Goal: Task Accomplishment & Management: Use online tool/utility

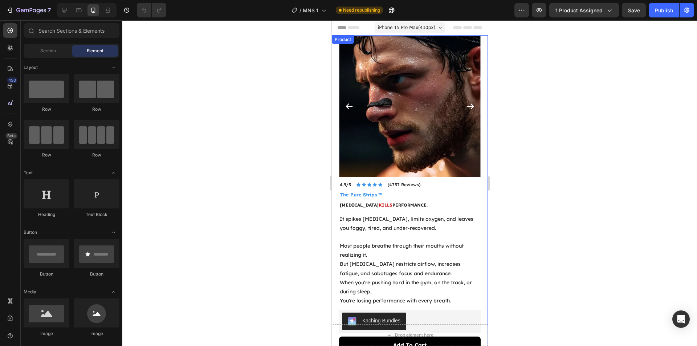
click at [239, 115] on div at bounding box center [409, 183] width 575 height 326
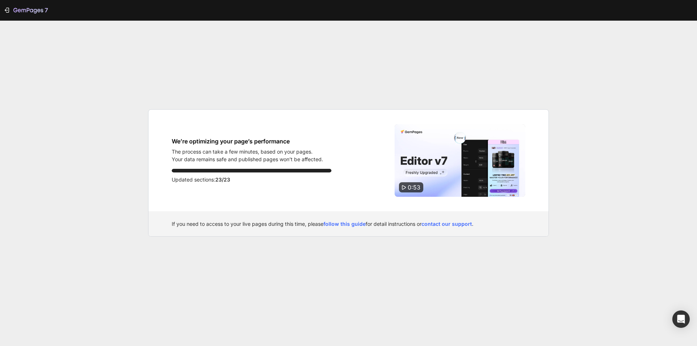
click at [414, 187] on span "0:53" at bounding box center [414, 187] width 13 height 7
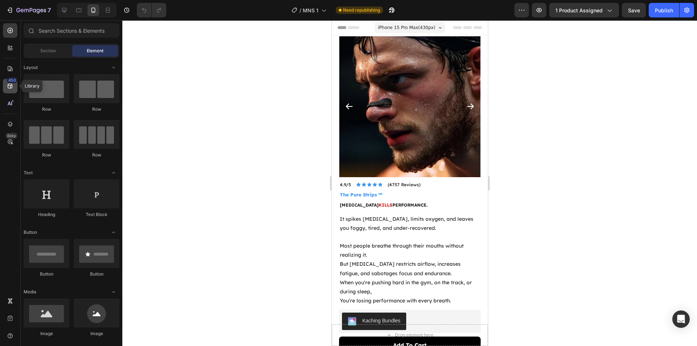
click at [11, 88] on icon at bounding box center [10, 86] width 5 height 5
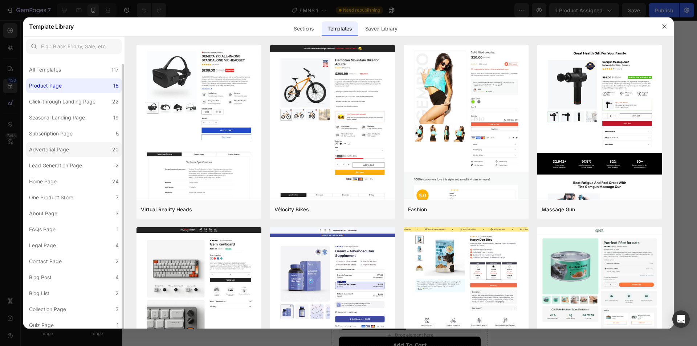
scroll to position [4, 0]
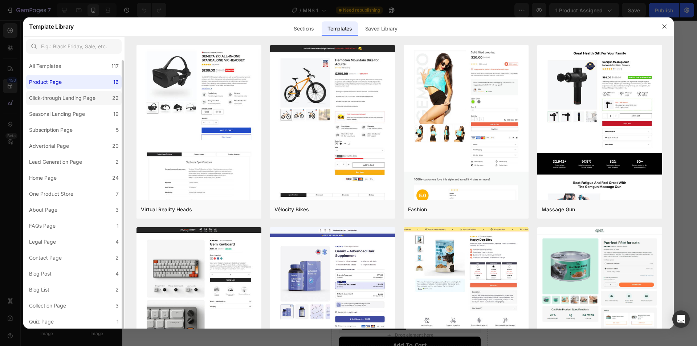
click at [63, 91] on label "Click-through Landing Page 22" at bounding box center [74, 98] width 96 height 15
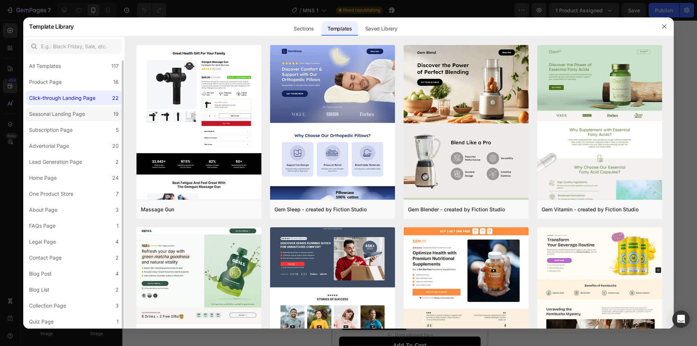
click at [65, 116] on div "Seasonal Landing Page" at bounding box center [57, 114] width 56 height 9
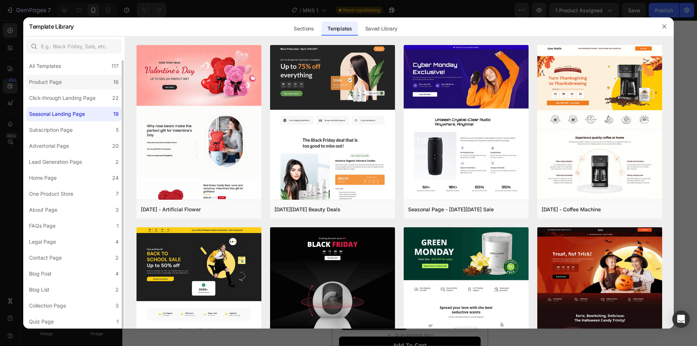
click at [70, 87] on label "Product Page 16" at bounding box center [74, 82] width 96 height 15
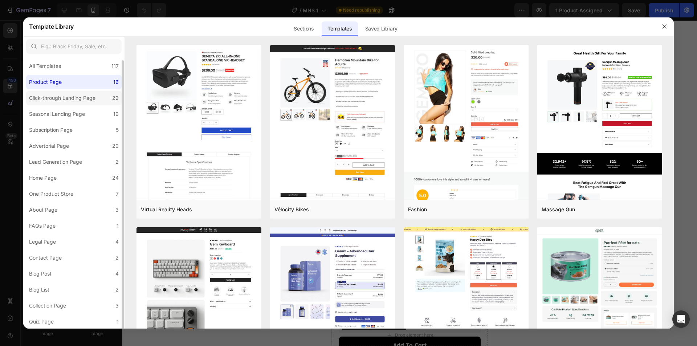
click at [70, 100] on div "Click-through Landing Page" at bounding box center [62, 98] width 66 height 9
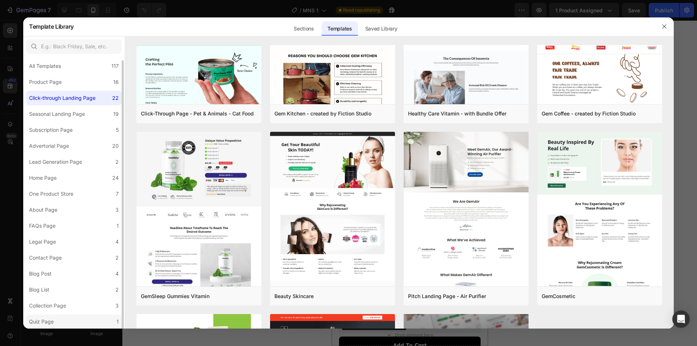
click at [80, 322] on label "Quiz Page 1" at bounding box center [74, 322] width 96 height 15
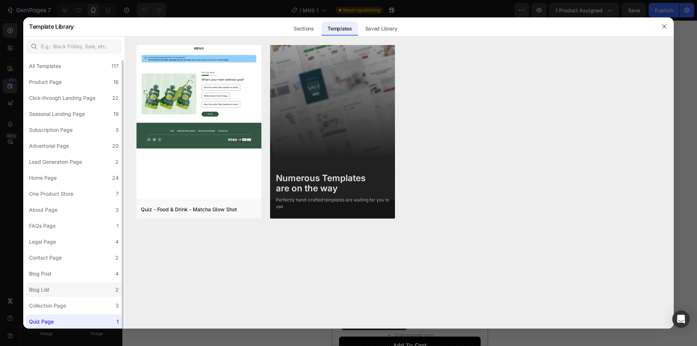
click at [81, 297] on label "Blog List 2" at bounding box center [74, 290] width 96 height 15
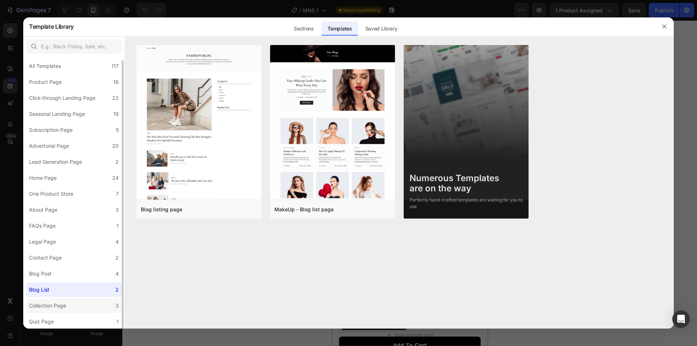
click at [80, 301] on label "Collection Page 3" at bounding box center [74, 306] width 96 height 15
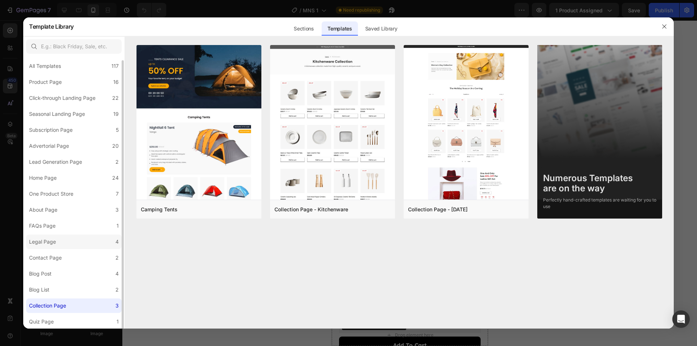
click at [69, 244] on label "Legal Page 4" at bounding box center [74, 242] width 96 height 15
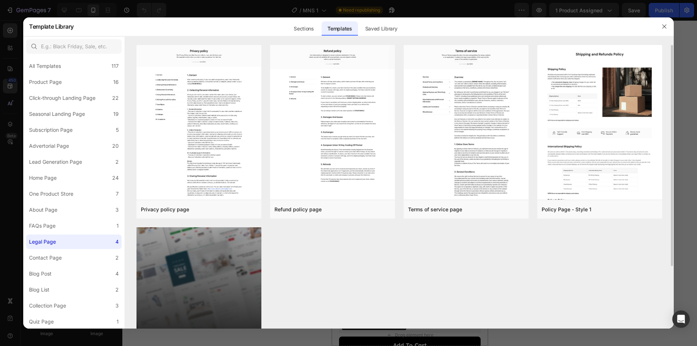
scroll to position [80, 0]
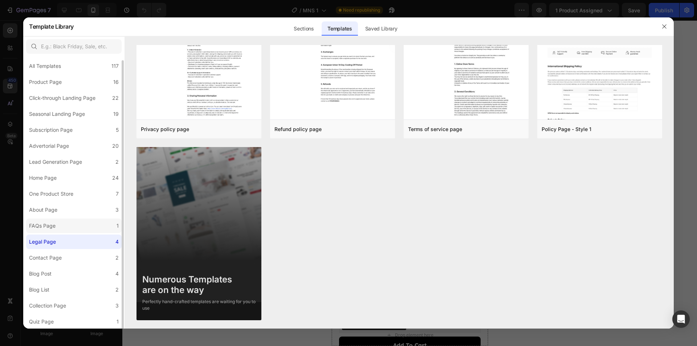
click at [78, 222] on label "FAQs Page 1" at bounding box center [74, 226] width 96 height 15
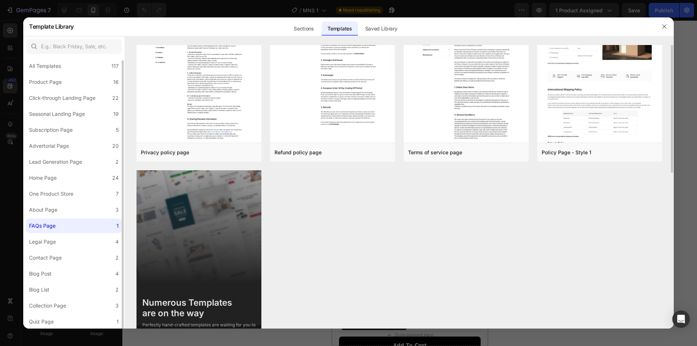
scroll to position [0, 0]
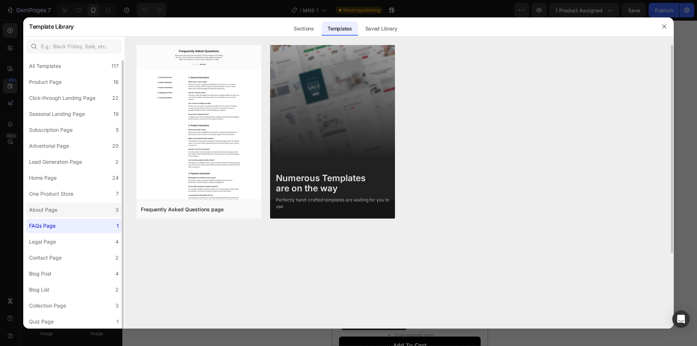
click at [82, 210] on label "About Page 3" at bounding box center [74, 210] width 96 height 15
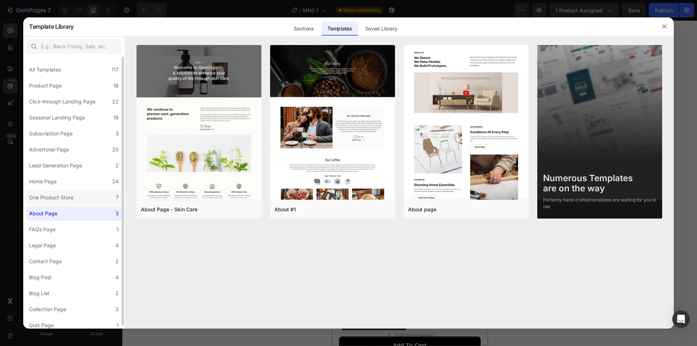
click at [70, 198] on div "One Product Store" at bounding box center [51, 197] width 44 height 9
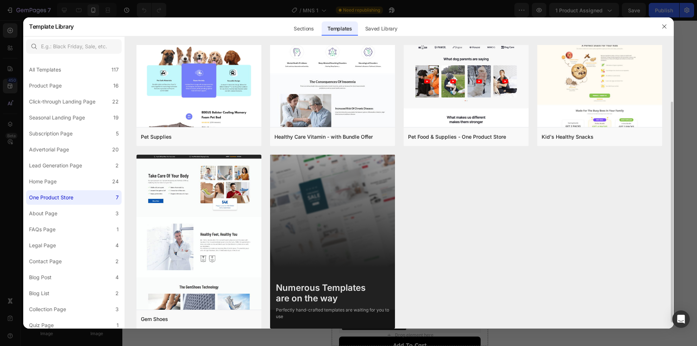
scroll to position [81, 0]
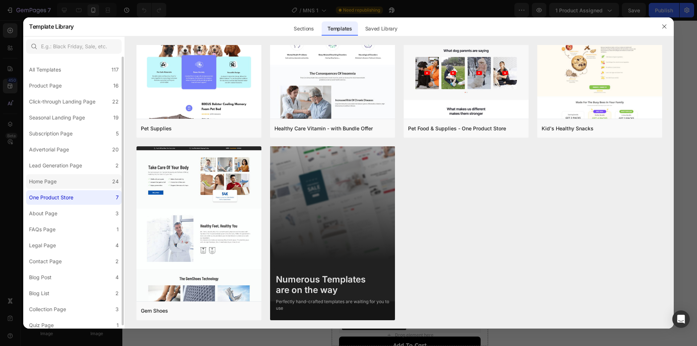
click at [84, 183] on label "Home Page 24" at bounding box center [74, 181] width 96 height 15
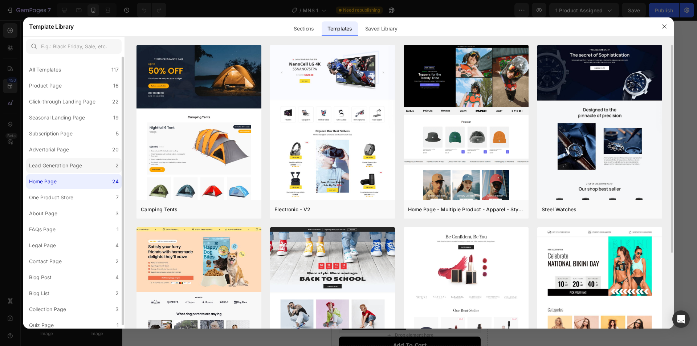
click at [81, 165] on div "Lead Generation Page" at bounding box center [55, 165] width 53 height 9
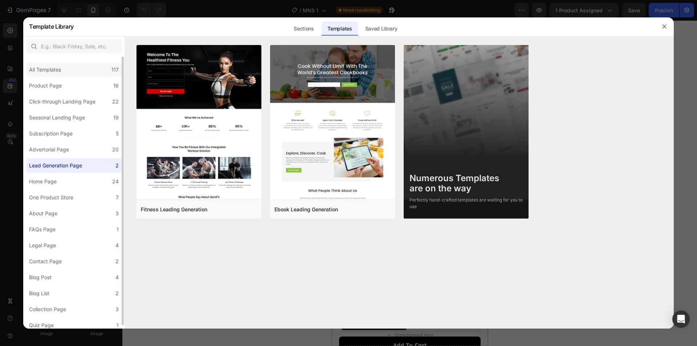
click at [65, 74] on div "All Templates 117" at bounding box center [74, 69] width 96 height 15
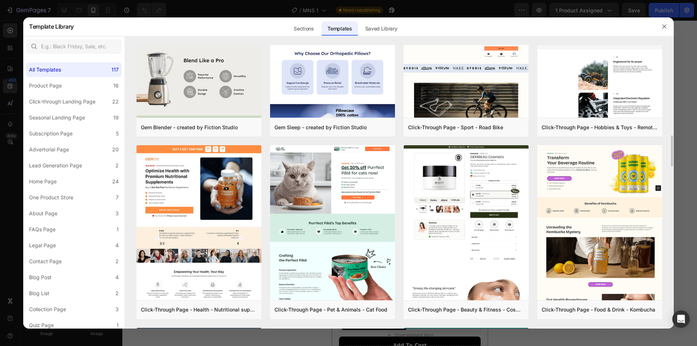
scroll to position [1141, 0]
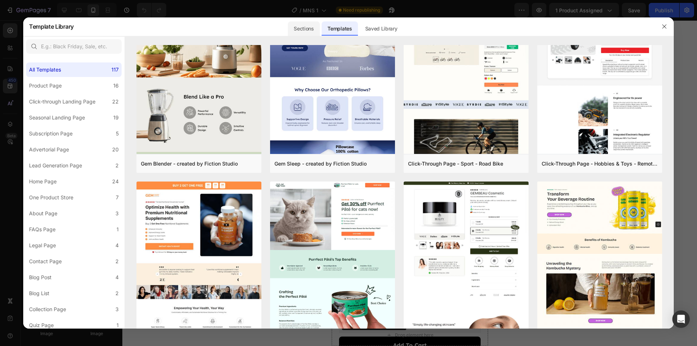
click at [309, 33] on div "Sections" at bounding box center [304, 28] width 32 height 15
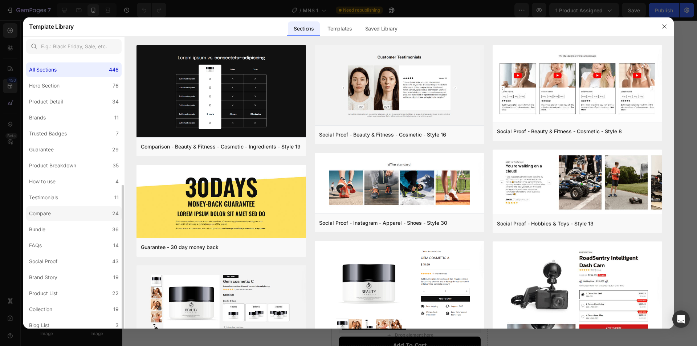
scroll to position [84, 0]
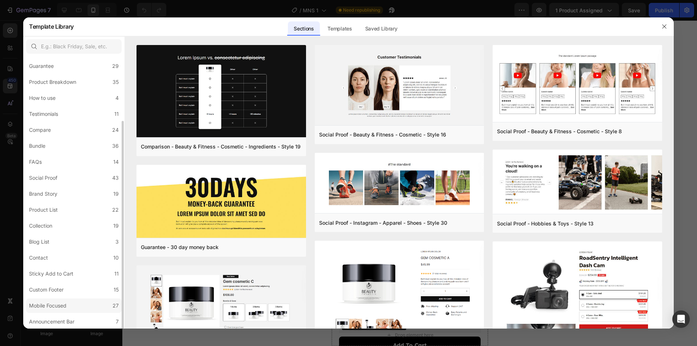
click at [85, 304] on label "Mobile Focused 27" at bounding box center [74, 306] width 96 height 15
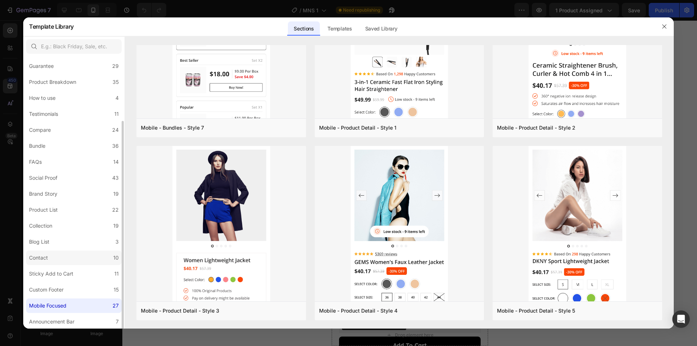
scroll to position [47, 0]
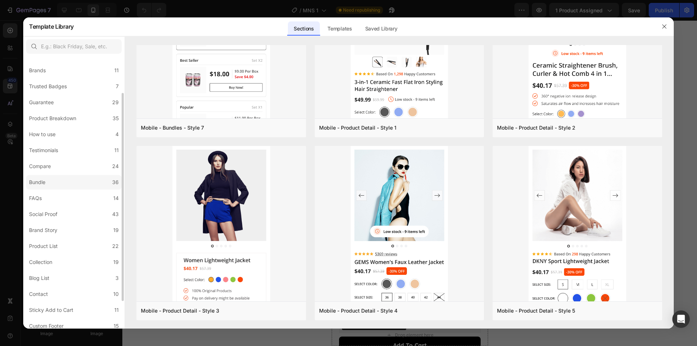
click at [61, 185] on label "Bundle 36" at bounding box center [74, 182] width 96 height 15
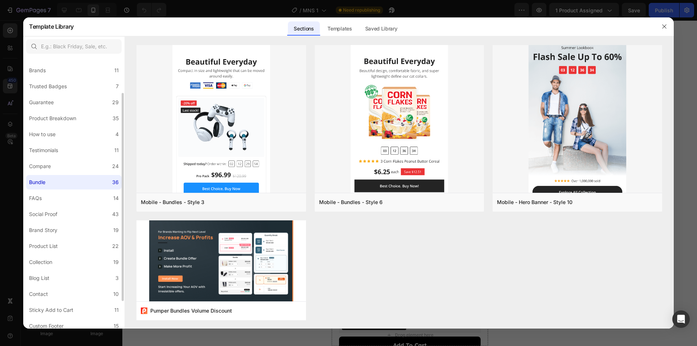
scroll to position [0, 0]
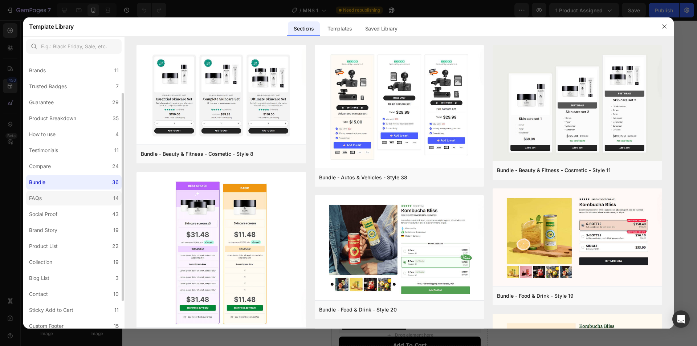
click at [70, 197] on label "FAQs 14" at bounding box center [74, 198] width 96 height 15
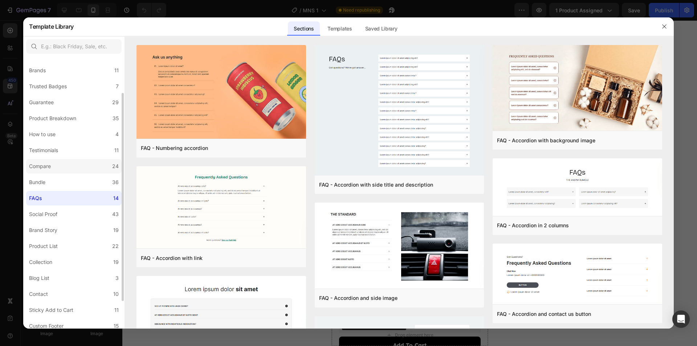
click at [70, 167] on label "Compare 24" at bounding box center [74, 166] width 96 height 15
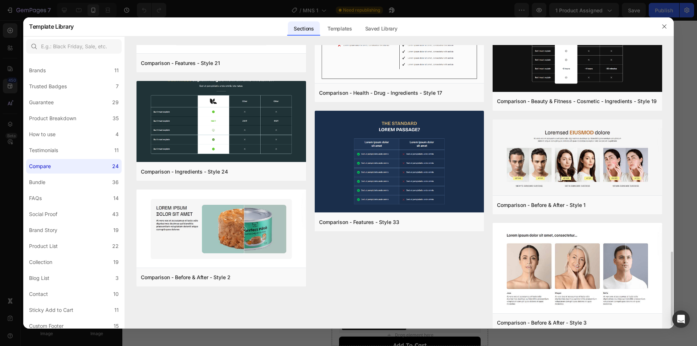
scroll to position [801, 0]
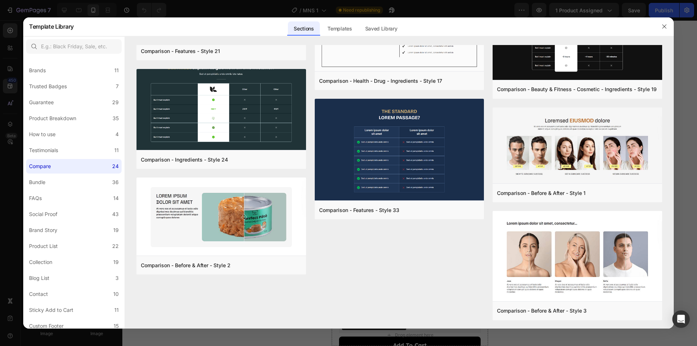
drag, startPoint x: 664, startPoint y: 28, endPoint x: 681, endPoint y: 53, distance: 31.1
click at [664, 28] on icon "button" at bounding box center [665, 27] width 6 height 6
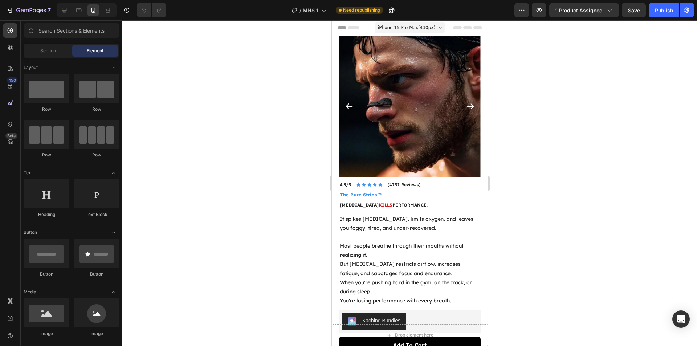
drag, startPoint x: 690, startPoint y: 106, endPoint x: 669, endPoint y: 117, distance: 24.7
click at [690, 106] on div at bounding box center [409, 183] width 575 height 326
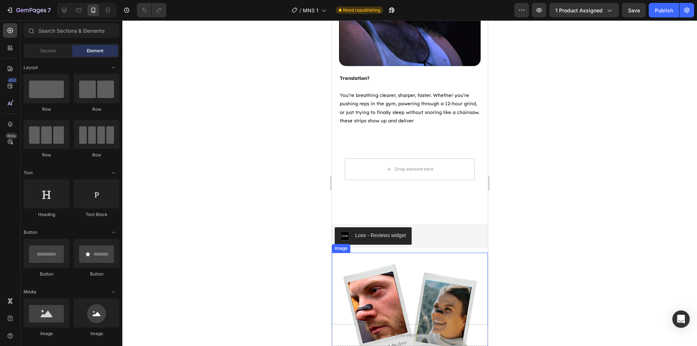
scroll to position [981, 0]
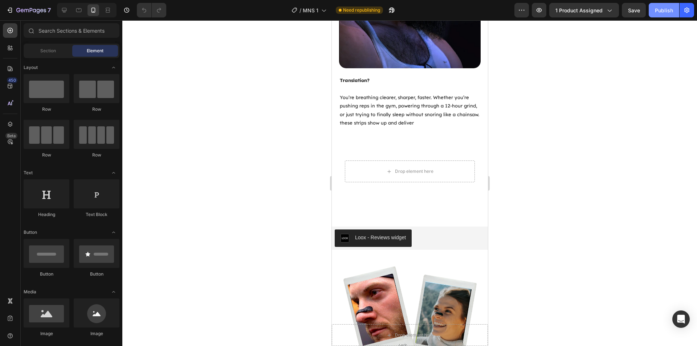
click at [658, 12] on div "Publish" at bounding box center [664, 11] width 18 height 8
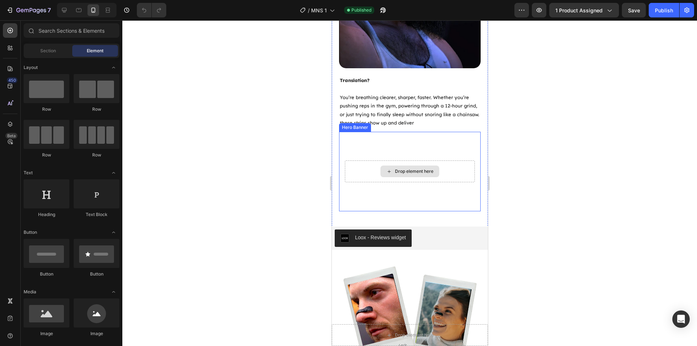
click at [420, 132] on video "Background Image" at bounding box center [410, 172] width 142 height 80
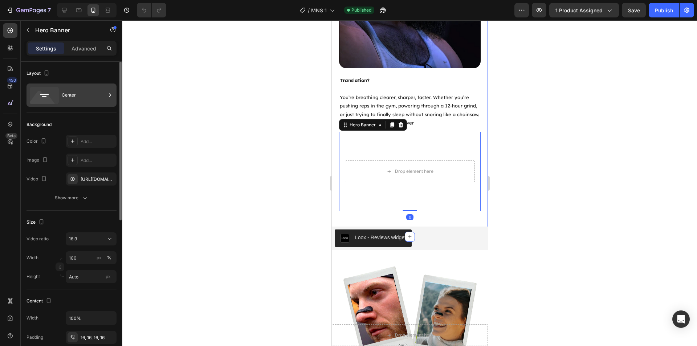
click at [86, 101] on div "Center" at bounding box center [84, 95] width 44 height 17
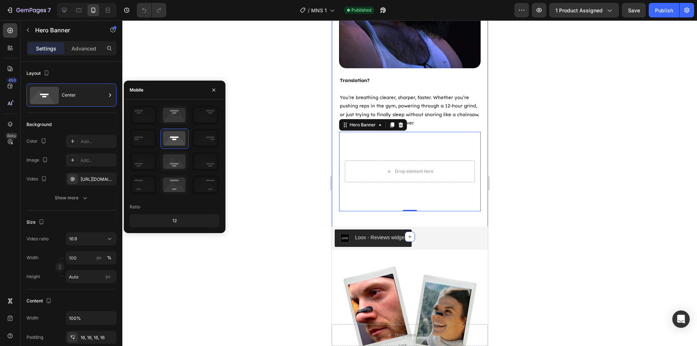
click at [302, 200] on div at bounding box center [409, 183] width 575 height 326
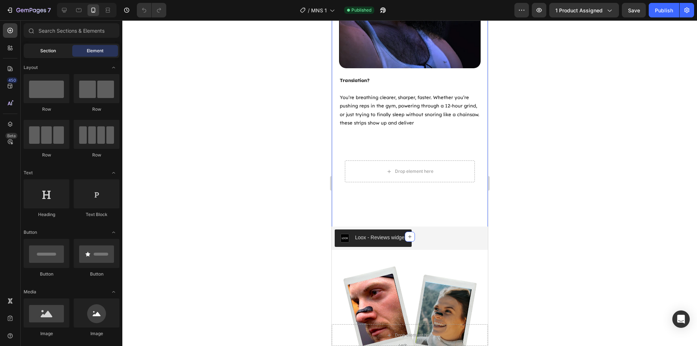
click at [58, 49] on div "Section" at bounding box center [48, 51] width 46 height 12
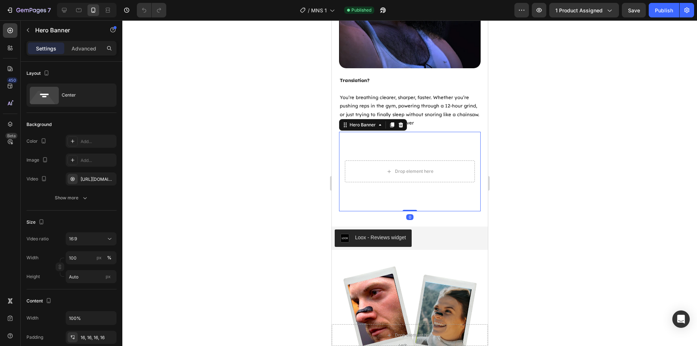
drag, startPoint x: 404, startPoint y: 130, endPoint x: 660, endPoint y: 169, distance: 259.6
click at [404, 132] on video "Background Image" at bounding box center [410, 172] width 142 height 80
click at [89, 236] on div "16:9" at bounding box center [87, 239] width 37 height 7
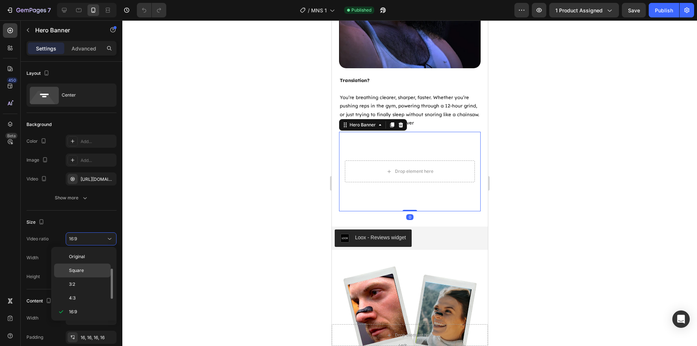
scroll to position [13, 0]
click at [90, 320] on div "21:9" at bounding box center [82, 327] width 57 height 14
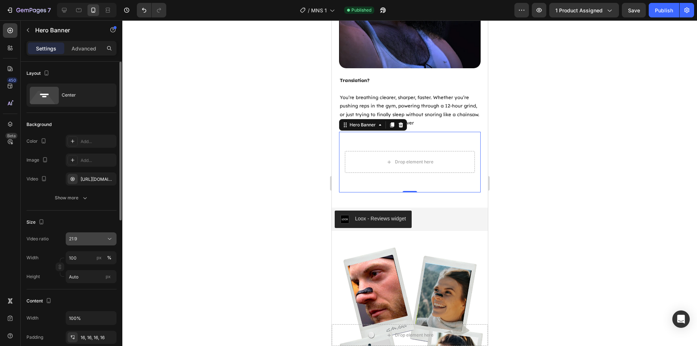
click at [90, 236] on div "21:9" at bounding box center [87, 239] width 37 height 7
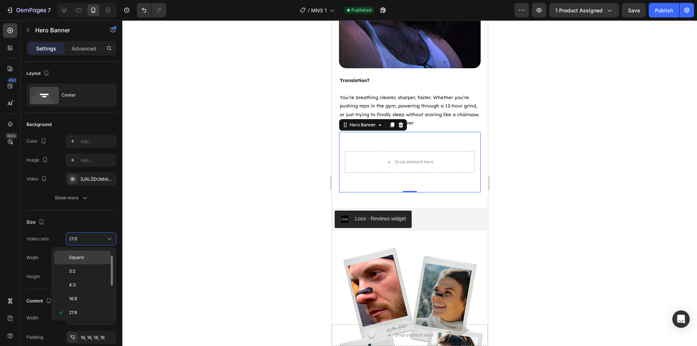
click at [92, 254] on p "Square" at bounding box center [88, 257] width 39 height 7
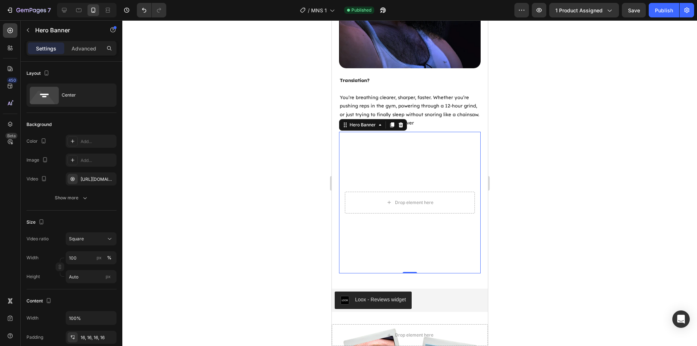
click at [211, 241] on div at bounding box center [409, 183] width 575 height 326
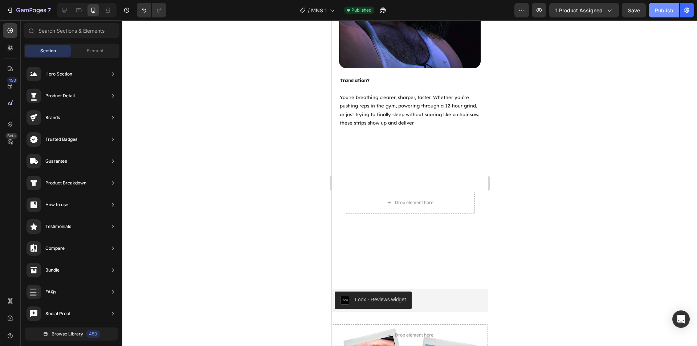
click at [664, 16] on button "Publish" at bounding box center [664, 10] width 31 height 15
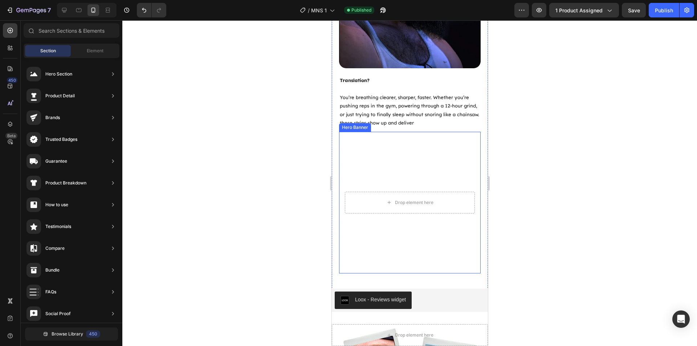
click at [416, 145] on video "Background Image" at bounding box center [410, 203] width 142 height 142
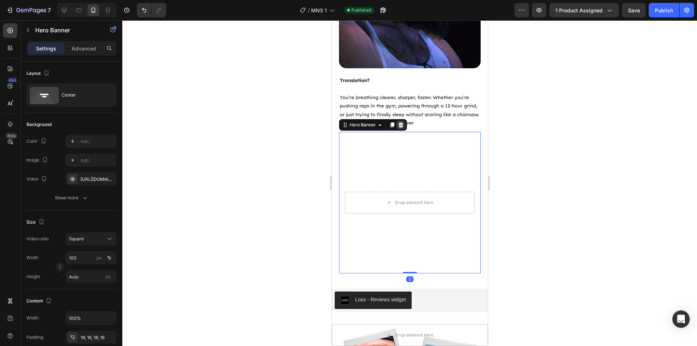
click at [402, 122] on icon at bounding box center [401, 125] width 6 height 6
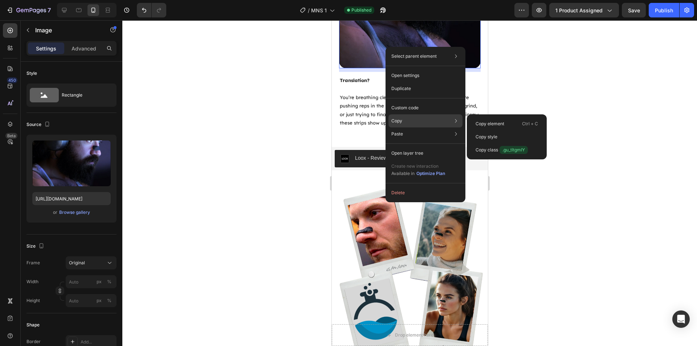
click at [415, 118] on div "Copy Copy element Ctrl + C Copy style Copy class .gu_tltgmIY" at bounding box center [426, 120] width 74 height 13
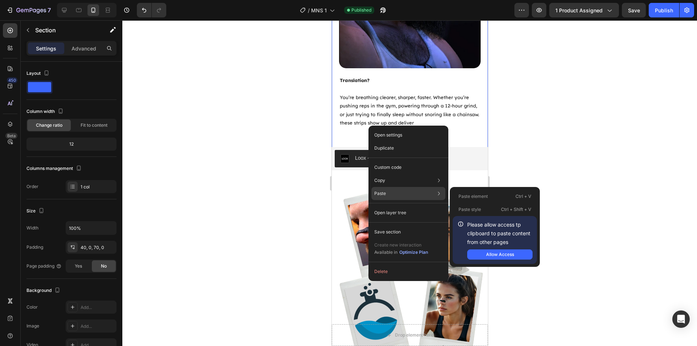
click at [392, 206] on div "Paste Paste element Ctrl + V Paste style Ctrl + Shift + V Please allow access t…" at bounding box center [409, 212] width 74 height 13
click at [490, 255] on div "Allow Access" at bounding box center [500, 254] width 28 height 7
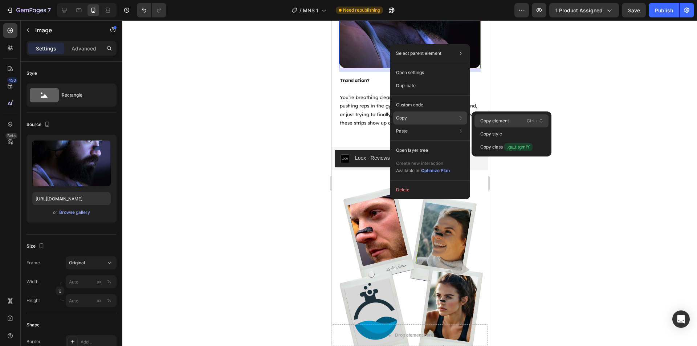
click at [511, 127] on div "Copy element Ctrl + C" at bounding box center [512, 133] width 74 height 13
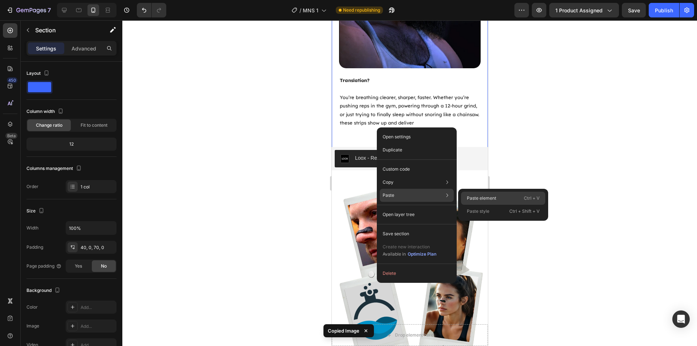
click at [480, 200] on p "Paste element" at bounding box center [481, 198] width 29 height 7
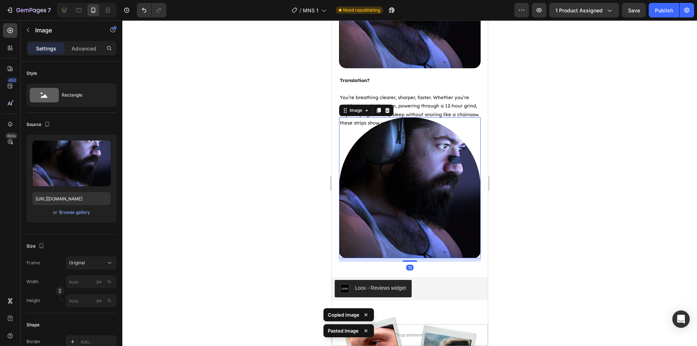
click at [539, 150] on div at bounding box center [409, 183] width 575 height 326
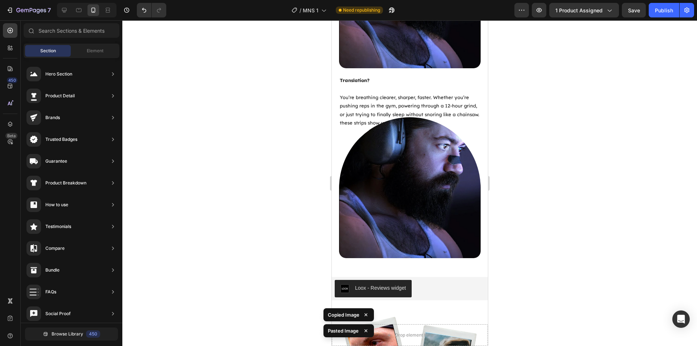
click at [433, 159] on img at bounding box center [410, 187] width 142 height 141
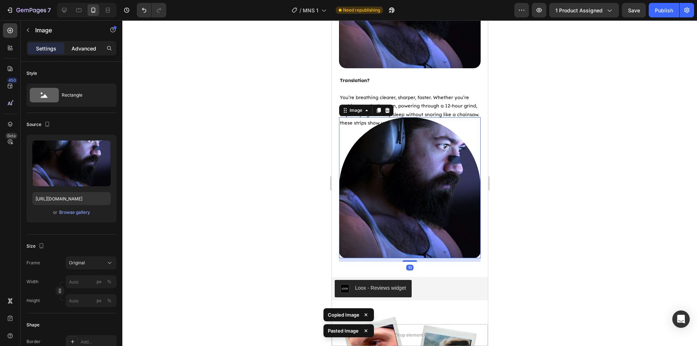
click at [89, 46] on p "Advanced" at bounding box center [84, 49] width 25 height 8
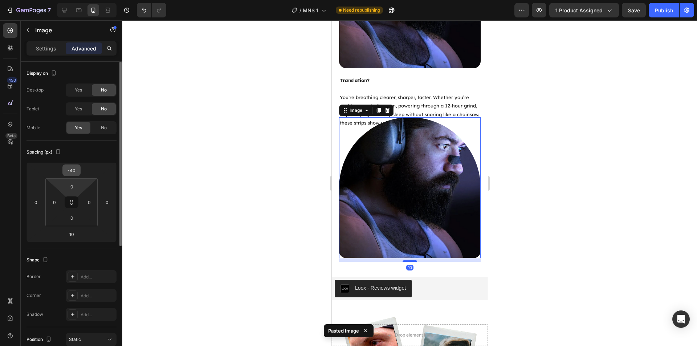
click at [77, 176] on div "-40" at bounding box center [71, 171] width 18 height 12
click at [77, 171] on input "-40" at bounding box center [71, 170] width 15 height 11
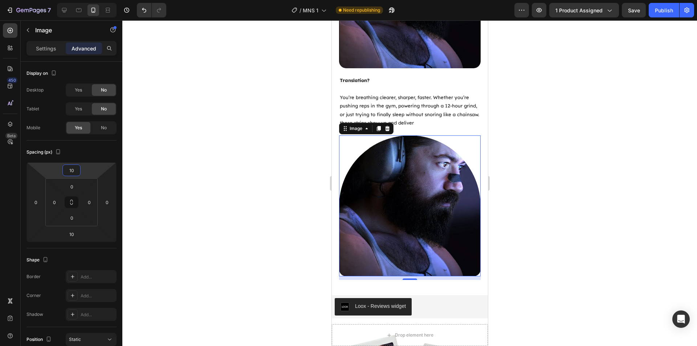
type input "10"
click at [647, 61] on div at bounding box center [409, 183] width 575 height 326
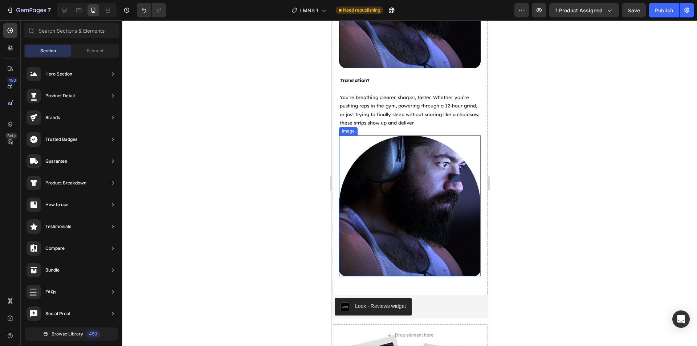
click at [402, 166] on img at bounding box center [410, 205] width 142 height 141
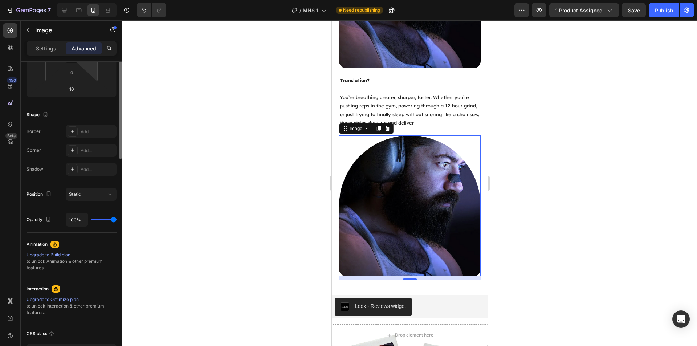
scroll to position [0, 0]
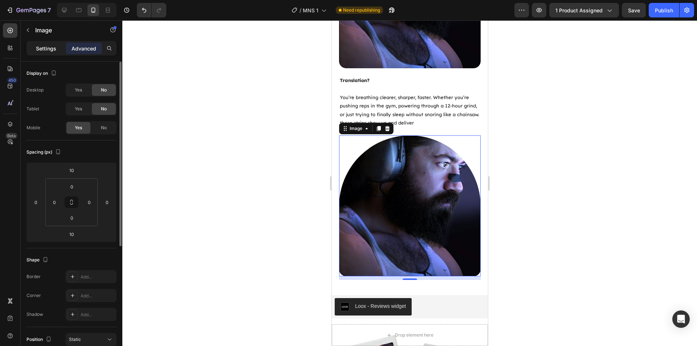
click at [44, 50] on p "Settings" at bounding box center [46, 49] width 20 height 8
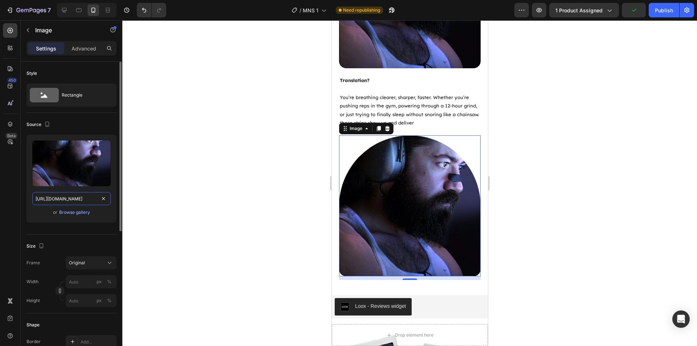
click at [84, 198] on input "[URL][DOMAIN_NAME]" at bounding box center [71, 198] width 78 height 13
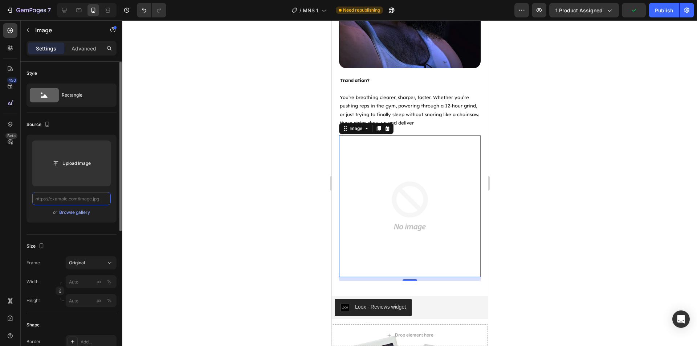
click at [85, 199] on input "text" at bounding box center [71, 198] width 78 height 13
paste input "Copy element from Gempages!"
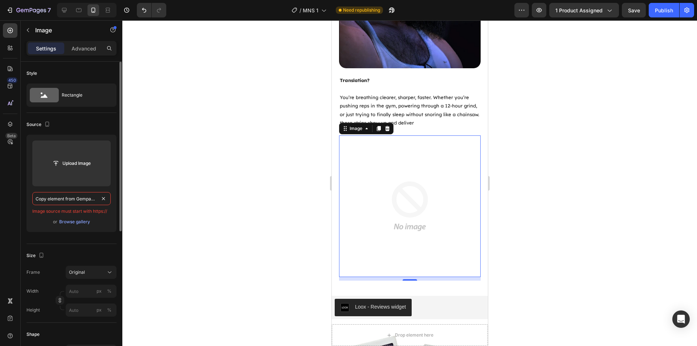
paste input "[URL][DOMAIN_NAME]"
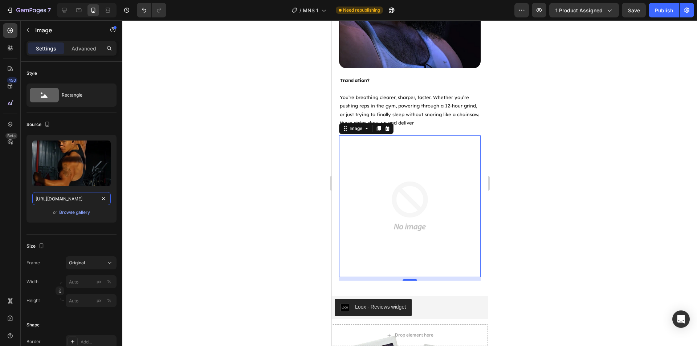
type input "[URL][DOMAIN_NAME]"
click at [201, 164] on div at bounding box center [409, 183] width 575 height 326
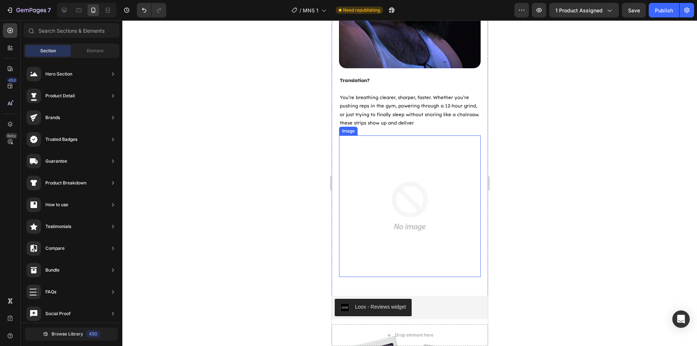
click at [396, 184] on img at bounding box center [410, 206] width 142 height 142
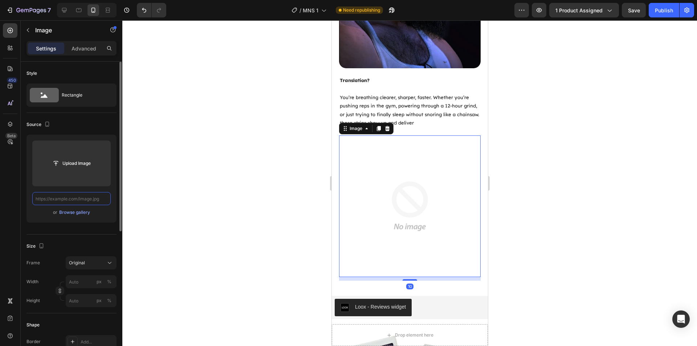
click at [72, 199] on input "text" at bounding box center [71, 198] width 78 height 13
paste input "[URL][DOMAIN_NAME]"
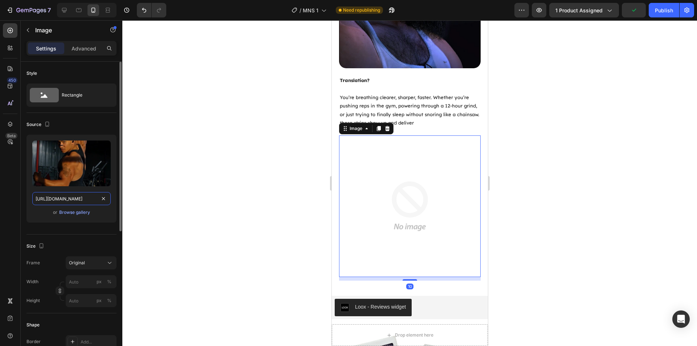
scroll to position [0, 259]
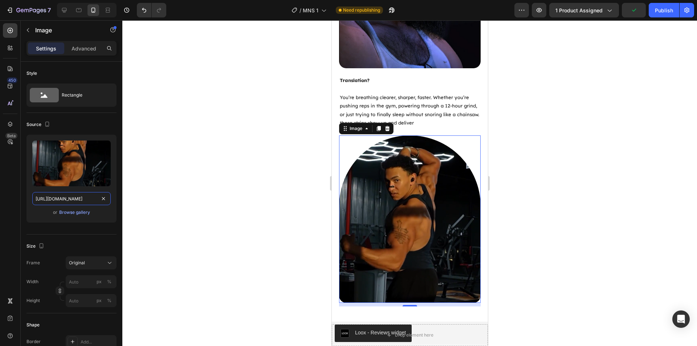
type input "[URL][DOMAIN_NAME]"
click at [170, 179] on div at bounding box center [409, 183] width 575 height 326
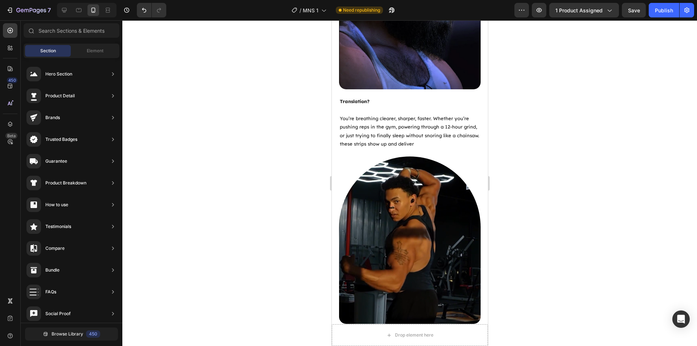
scroll to position [981, 0]
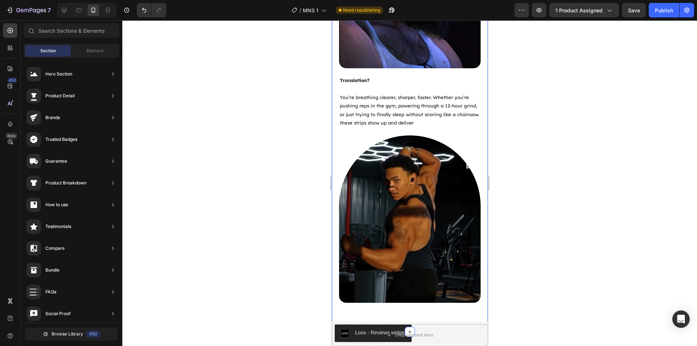
click at [566, 187] on div at bounding box center [409, 183] width 575 height 326
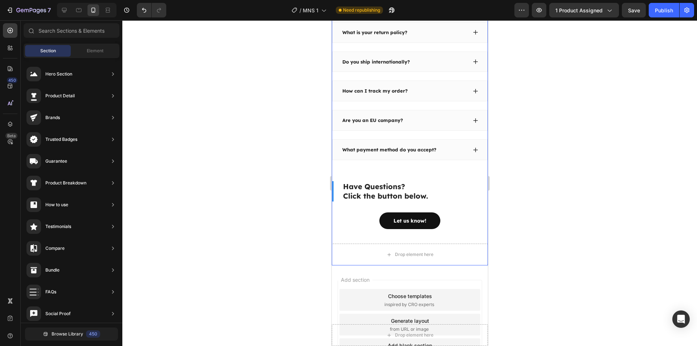
scroll to position [1562, 0]
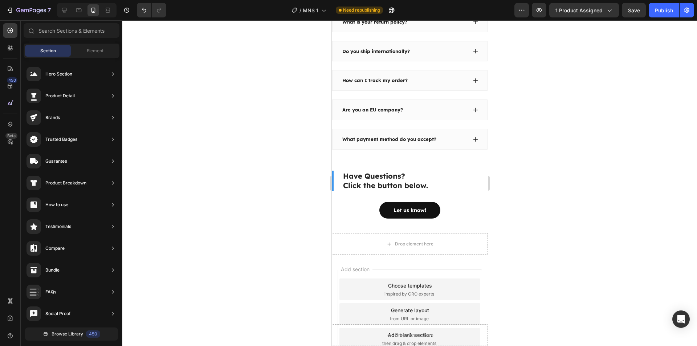
click at [307, 153] on div at bounding box center [409, 183] width 575 height 326
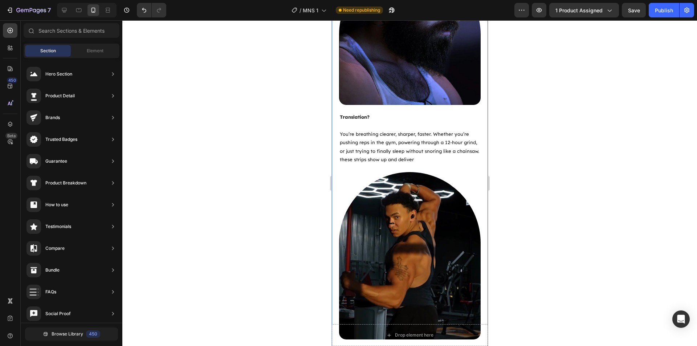
scroll to position [945, 0]
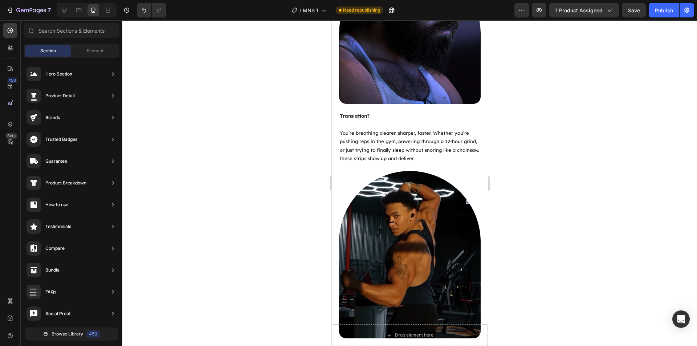
click at [591, 179] on div at bounding box center [409, 183] width 575 height 326
click at [669, 12] on div "Publish" at bounding box center [664, 11] width 18 height 8
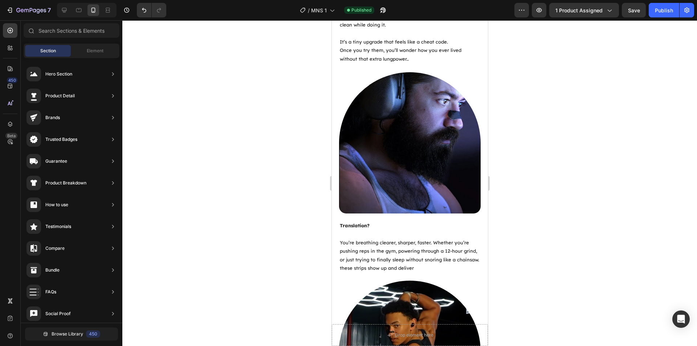
scroll to position [1053, 0]
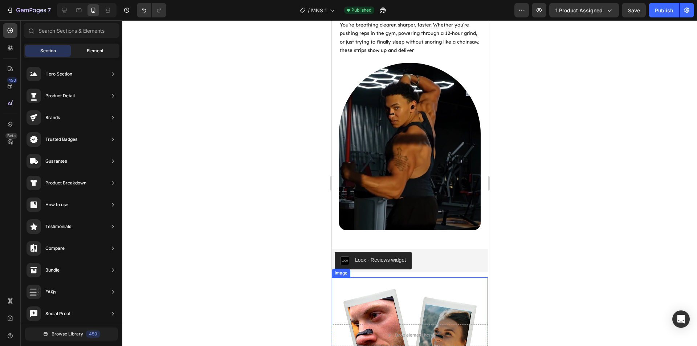
click at [87, 50] on span "Element" at bounding box center [95, 51] width 17 height 7
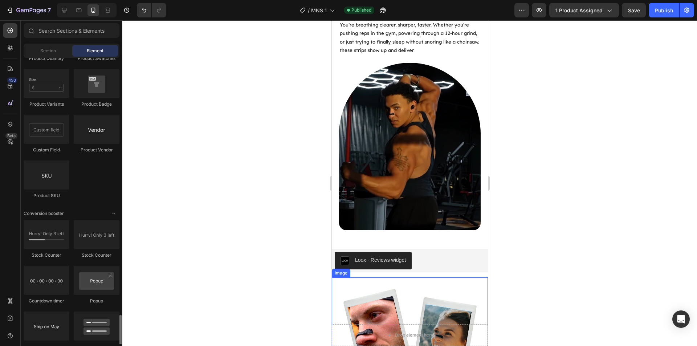
scroll to position [1417, 0]
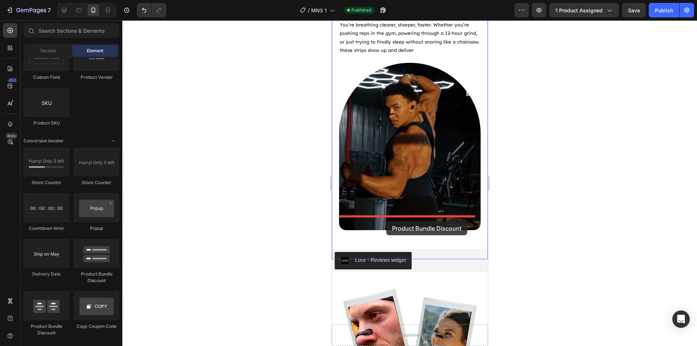
drag, startPoint x: 438, startPoint y: 273, endPoint x: 386, endPoint y: 221, distance: 72.9
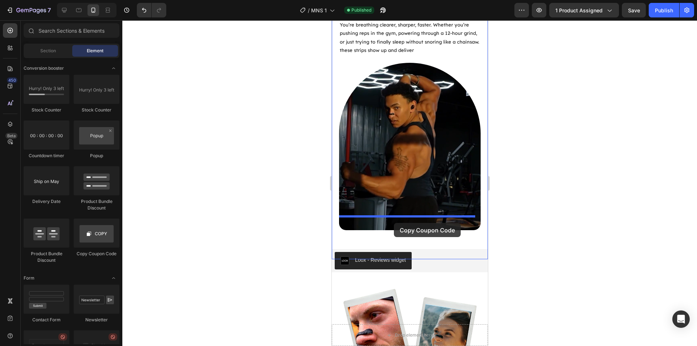
drag, startPoint x: 424, startPoint y: 254, endPoint x: 394, endPoint y: 223, distance: 43.2
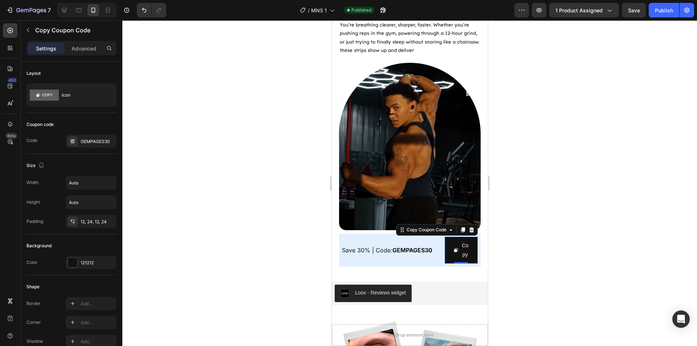
click at [559, 239] on div at bounding box center [409, 183] width 575 height 326
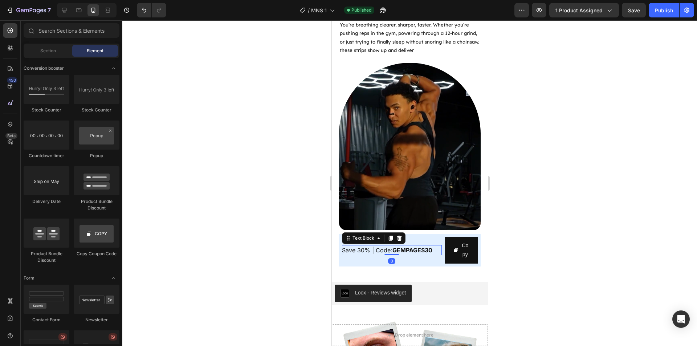
click at [407, 247] on strong "GEMPAGES30" at bounding box center [412, 250] width 40 height 7
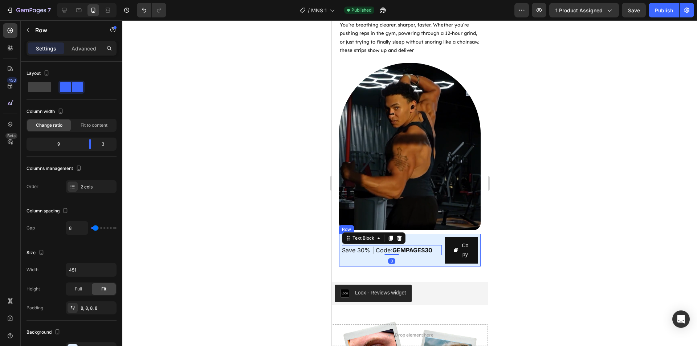
click at [427, 237] on div "Save 30% | Code: GEMPAGES30 Text Block 0" at bounding box center [392, 250] width 100 height 27
click at [385, 224] on icon at bounding box center [383, 226] width 5 height 5
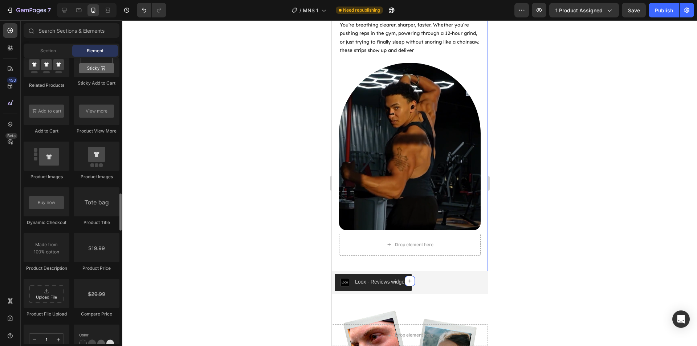
scroll to position [1006, 0]
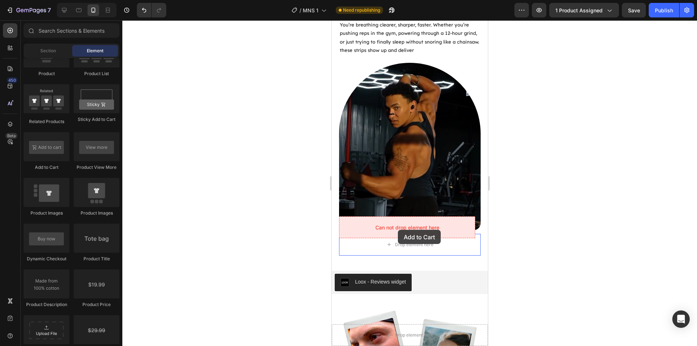
drag, startPoint x: 378, startPoint y: 175, endPoint x: 398, endPoint y: 227, distance: 55.3
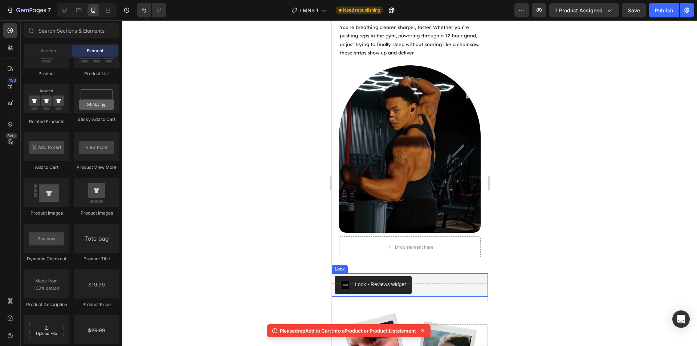
scroll to position [1053, 0]
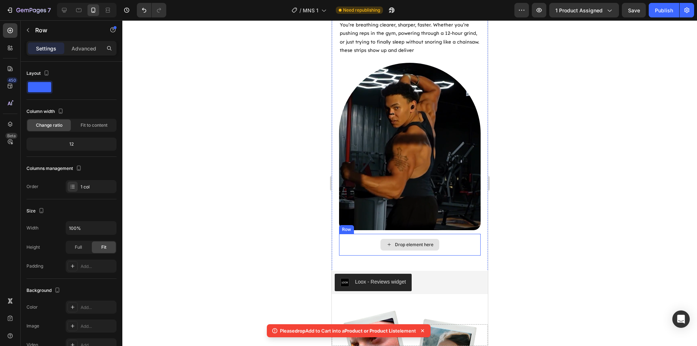
click at [456, 234] on div "Drop element here" at bounding box center [410, 245] width 142 height 22
click at [382, 224] on icon at bounding box center [383, 226] width 5 height 5
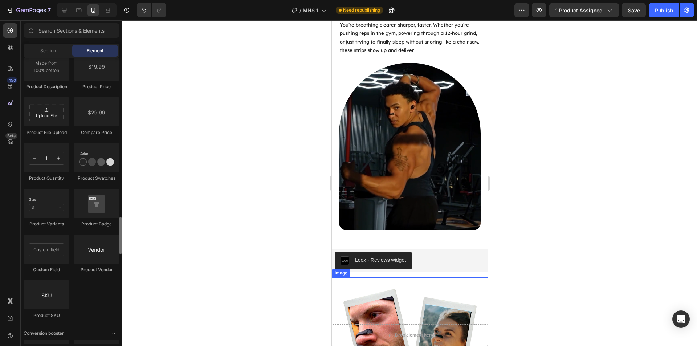
scroll to position [1406, 0]
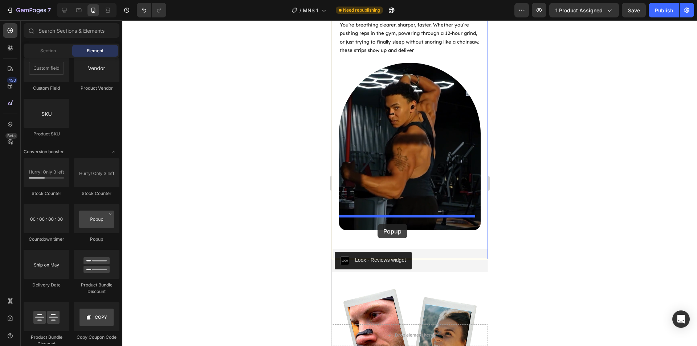
drag, startPoint x: 429, startPoint y: 243, endPoint x: 632, endPoint y: 276, distance: 206.1
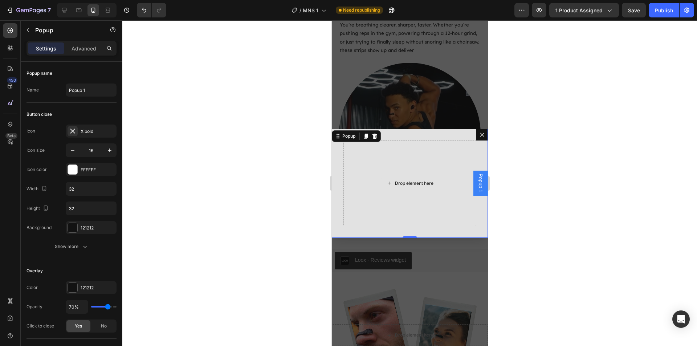
click at [419, 190] on div "Drop element here" at bounding box center [409, 184] width 133 height 86
click at [480, 135] on icon "Dialog content" at bounding box center [482, 135] width 4 height 4
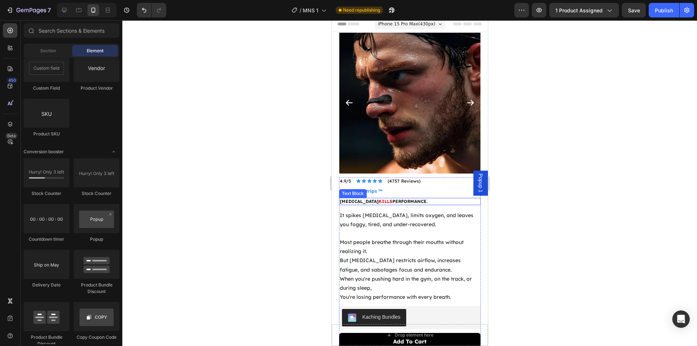
scroll to position [0, 0]
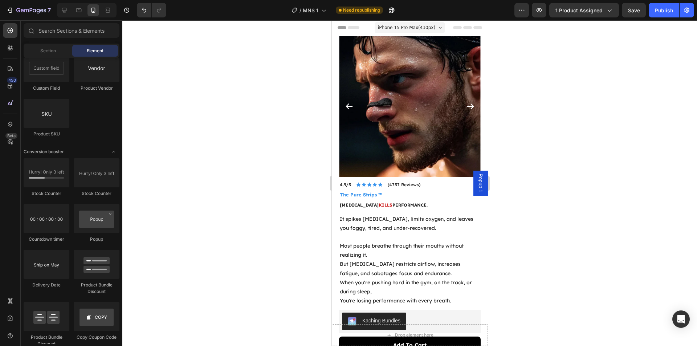
click at [597, 226] on div at bounding box center [409, 183] width 575 height 326
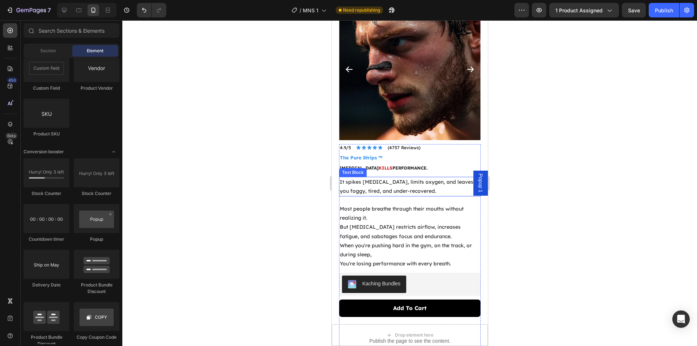
scroll to position [36, 0]
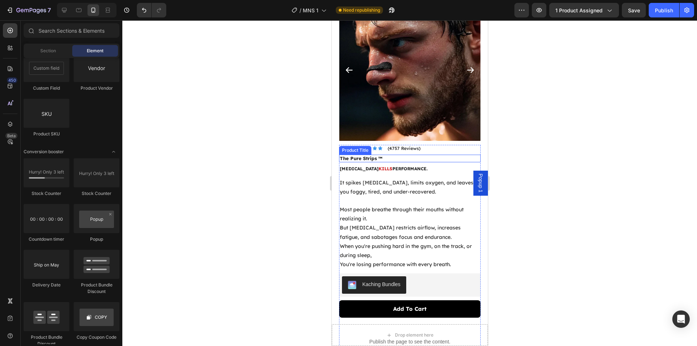
click at [368, 155] on h1 "The Pure Strips ™" at bounding box center [410, 159] width 142 height 8
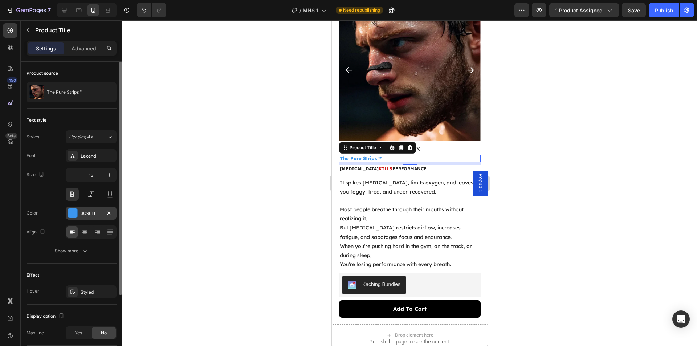
click at [95, 213] on div "3C96EE" at bounding box center [91, 213] width 21 height 7
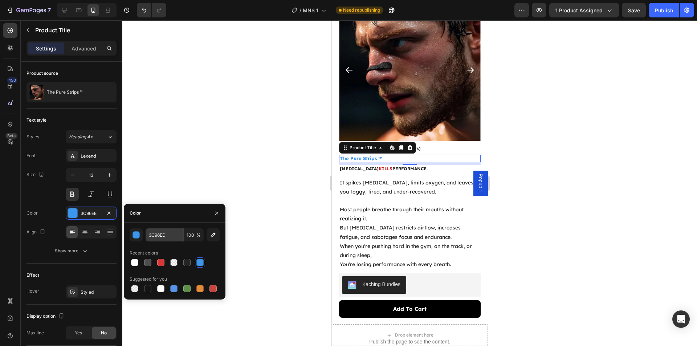
click at [159, 236] on div "3C96EE 100 %" at bounding box center [175, 234] width 90 height 13
click at [158, 234] on input "3C96EE" at bounding box center [165, 234] width 38 height 13
click at [159, 234] on input "3C96EE" at bounding box center [165, 234] width 38 height 13
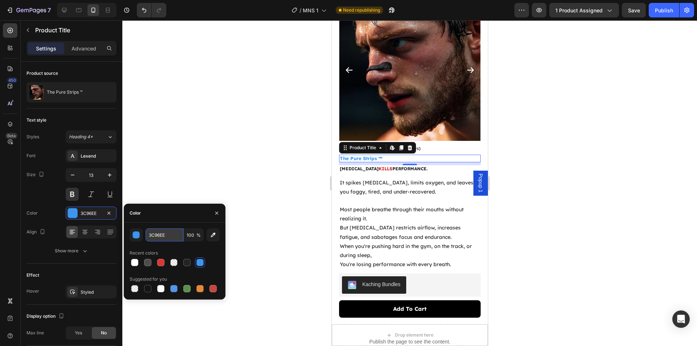
click at [159, 234] on input "3C96EE" at bounding box center [165, 234] width 38 height 13
click at [157, 97] on div at bounding box center [409, 183] width 575 height 326
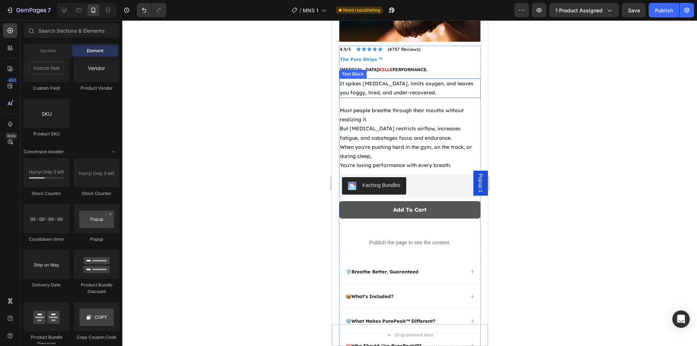
scroll to position [182, 0]
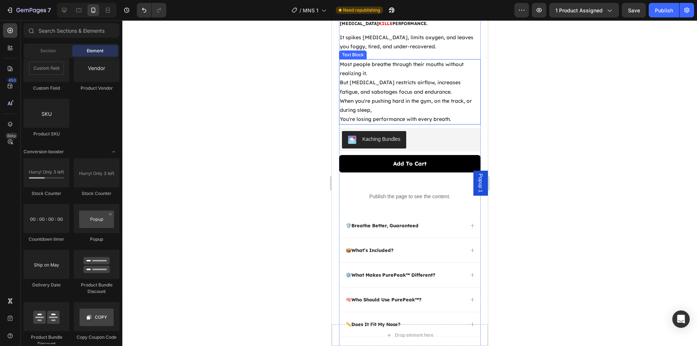
drag, startPoint x: 376, startPoint y: 83, endPoint x: 372, endPoint y: 81, distance: 4.7
click at [376, 83] on p "Most people breathe through their mouths without realizing it. But [MEDICAL_DAT…" at bounding box center [410, 78] width 140 height 37
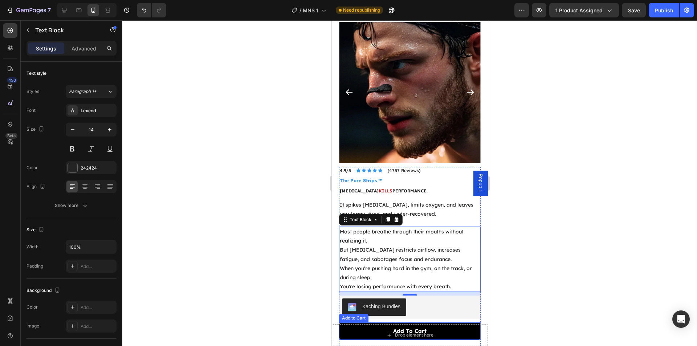
scroll to position [0, 0]
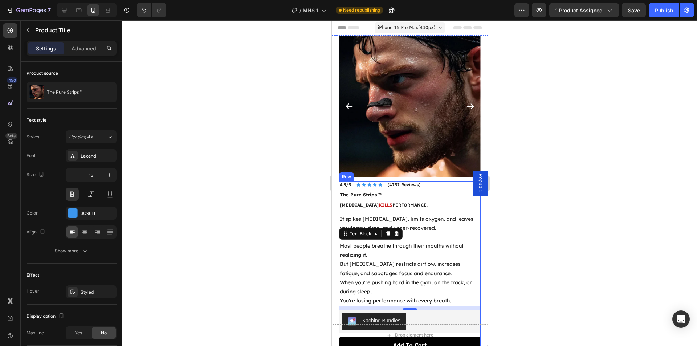
click at [371, 191] on h1 "The Pure Strips ™" at bounding box center [410, 195] width 142 height 8
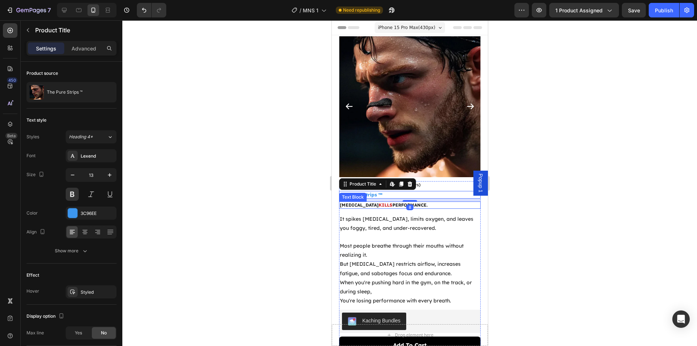
click at [378, 202] on strong "[MEDICAL_DATA]" at bounding box center [359, 204] width 39 height 5
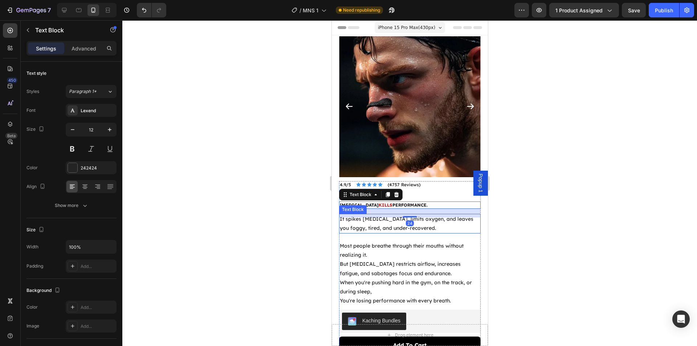
click at [378, 225] on p "It spikes [MEDICAL_DATA], limits oxygen, and leaves you foggy, tired, and under…" at bounding box center [410, 224] width 140 height 18
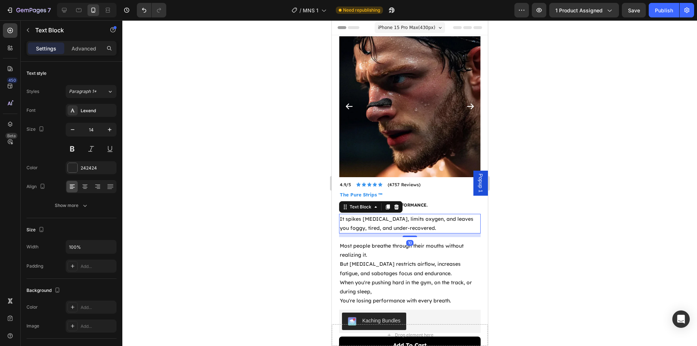
click at [364, 234] on div "10" at bounding box center [410, 236] width 142 height 4
click at [427, 202] on strong "Performance." at bounding box center [409, 204] width 35 height 5
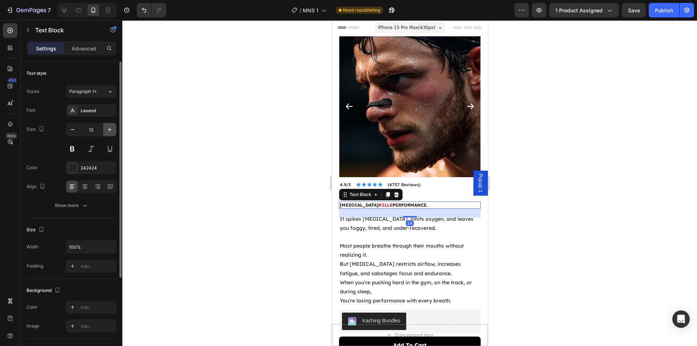
click at [109, 129] on icon "button" at bounding box center [109, 129] width 7 height 7
click at [109, 131] on icon "button" at bounding box center [109, 129] width 7 height 7
type input "14"
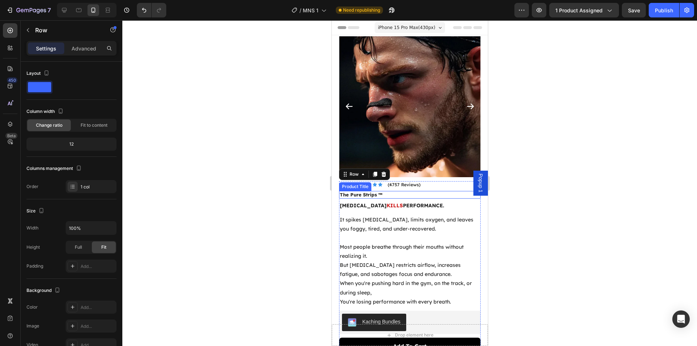
click at [372, 191] on h1 "The Pure Strips ™" at bounding box center [410, 195] width 142 height 8
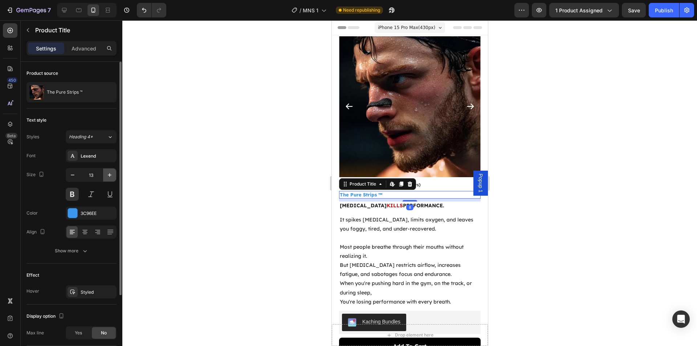
click at [113, 179] on button "button" at bounding box center [109, 175] width 13 height 13
type input "14"
click at [207, 216] on div at bounding box center [409, 183] width 575 height 326
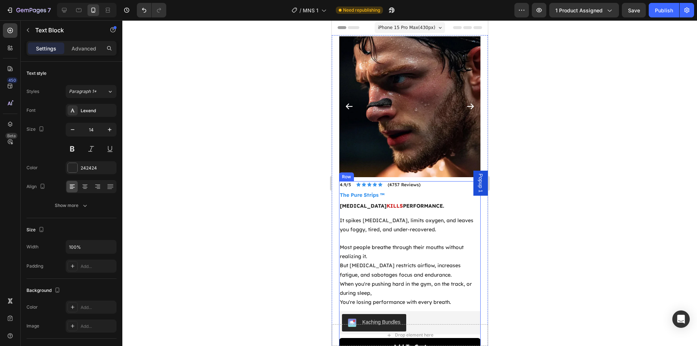
click at [403, 203] on strong "Kills" at bounding box center [394, 206] width 16 height 7
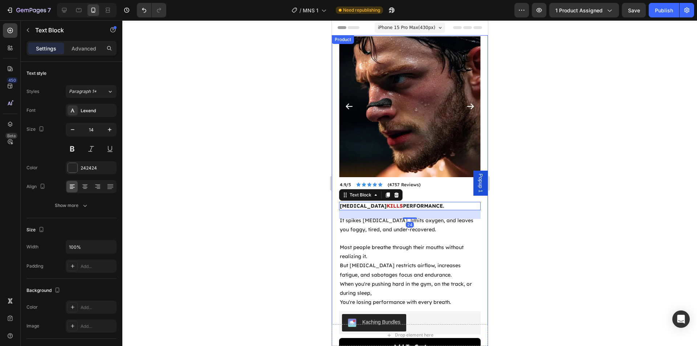
click at [337, 240] on div "Product Images 4.9/5 Text Block Icon Icon Icon Icon Icon Icon List (4757 Review…" at bounding box center [410, 289] width 156 height 509
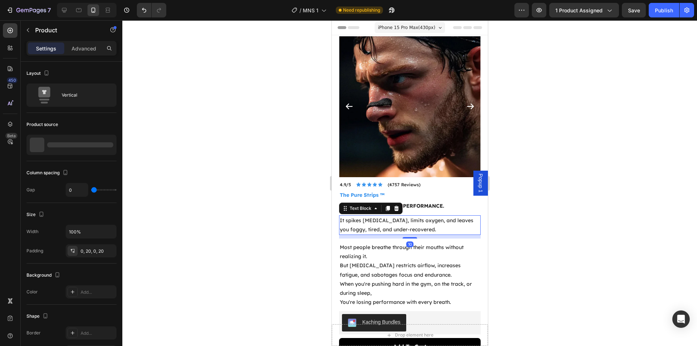
click at [386, 227] on p "It spikes [MEDICAL_DATA], limits oxygen, and leaves you foggy, tired, and under…" at bounding box center [410, 225] width 140 height 18
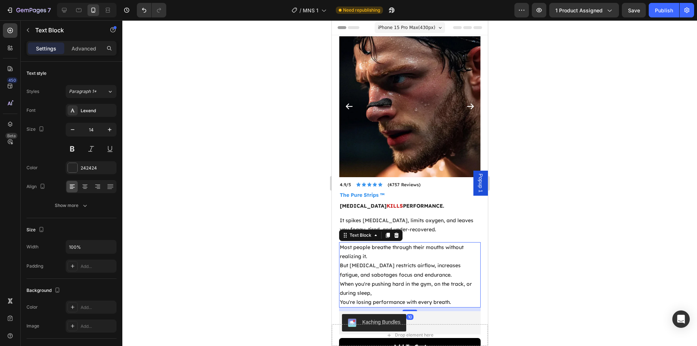
click at [388, 252] on p "Most people breathe through their mouths without realizing it. But [MEDICAL_DAT…" at bounding box center [410, 261] width 140 height 37
click at [373, 270] on p "Most people breathe through their mouths without realizing it. But [MEDICAL_DAT…" at bounding box center [410, 261] width 140 height 37
click at [452, 228] on p "It spikes [MEDICAL_DATA], limits oxygen, and leaves you foggy, tired, and under…" at bounding box center [410, 225] width 140 height 18
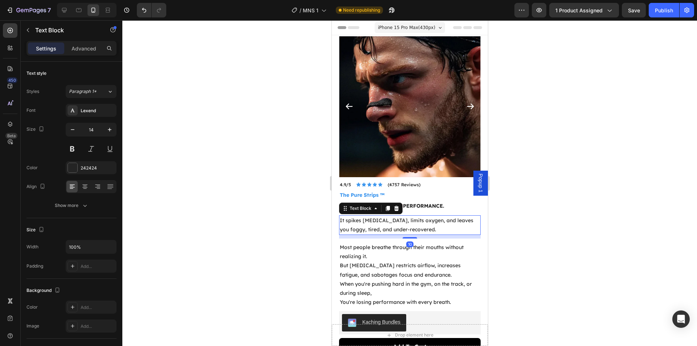
click at [535, 233] on div at bounding box center [409, 183] width 575 height 326
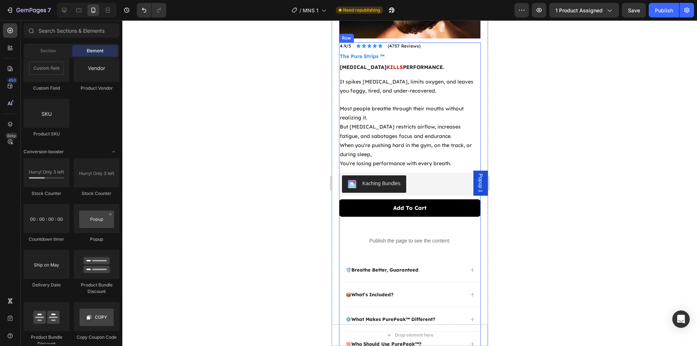
scroll to position [182, 0]
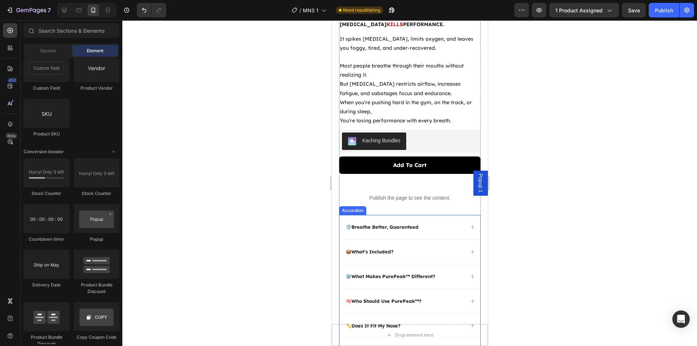
click at [400, 224] on strong "Breathe Better, Guaranteed" at bounding box center [384, 227] width 67 height 6
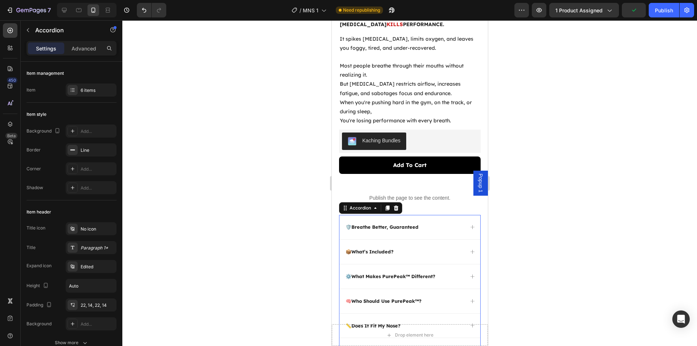
click at [438, 223] on div "🛡️ Breathe Better, Guaranteed" at bounding box center [403, 227] width 119 height 8
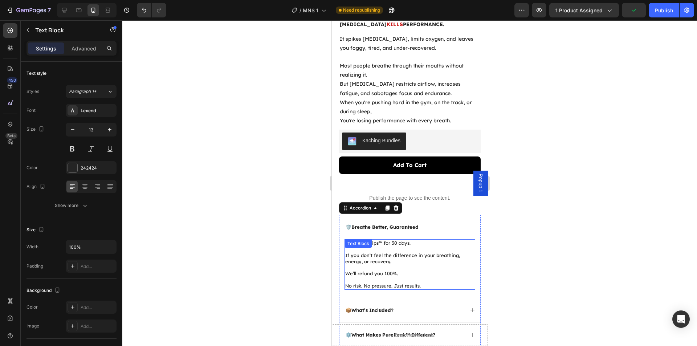
click at [392, 246] on div "Try Pure Strips™ for 30 days. If you don’t feel the difference in your breathin…" at bounding box center [409, 264] width 131 height 50
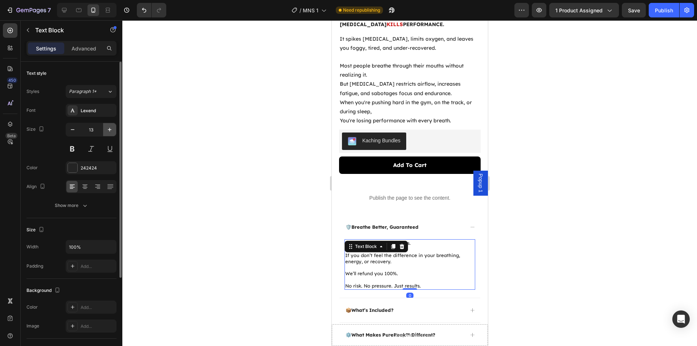
click at [108, 130] on icon "button" at bounding box center [109, 129] width 7 height 7
type input "14"
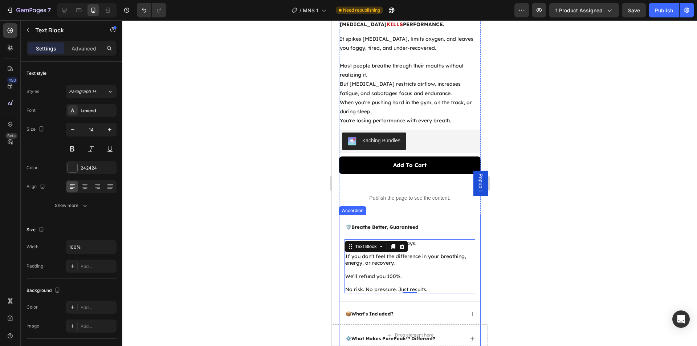
click at [390, 224] on strong "Breathe Better, Guaranteed" at bounding box center [384, 227] width 67 height 6
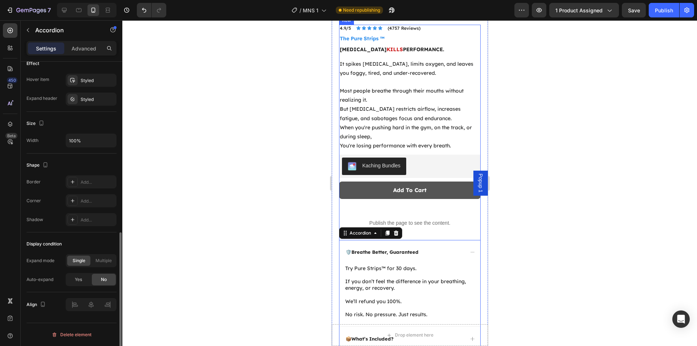
scroll to position [109, 0]
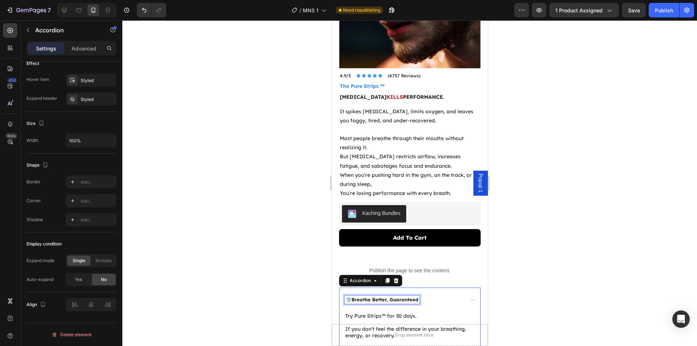
click at [376, 297] on strong "Breathe Better, Guaranteed" at bounding box center [384, 300] width 67 height 6
click at [394, 297] on strong "Breathe Better, Guaranteed" at bounding box center [384, 300] width 67 height 6
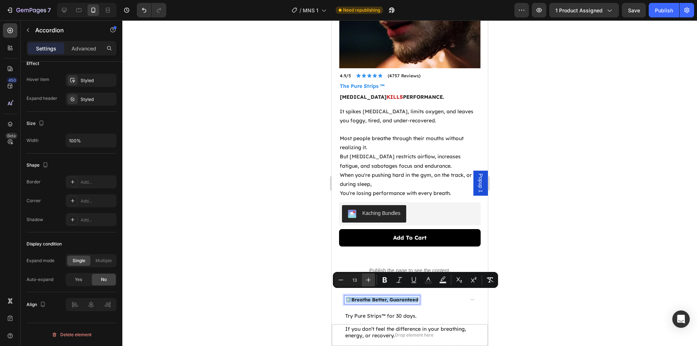
drag, startPoint x: 62, startPoint y: 273, endPoint x: 369, endPoint y: 280, distance: 307.0
click at [369, 280] on icon "Editor contextual toolbar" at bounding box center [368, 279] width 7 height 7
type input "14"
click at [270, 263] on div at bounding box center [409, 183] width 575 height 326
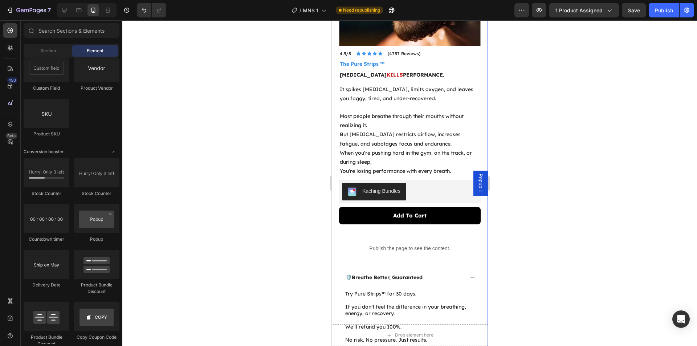
scroll to position [182, 0]
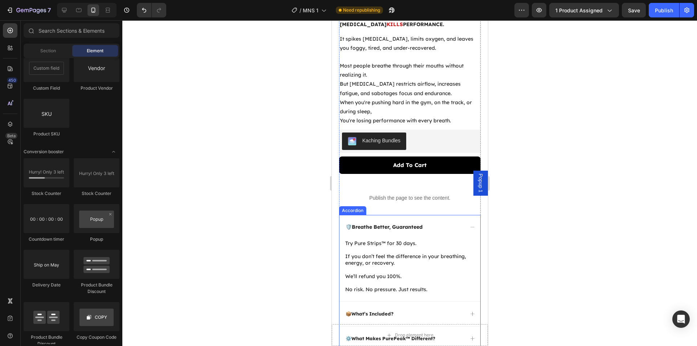
drag, startPoint x: 465, startPoint y: 220, endPoint x: 449, endPoint y: 224, distance: 16.8
click at [470, 224] on icon at bounding box center [472, 226] width 5 height 5
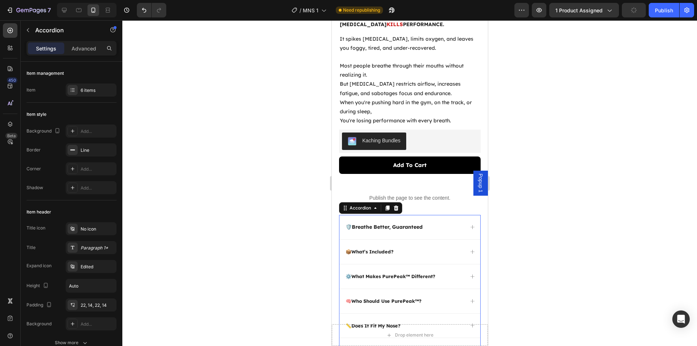
click at [398, 248] on div "📦 What’s Included?" at bounding box center [403, 252] width 119 height 8
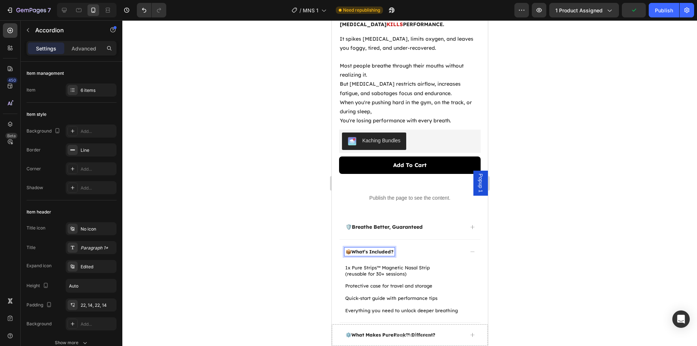
click at [376, 249] on strong "What’s Included?" at bounding box center [372, 252] width 42 height 6
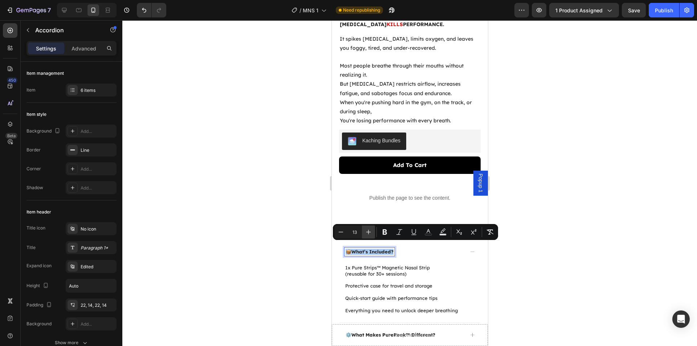
click at [368, 232] on icon "Editor contextual toolbar" at bounding box center [368, 231] width 7 height 7
type input "14"
click at [362, 266] on div "Text Block" at bounding box center [358, 268] width 28 height 9
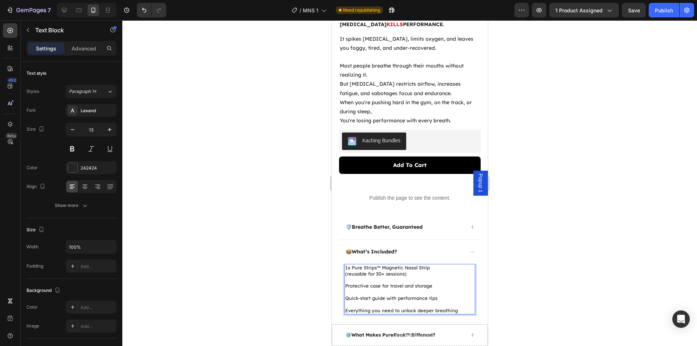
click at [406, 271] on p "(reusable for 30+ sessions)" at bounding box center [409, 274] width 129 height 6
click at [107, 131] on icon "button" at bounding box center [109, 129] width 7 height 7
type input "14"
click at [201, 183] on div at bounding box center [409, 183] width 575 height 326
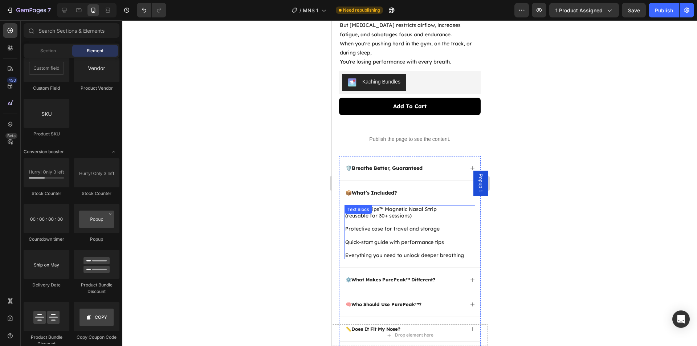
scroll to position [254, 0]
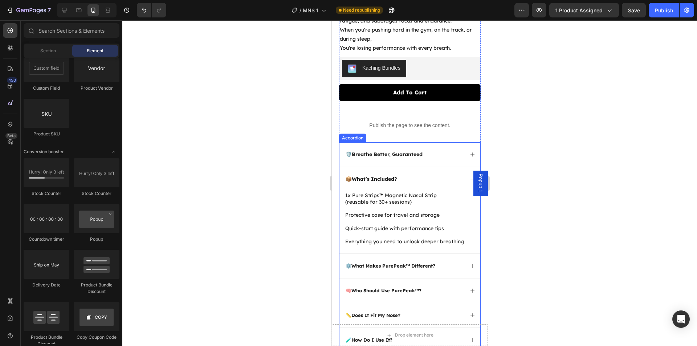
click at [455, 262] on div "⚙️ What Makes PurePeak™ Different?" at bounding box center [403, 266] width 119 height 8
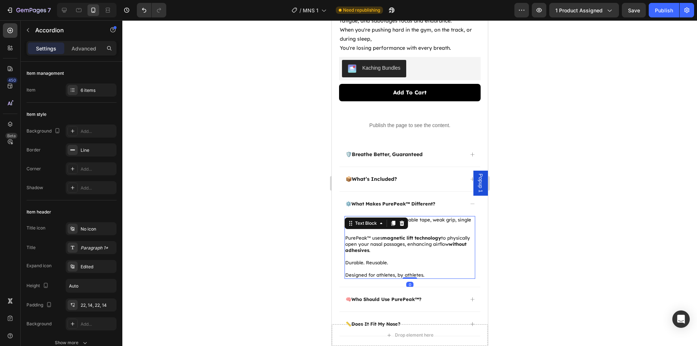
click at [388, 229] on p "PurePeak™ uses magnetic lift technology to physically open your nasal passages,…" at bounding box center [409, 241] width 129 height 25
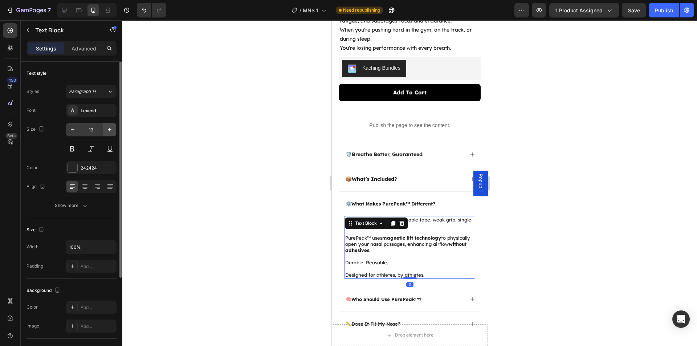
click at [105, 132] on button "button" at bounding box center [109, 129] width 13 height 13
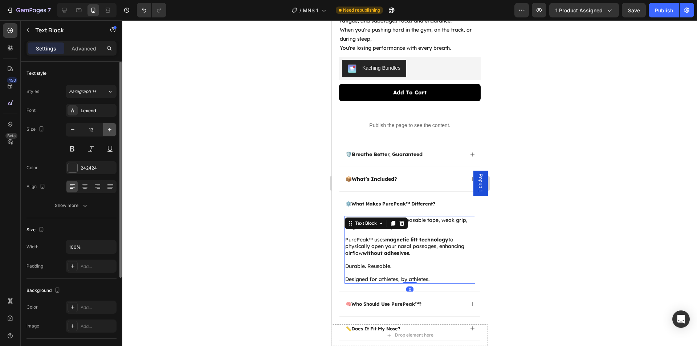
type input "14"
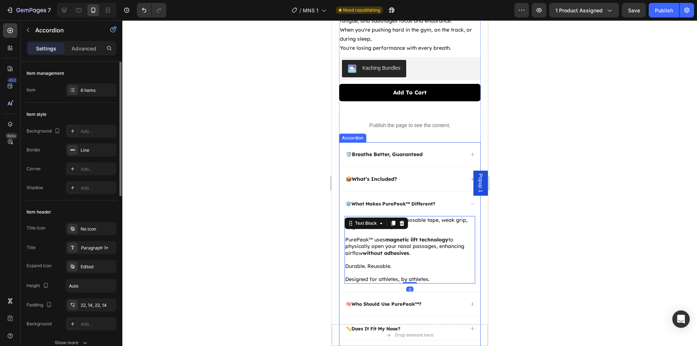
click at [394, 201] on strong "What Makes PurePeak™ Different?" at bounding box center [393, 204] width 84 height 6
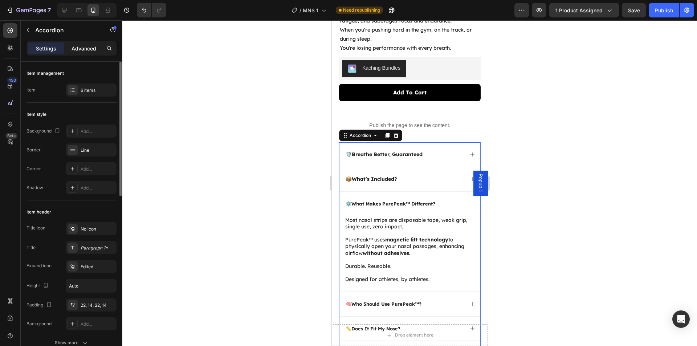
click at [80, 51] on p "Advanced" at bounding box center [84, 49] width 25 height 8
type input "100%"
type input "100"
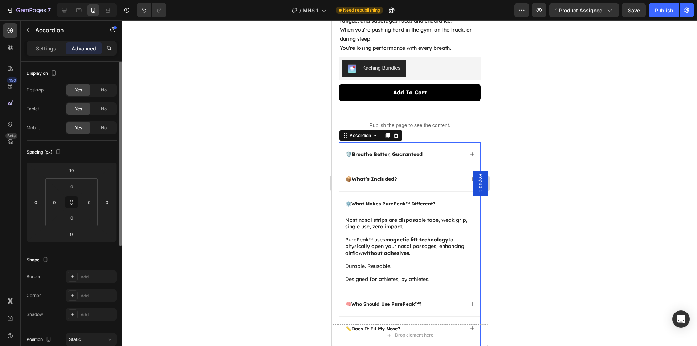
click at [41, 48] on p "Settings" at bounding box center [46, 49] width 20 height 8
type input "0"
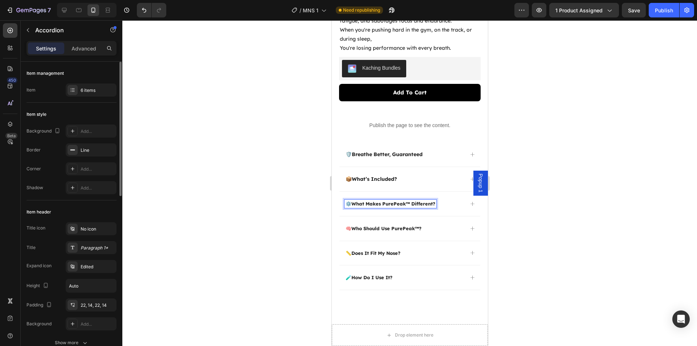
click at [372, 201] on strong "What Makes PurePeak™ Different?" at bounding box center [393, 204] width 84 height 6
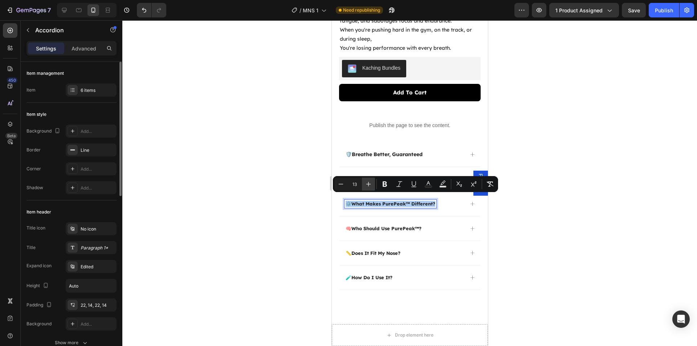
drag, startPoint x: 41, startPoint y: 177, endPoint x: 370, endPoint y: 183, distance: 329.8
click at [370, 183] on icon "Editor contextual toolbar" at bounding box center [368, 184] width 7 height 7
type input "14"
click at [380, 226] on p "🧠 Who Should Use PurePeak™?" at bounding box center [383, 229] width 76 height 6
click at [380, 226] on strong "Who Should Use PurePeak™?" at bounding box center [386, 229] width 70 height 6
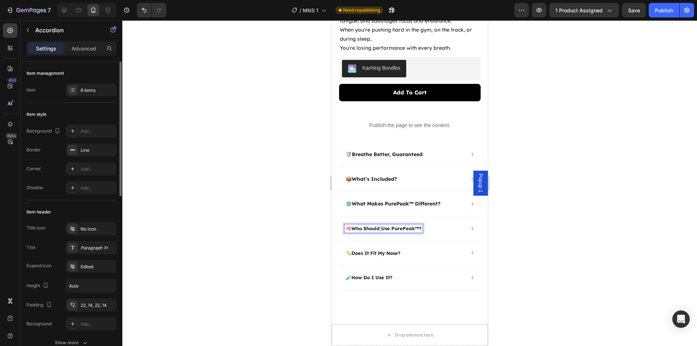
click at [381, 226] on strong "Who Should Use PurePeak™?" at bounding box center [386, 229] width 70 height 6
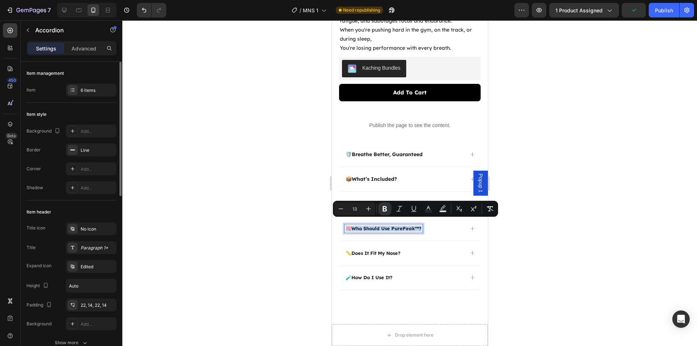
click at [381, 226] on strong "Who Should Use PurePeak™?" at bounding box center [386, 229] width 70 height 6
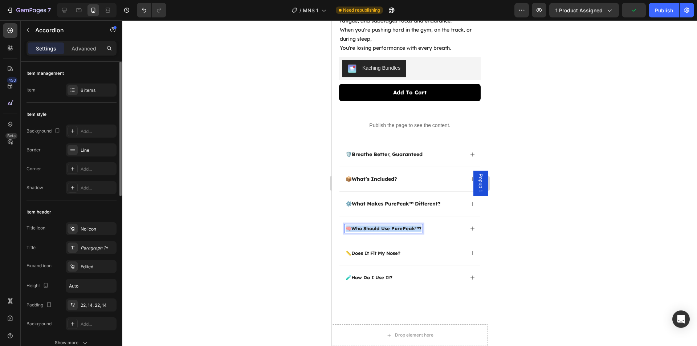
click at [381, 226] on strong "Who Should Use PurePeak™?" at bounding box center [386, 229] width 70 height 6
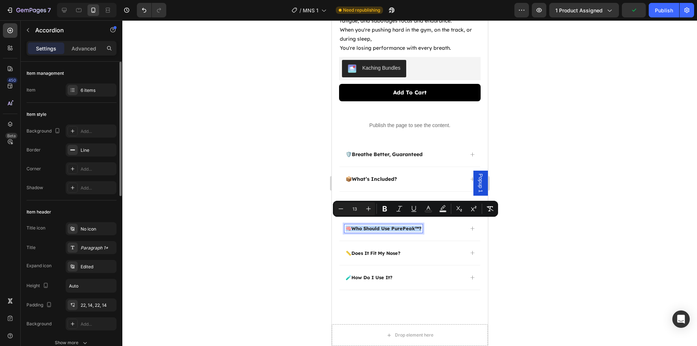
click at [381, 226] on strong "Who Should Use PurePeak™?" at bounding box center [386, 229] width 70 height 6
click at [369, 209] on icon "Editor contextual toolbar" at bounding box center [368, 209] width 5 height 5
type input "14"
click at [477, 224] on div "Product Images 4.9/5 Text Block Icon Icon Icon Icon Icon Icon List (4757 Review…" at bounding box center [410, 35] width 156 height 509
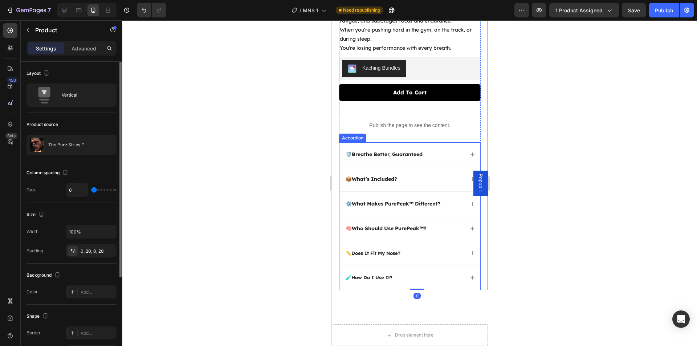
click at [470, 226] on icon at bounding box center [472, 228] width 5 height 5
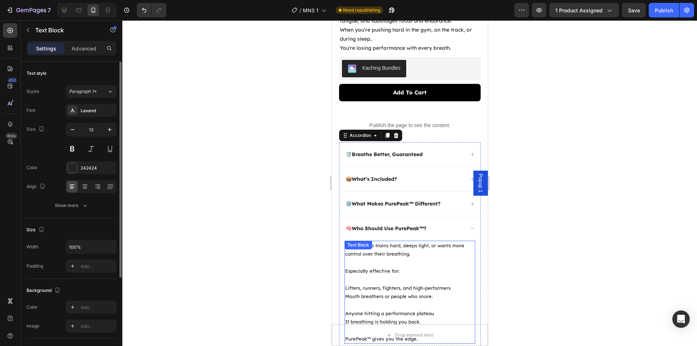
click at [420, 251] on p "Anyone who trains hard, sleeps light, or wants more control over their breathin…" at bounding box center [409, 250] width 129 height 17
click at [386, 268] on p "Especially effective for:" at bounding box center [409, 266] width 129 height 17
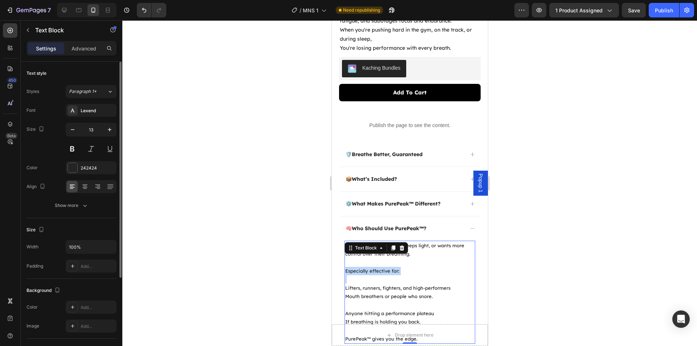
click at [386, 268] on p "Especially effective for:" at bounding box center [409, 266] width 129 height 17
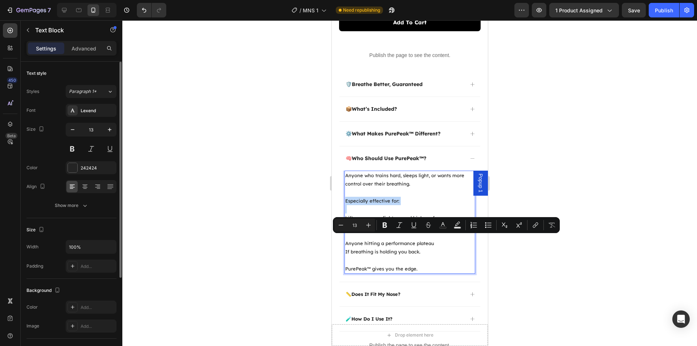
scroll to position [327, 0]
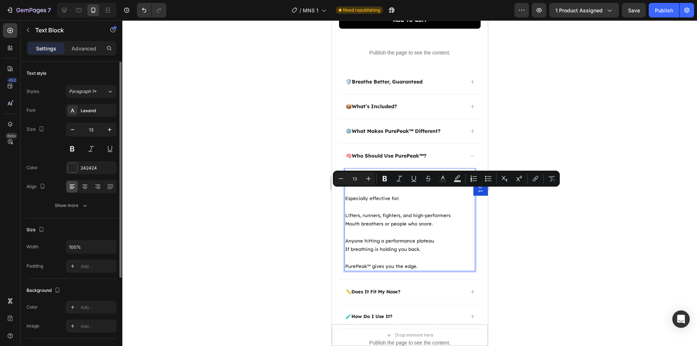
click at [395, 228] on p "Rich Text Editor. Editing area: main" at bounding box center [409, 232] width 129 height 8
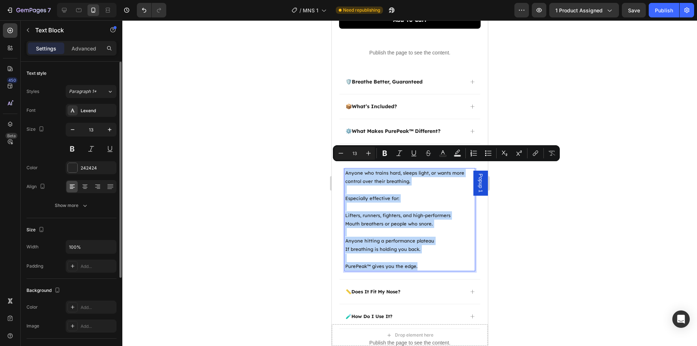
drag, startPoint x: 423, startPoint y: 263, endPoint x: 345, endPoint y: 166, distance: 124.5
click at [345, 168] on div "Anyone who trains hard, sleeps light, or wants more control over their breathin…" at bounding box center [409, 220] width 131 height 104
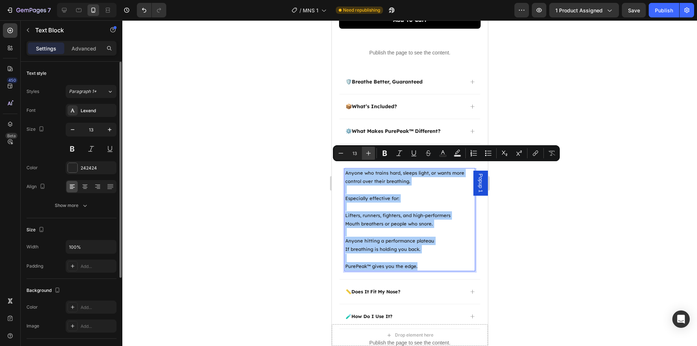
click at [369, 150] on icon "Editor contextual toolbar" at bounding box center [368, 153] width 7 height 7
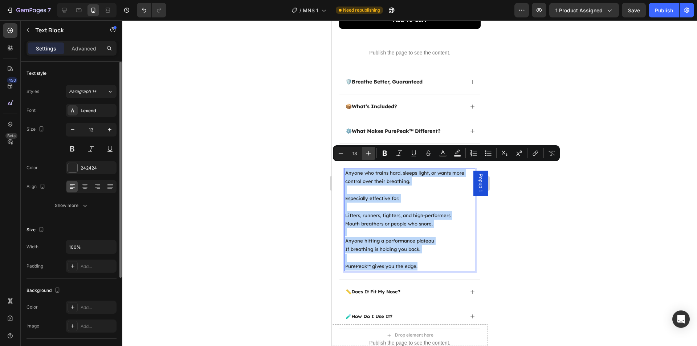
type input "14"
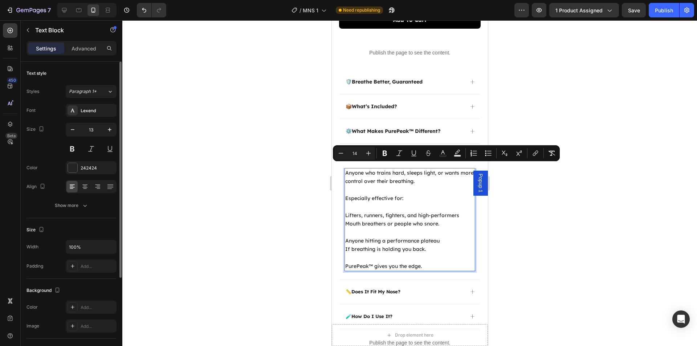
click at [301, 193] on div at bounding box center [409, 183] width 575 height 326
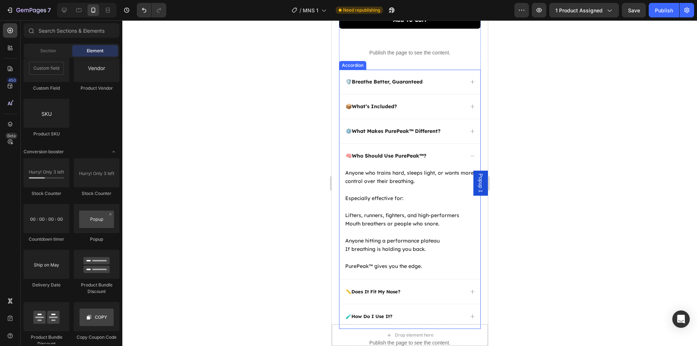
click at [452, 152] on div "🧠 Who Should Use PurePeak™?" at bounding box center [403, 156] width 119 height 8
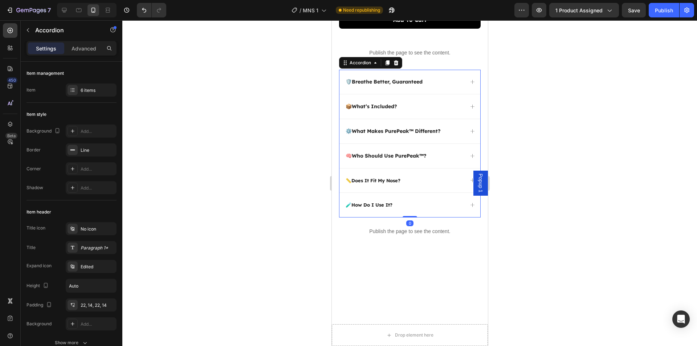
click at [416, 177] on div "📏 Does It Fit My Nose?" at bounding box center [403, 181] width 119 height 8
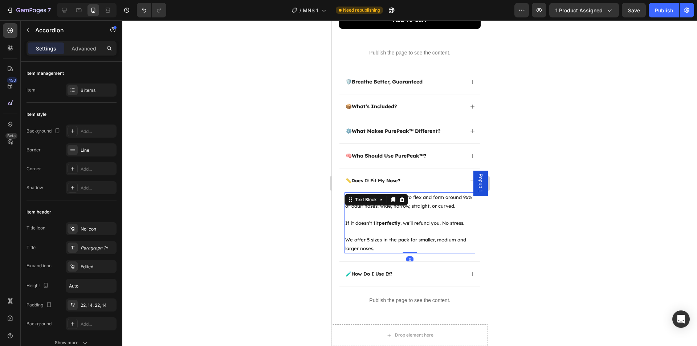
click at [387, 198] on div "Pure Strips™ are designed to flex and form around 95% of adult noses. wide, nar…" at bounding box center [409, 223] width 131 height 61
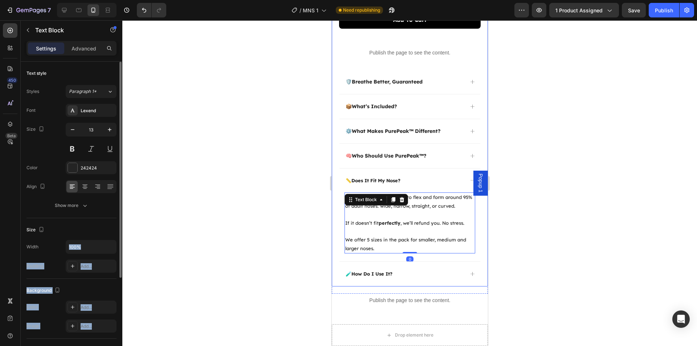
click at [116, 130] on div "Text style Styles Paragraph 1* Font Lexend Size 13 Color 242424 Align Show more…" at bounding box center [72, 214] width 102 height 305
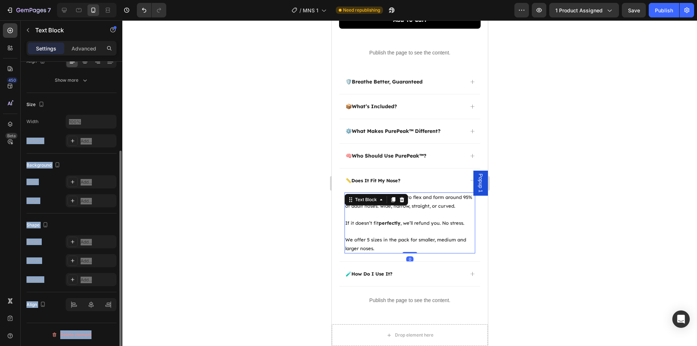
click at [405, 227] on p at bounding box center [409, 231] width 129 height 8
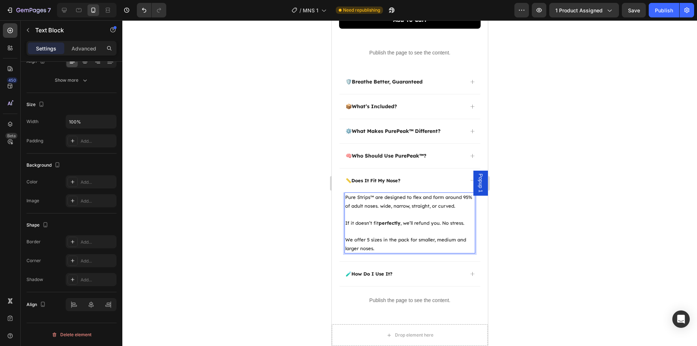
drag, startPoint x: 189, startPoint y: 148, endPoint x: 159, endPoint y: 131, distance: 34.6
click at [189, 147] on div at bounding box center [409, 183] width 575 height 326
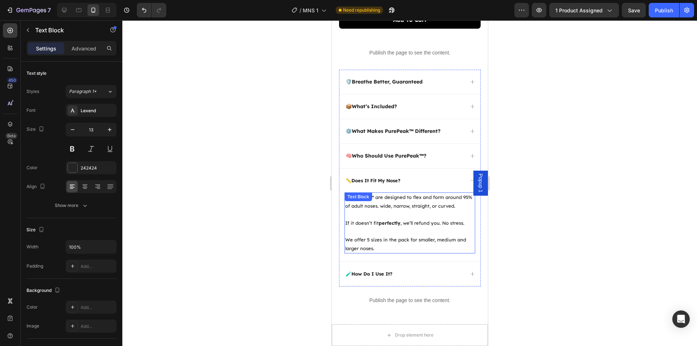
click at [418, 236] on p "We offer 5 sizes in the pack for smaller, medium and larger noses." at bounding box center [409, 244] width 129 height 17
click at [110, 130] on icon "button" at bounding box center [109, 129] width 7 height 7
type input "14"
click at [227, 215] on div at bounding box center [409, 183] width 575 height 326
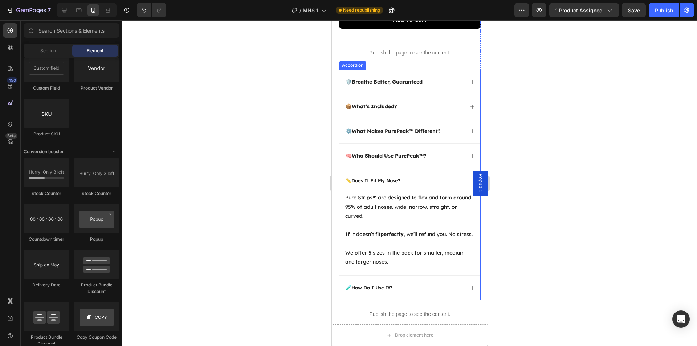
click at [400, 178] on strong "Does It Fit My Nose?" at bounding box center [375, 181] width 49 height 6
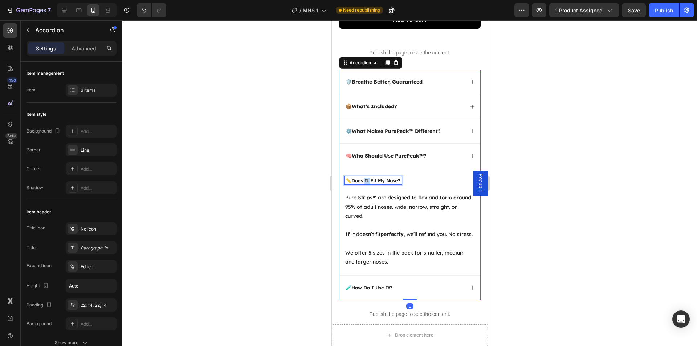
click at [368, 178] on strong "Does It Fit My Nose?" at bounding box center [375, 181] width 49 height 6
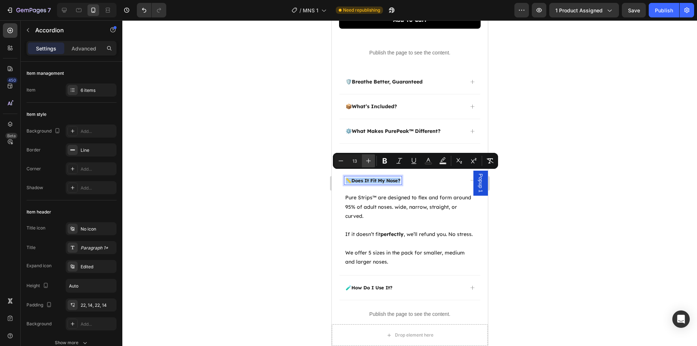
click at [371, 162] on icon "Editor contextual toolbar" at bounding box center [368, 160] width 7 height 7
type input "14"
click at [271, 207] on div at bounding box center [409, 183] width 575 height 326
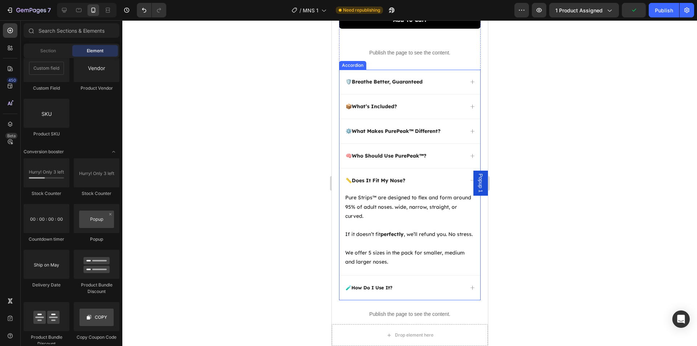
click at [403, 291] on div "🧪 How Do I Use It?" at bounding box center [403, 288] width 119 height 8
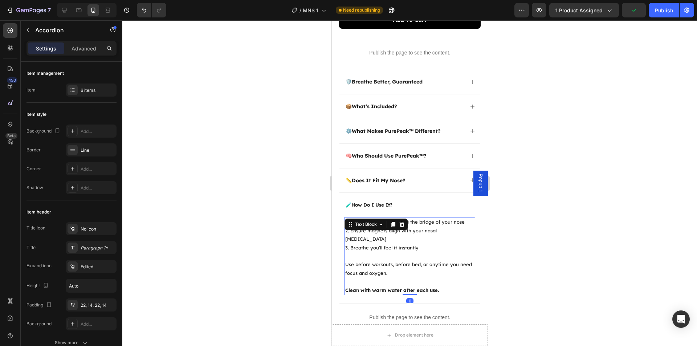
click at [388, 252] on p at bounding box center [409, 256] width 129 height 8
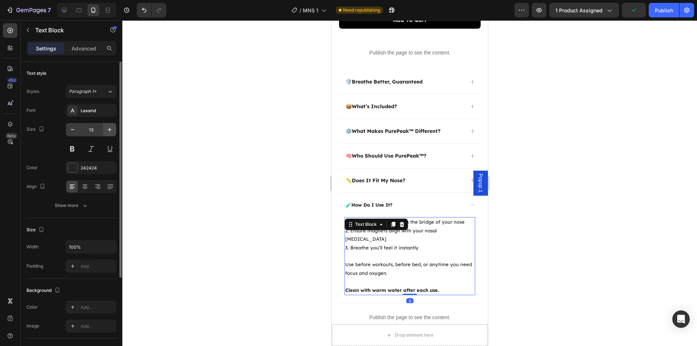
click at [106, 132] on icon "button" at bounding box center [109, 129] width 7 height 7
type input "14"
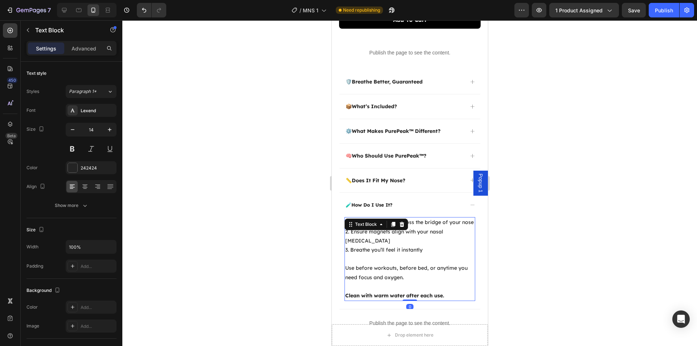
click at [174, 228] on div at bounding box center [409, 183] width 575 height 326
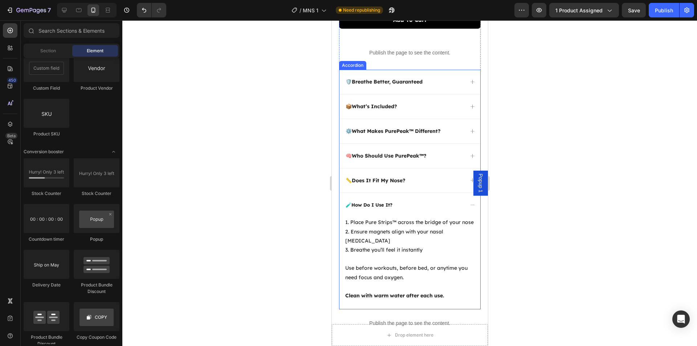
click at [393, 203] on div "🧪 How Do I Use It?" at bounding box center [368, 205] width 49 height 8
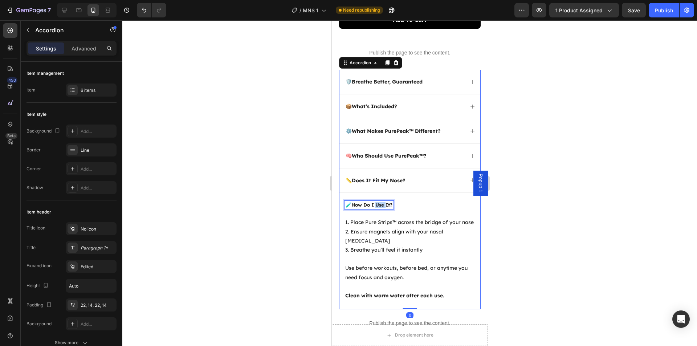
click at [379, 202] on strong "How Do I Use It?" at bounding box center [371, 205] width 41 height 6
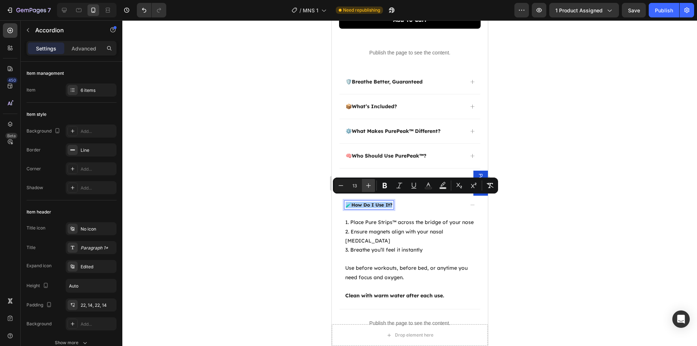
drag, startPoint x: 372, startPoint y: 186, endPoint x: 25, endPoint y: 175, distance: 346.3
click at [372, 186] on icon "Editor contextual toolbar" at bounding box center [368, 185] width 7 height 7
type input "14"
click at [264, 235] on div at bounding box center [409, 183] width 575 height 326
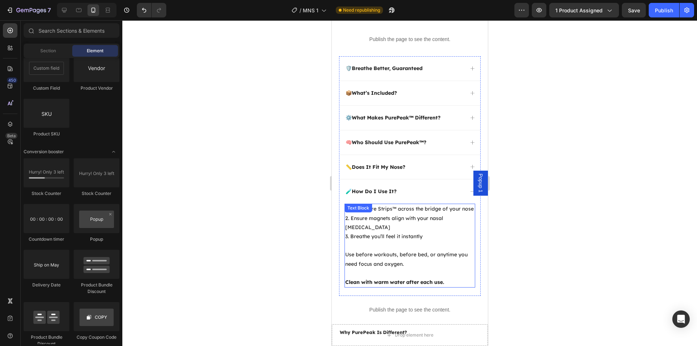
scroll to position [400, 0]
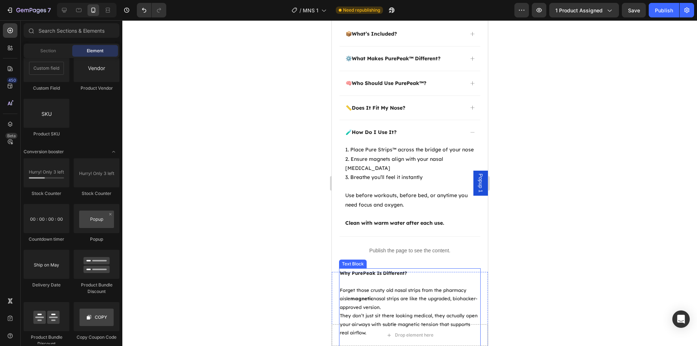
click at [408, 278] on p at bounding box center [410, 282] width 140 height 8
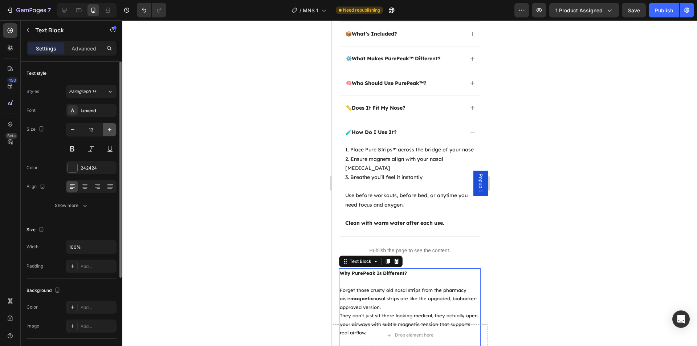
click at [111, 129] on icon "button" at bounding box center [109, 129] width 7 height 7
type input "14"
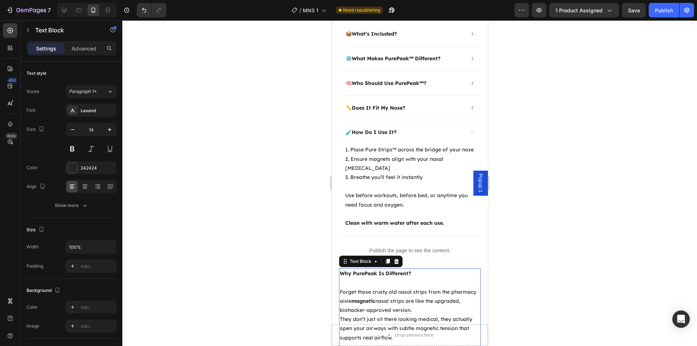
click at [208, 218] on div at bounding box center [409, 183] width 575 height 326
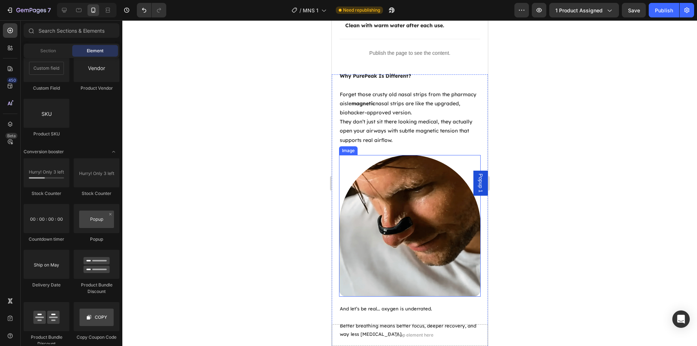
scroll to position [654, 0]
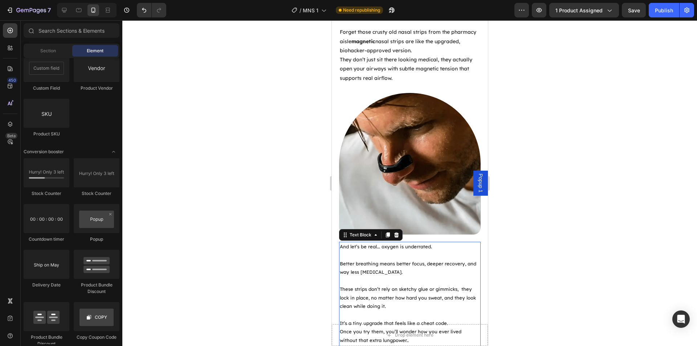
click at [392, 260] on p "Better breathing means better focus, deeper recovery, and way less [MEDICAL_DAT…" at bounding box center [410, 268] width 140 height 17
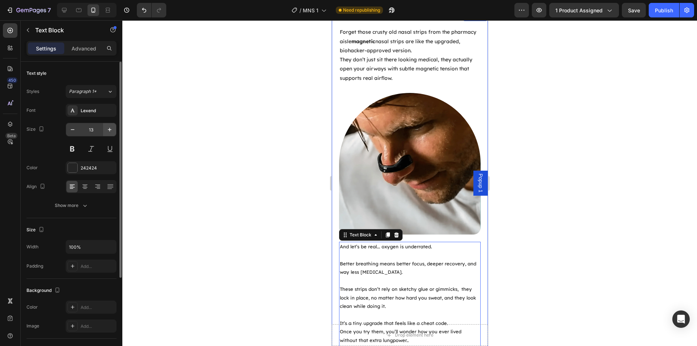
click at [110, 133] on icon "button" at bounding box center [109, 129] width 7 height 7
type input "14"
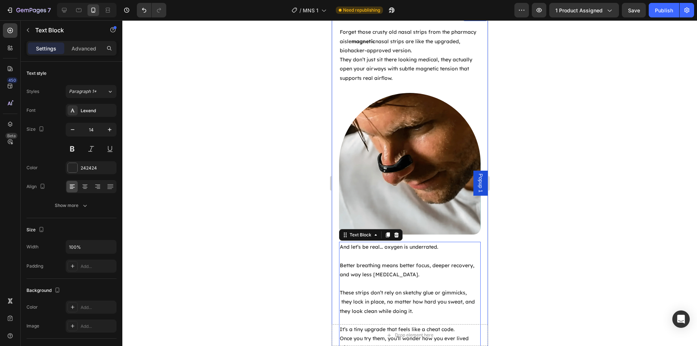
click at [200, 204] on div at bounding box center [409, 183] width 575 height 326
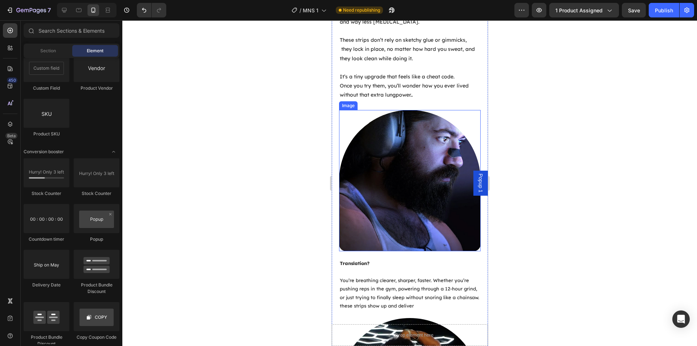
scroll to position [908, 0]
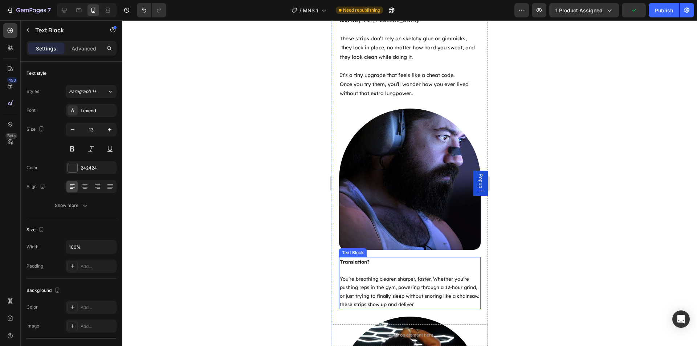
click at [402, 275] on p "You’re breathing clearer, sharper, faster. Whether you’re pushing reps in the g…" at bounding box center [410, 292] width 140 height 34
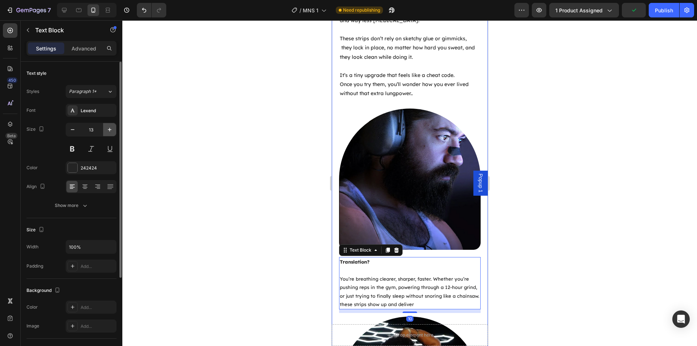
click at [114, 130] on button "button" at bounding box center [109, 129] width 13 height 13
type input "14"
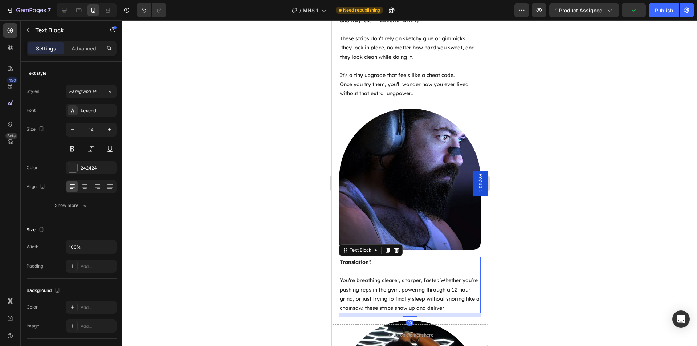
click at [210, 180] on div at bounding box center [409, 183] width 575 height 326
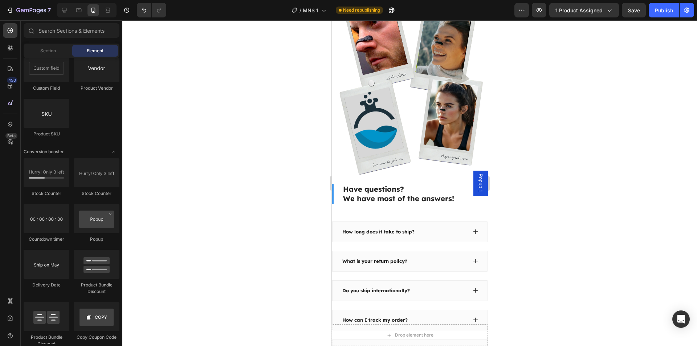
scroll to position [1489, 0]
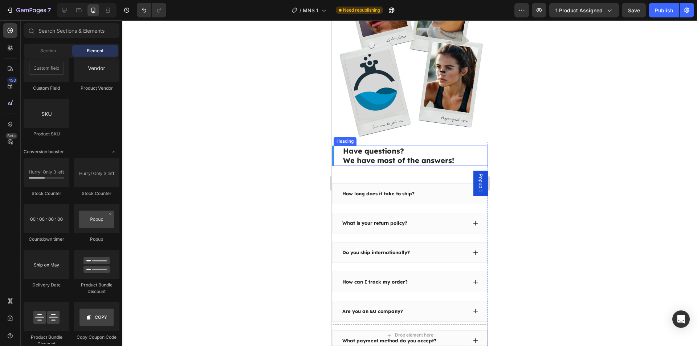
click at [385, 151] on h2 "Have questions? We have most of the answers!" at bounding box center [415, 156] width 146 height 20
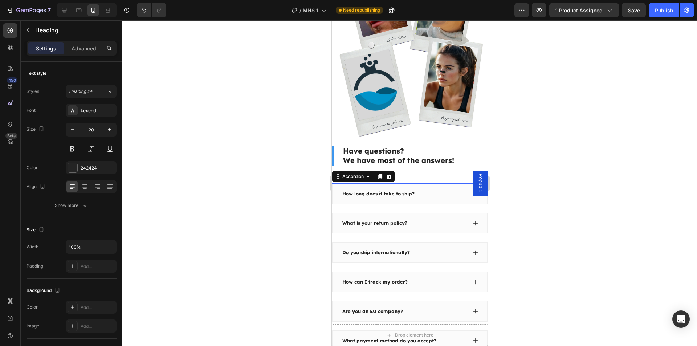
click at [396, 191] on p "How long does it take to ship?" at bounding box center [378, 194] width 72 height 6
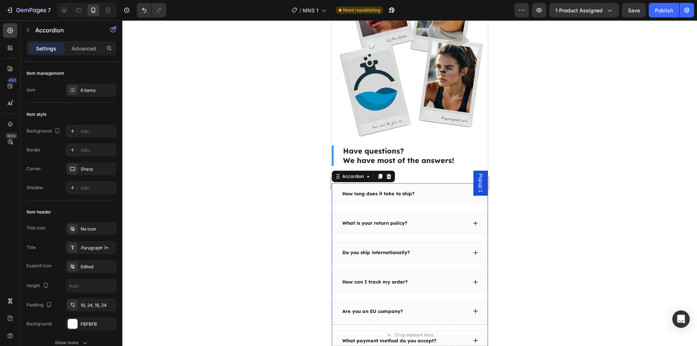
click at [368, 191] on p "How long does it take to ship?" at bounding box center [378, 194] width 72 height 6
click at [367, 191] on p "How long does it take to ship?" at bounding box center [378, 194] width 72 height 6
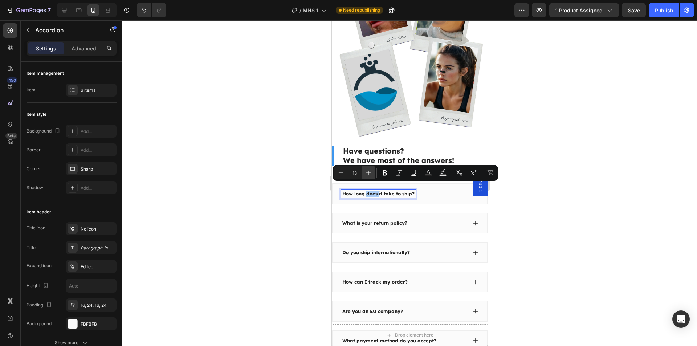
click at [369, 173] on icon "Editor contextual toolbar" at bounding box center [368, 172] width 7 height 7
type input "14"
click at [456, 193] on div "How long does it take to ship?" at bounding box center [409, 193] width 155 height 21
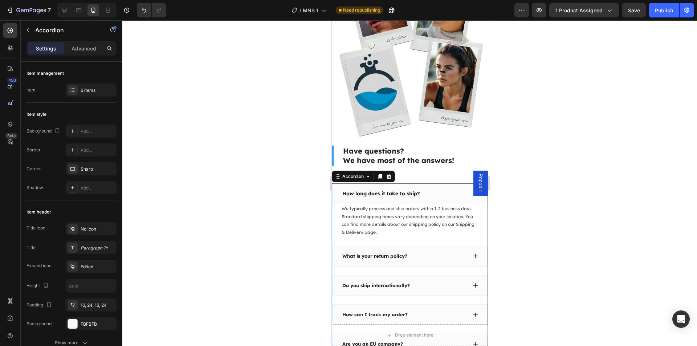
click at [437, 190] on div "How long does it take to ship?" at bounding box center [404, 194] width 126 height 8
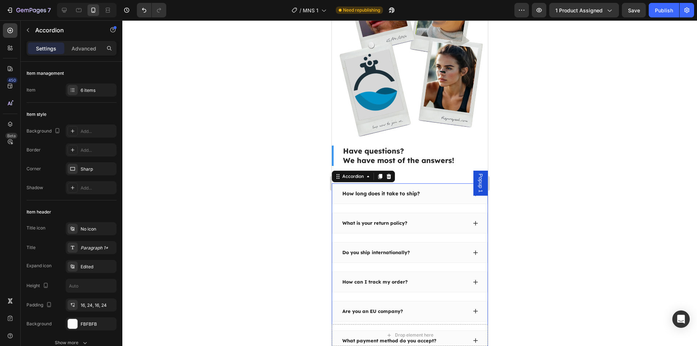
click at [434, 190] on div "How long does it take to ship?" at bounding box center [404, 194] width 126 height 8
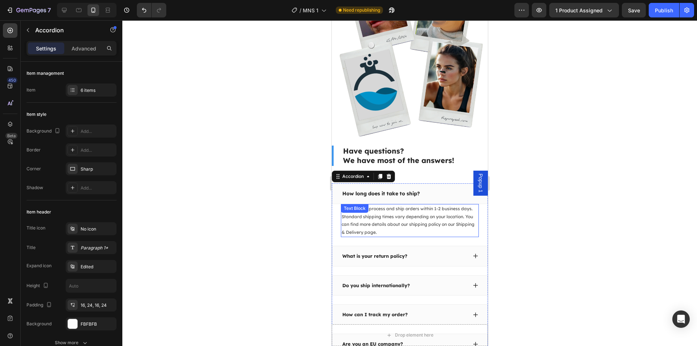
click at [400, 210] on p "We typically process and ship orders within 1-2 business days. Standard shippin…" at bounding box center [409, 220] width 137 height 31
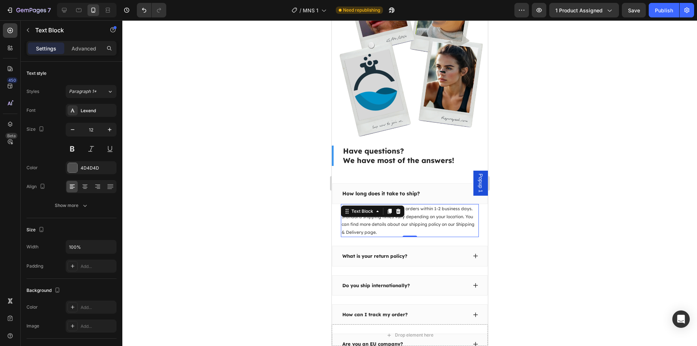
click at [380, 216] on p "We typically process and ship orders within 1-2 business days. Standard shippin…" at bounding box center [409, 220] width 137 height 31
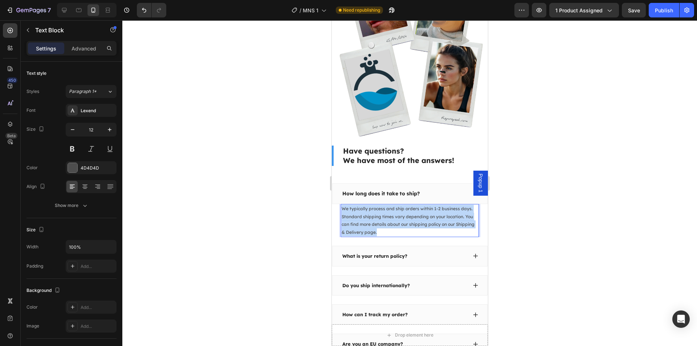
click at [380, 216] on p "We typically process and ship orders within 1-2 business days. Standard shippin…" at bounding box center [409, 220] width 137 height 31
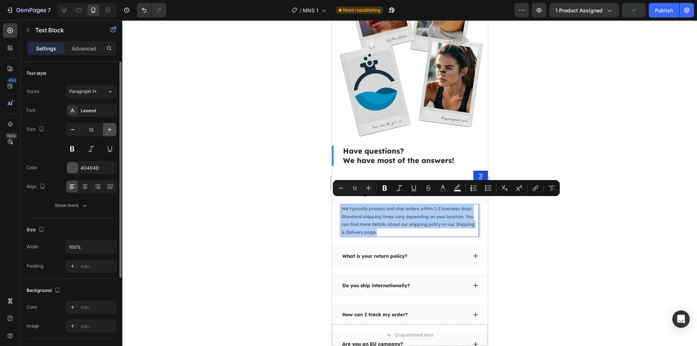
click at [112, 131] on icon "button" at bounding box center [109, 129] width 7 height 7
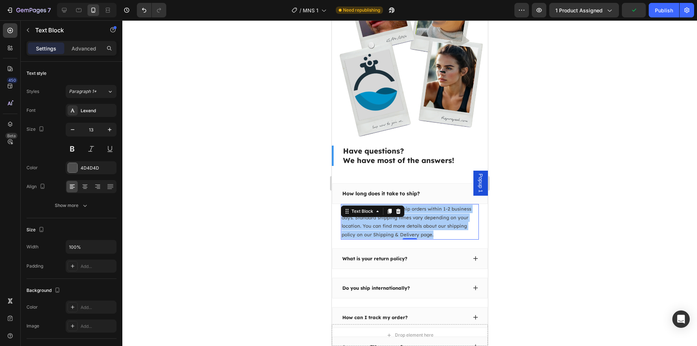
type input "14"
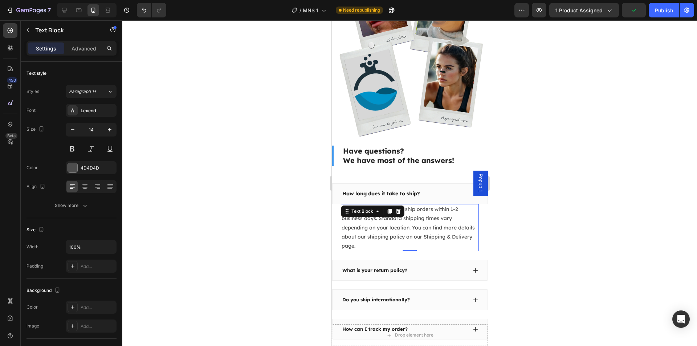
click at [204, 175] on div at bounding box center [409, 183] width 575 height 326
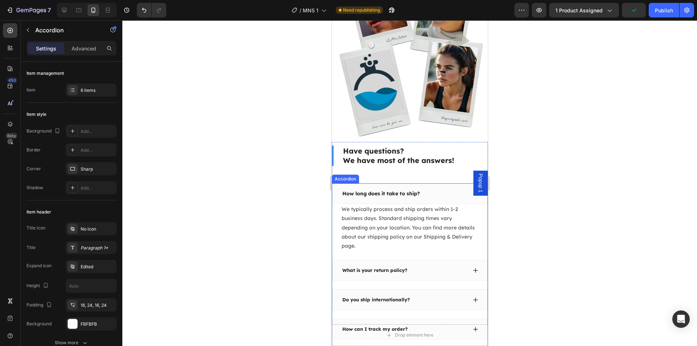
click at [439, 190] on div "How long does it take to ship?" at bounding box center [404, 194] width 126 height 8
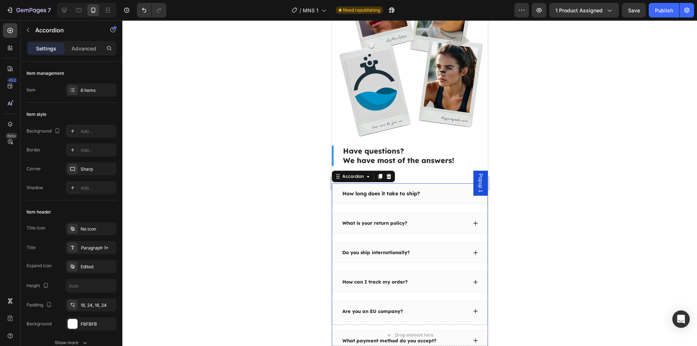
click at [429, 219] on div "What is your return policy?" at bounding box center [404, 223] width 126 height 8
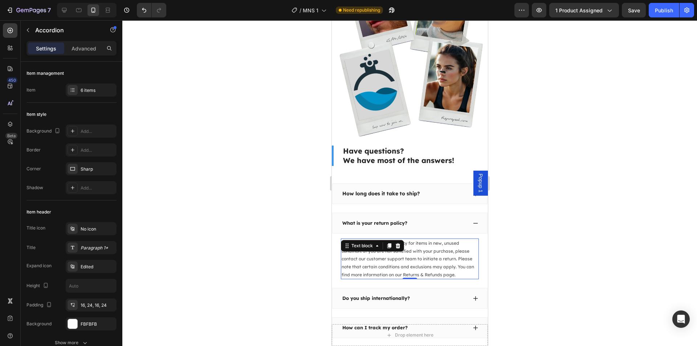
click at [392, 254] on p "We offer a 30-day return policy for items in new, unused condition. If you are …" at bounding box center [409, 258] width 137 height 39
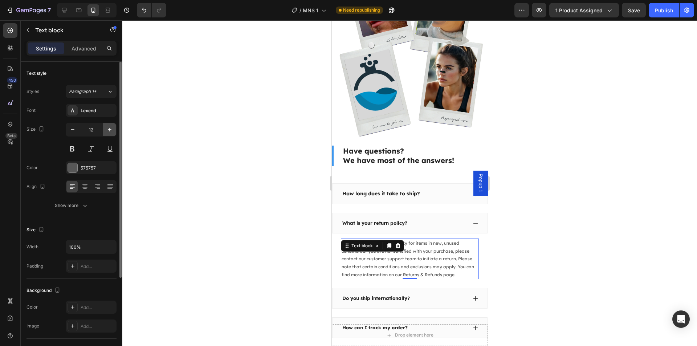
click at [107, 129] on icon "button" at bounding box center [109, 129] width 7 height 7
click at [108, 129] on icon "button" at bounding box center [109, 129] width 7 height 7
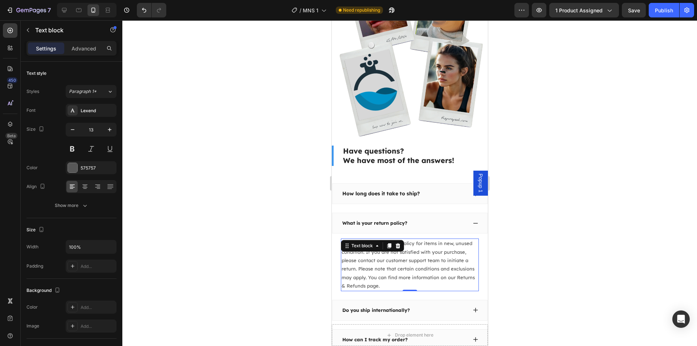
type input "14"
click at [178, 193] on div at bounding box center [409, 183] width 575 height 326
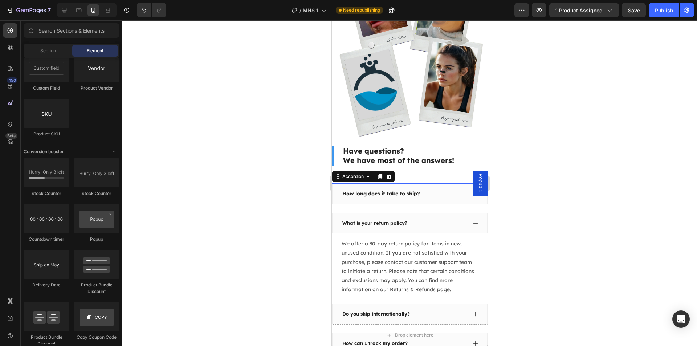
click at [381, 221] on div "What is your return policy?" at bounding box center [409, 223] width 155 height 21
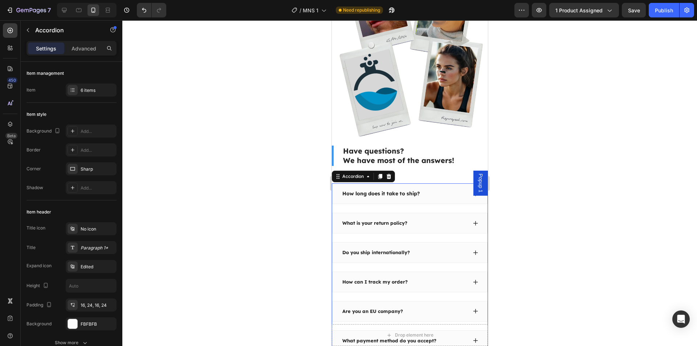
click at [389, 213] on div "What is your return policy?" at bounding box center [409, 223] width 155 height 21
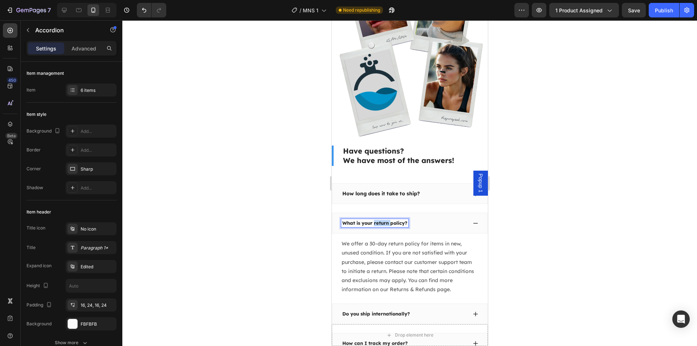
click at [383, 220] on p "What is your return policy?" at bounding box center [374, 223] width 65 height 6
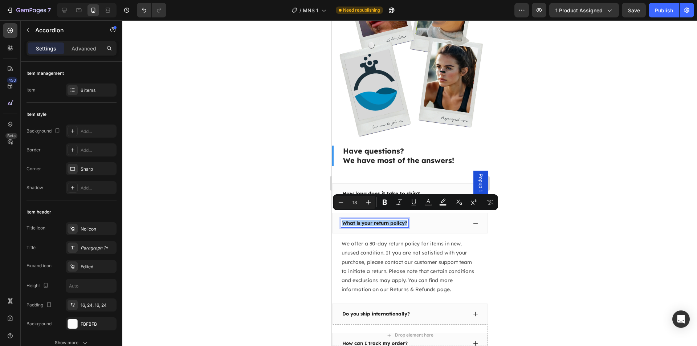
drag, startPoint x: 372, startPoint y: 200, endPoint x: 359, endPoint y: 206, distance: 14.0
click at [372, 200] on icon "Editor contextual toolbar" at bounding box center [368, 202] width 7 height 7
type input "14"
drag, startPoint x: 285, startPoint y: 228, endPoint x: 323, endPoint y: 231, distance: 37.6
click at [286, 228] on div at bounding box center [409, 183] width 575 height 326
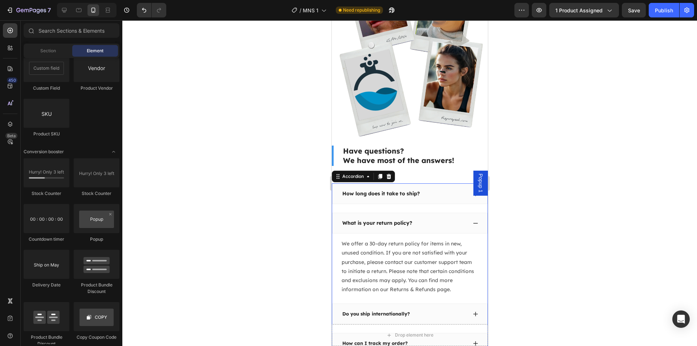
click at [449, 222] on div "What is your return policy?" at bounding box center [409, 223] width 155 height 21
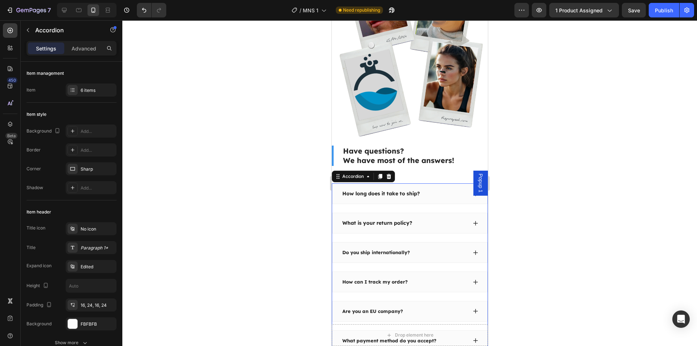
click at [414, 248] on div "Do you ship internationally?" at bounding box center [404, 252] width 126 height 8
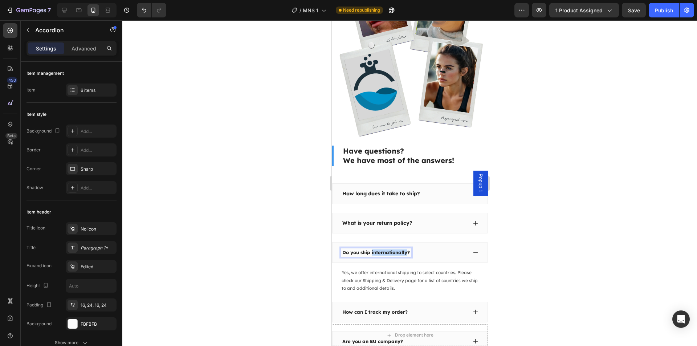
click at [378, 250] on p "Do you ship internationally?" at bounding box center [376, 253] width 68 height 6
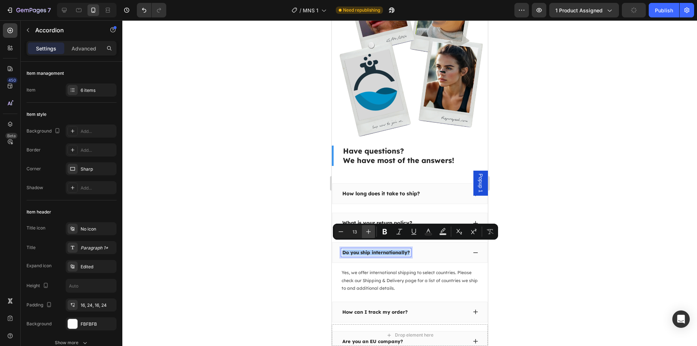
click at [370, 229] on icon "Editor contextual toolbar" at bounding box center [368, 231] width 7 height 7
type input "14"
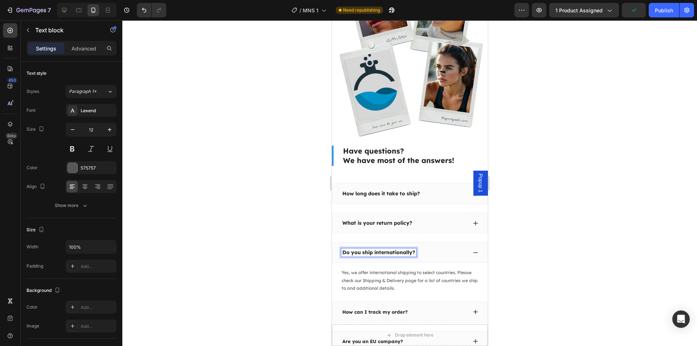
click at [391, 268] on div "Yes, we offer international shipping to select countries. Please check our Ship…" at bounding box center [410, 280] width 138 height 25
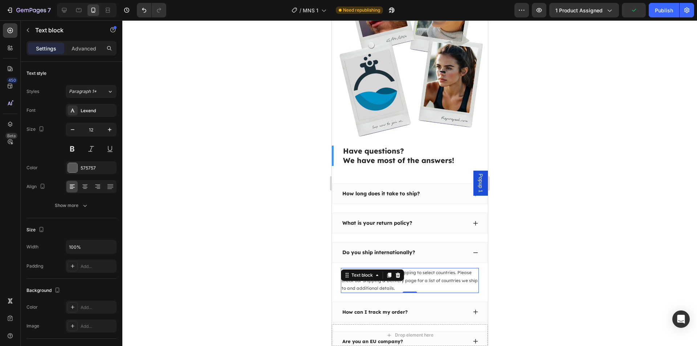
click at [413, 273] on p "Yes, we offer international shipping to select countries. Please check our Ship…" at bounding box center [409, 281] width 137 height 24
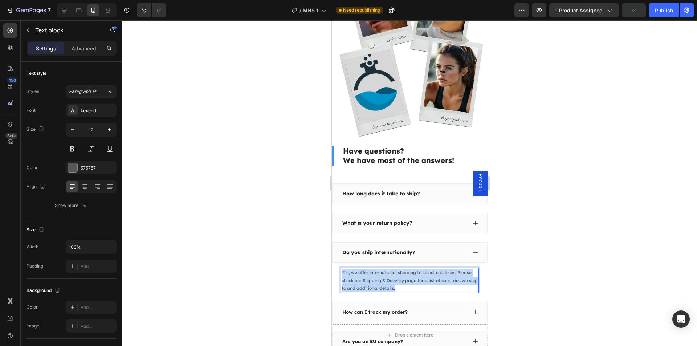
click at [413, 273] on p "Yes, we offer international shipping to select countries. Please check our Ship…" at bounding box center [409, 281] width 137 height 24
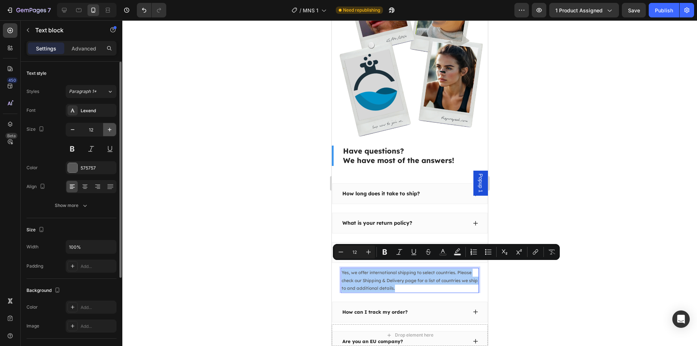
click at [105, 126] on button "button" at bounding box center [109, 129] width 13 height 13
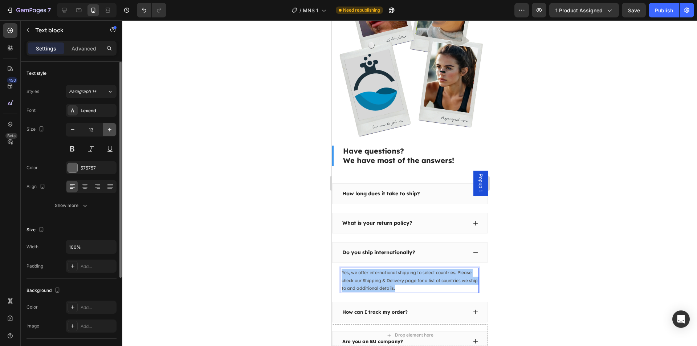
click at [110, 127] on icon "button" at bounding box center [109, 129] width 7 height 7
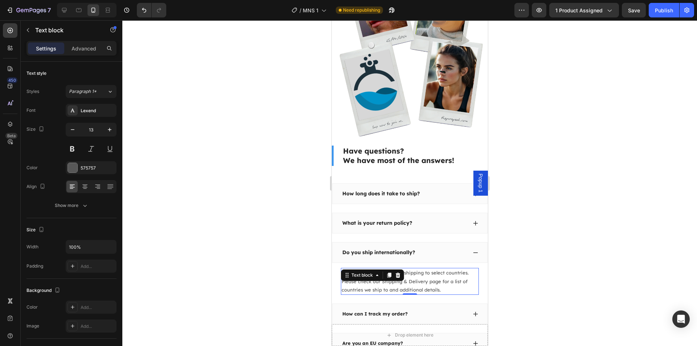
type input "14"
click at [191, 173] on div at bounding box center [409, 183] width 575 height 326
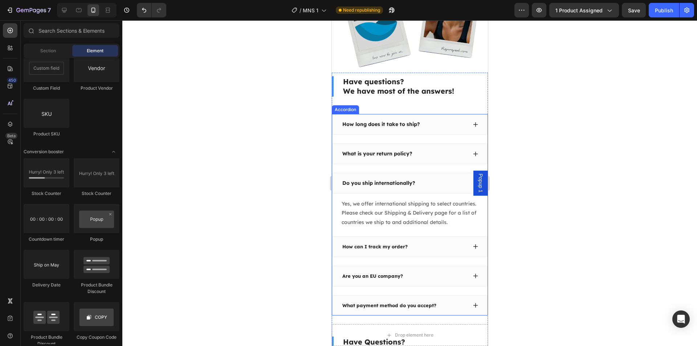
scroll to position [1562, 0]
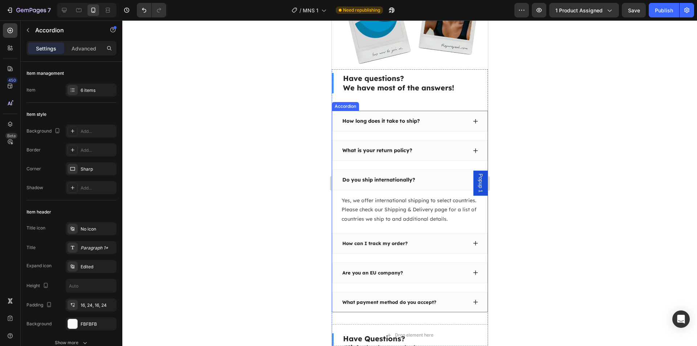
click at [415, 176] on div "Do you ship internationally?" at bounding box center [378, 180] width 75 height 8
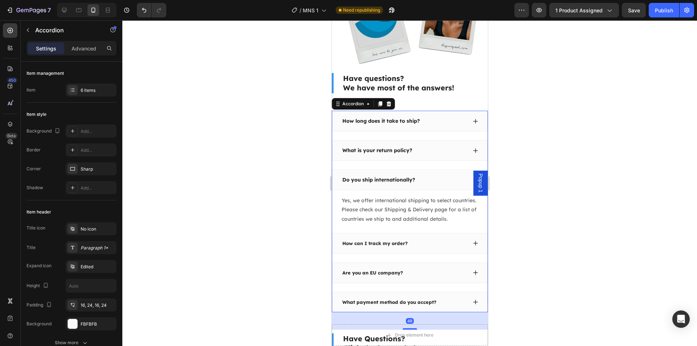
click at [442, 176] on div "Do you ship internationally?" at bounding box center [404, 180] width 126 height 8
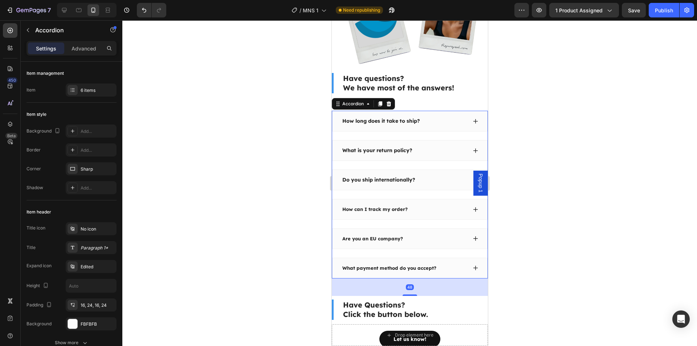
click at [422, 205] on div "How can I track my order?" at bounding box center [404, 209] width 126 height 8
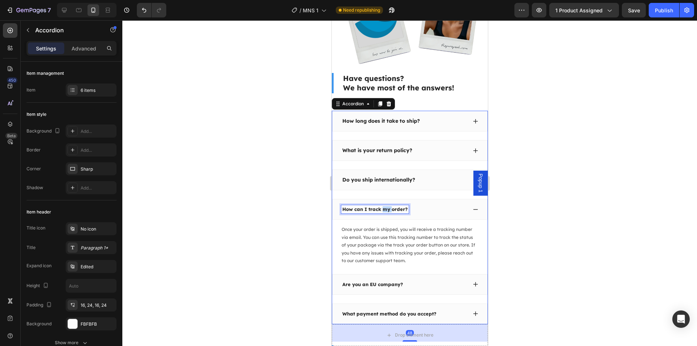
click at [384, 206] on p "How can I track my order?" at bounding box center [374, 209] width 65 height 6
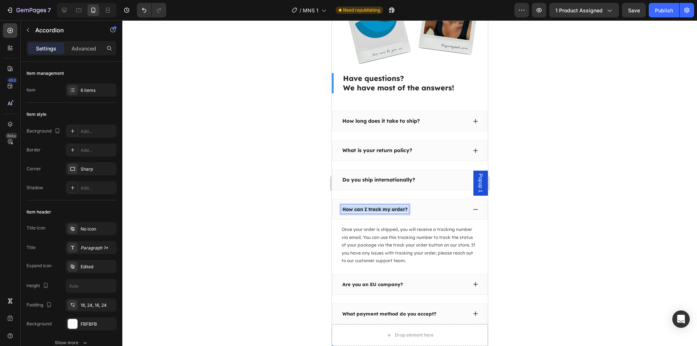
click at [384, 206] on p "How can I track my order?" at bounding box center [374, 209] width 65 height 6
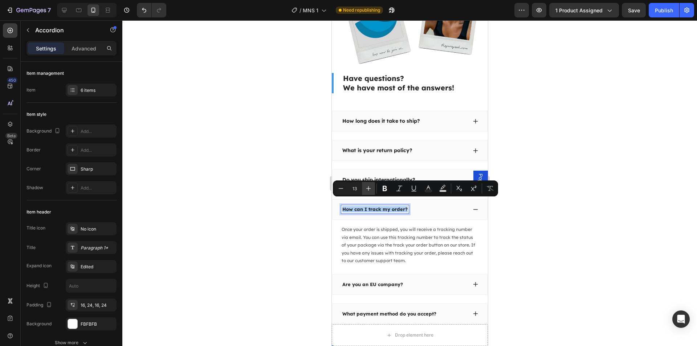
click at [371, 190] on icon "Editor contextual toolbar" at bounding box center [368, 188] width 7 height 7
type input "14"
click at [284, 216] on div at bounding box center [409, 183] width 575 height 326
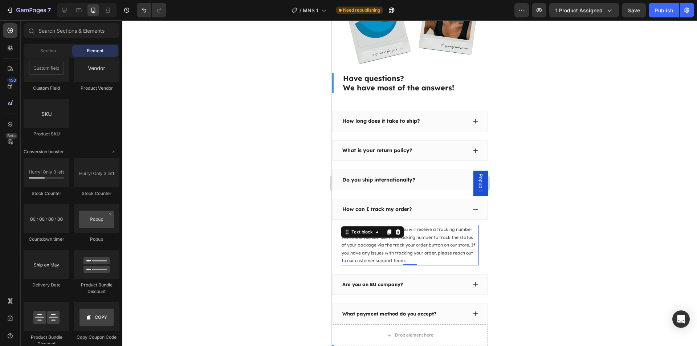
click at [384, 241] on p "Once your order is shipped, you will receive a tracking number via email. You c…" at bounding box center [409, 245] width 137 height 39
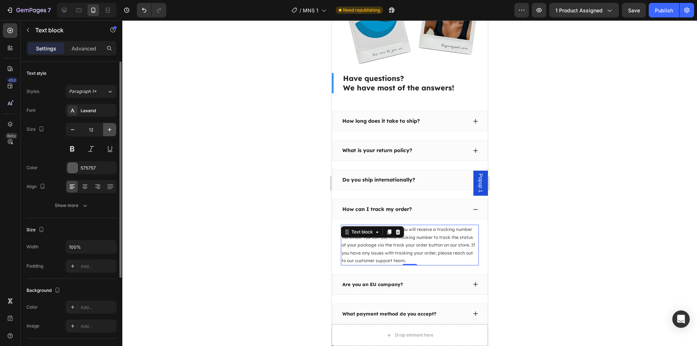
click at [105, 132] on button "button" at bounding box center [109, 129] width 13 height 13
click at [107, 129] on icon "button" at bounding box center [109, 129] width 7 height 7
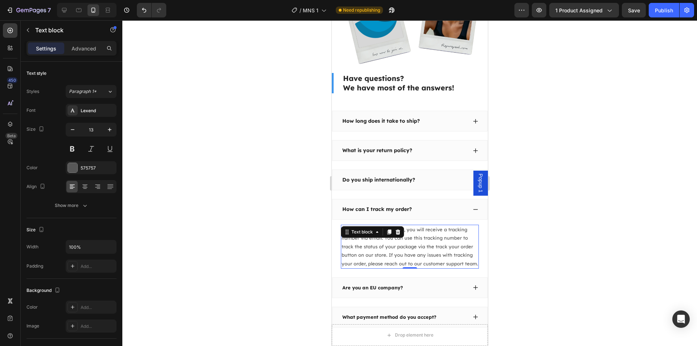
type input "14"
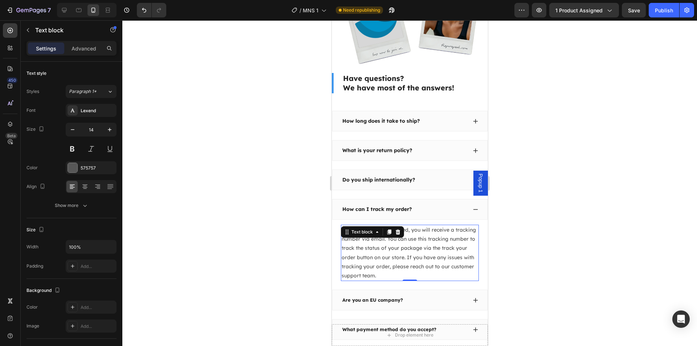
click at [180, 178] on div at bounding box center [409, 183] width 575 height 326
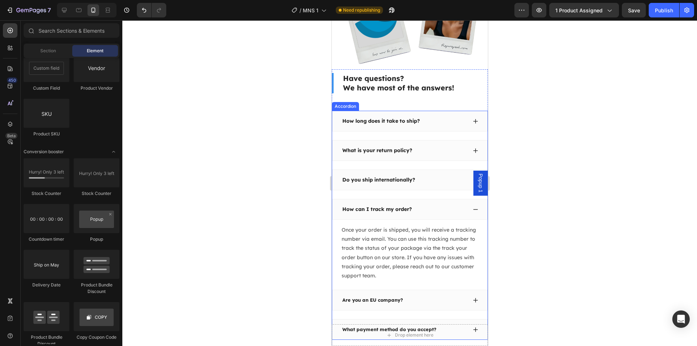
click at [440, 206] on div "How can I track my order?" at bounding box center [404, 209] width 126 height 8
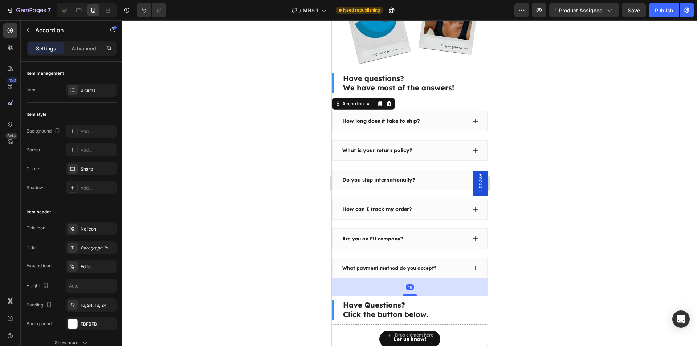
click at [406, 238] on div "Are you an EU company?" at bounding box center [409, 238] width 155 height 21
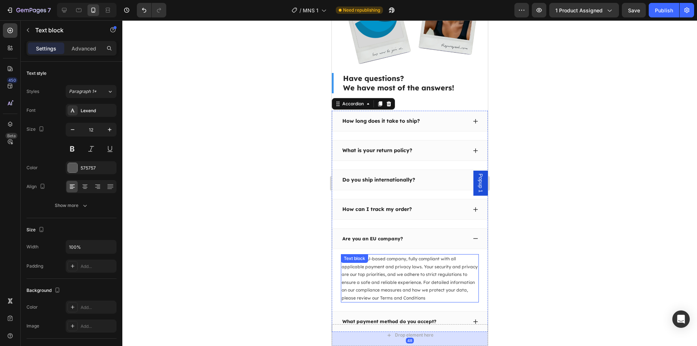
click at [379, 256] on div "We are an EU-based company, fully compliant with all applicable payment and pri…" at bounding box center [410, 278] width 138 height 49
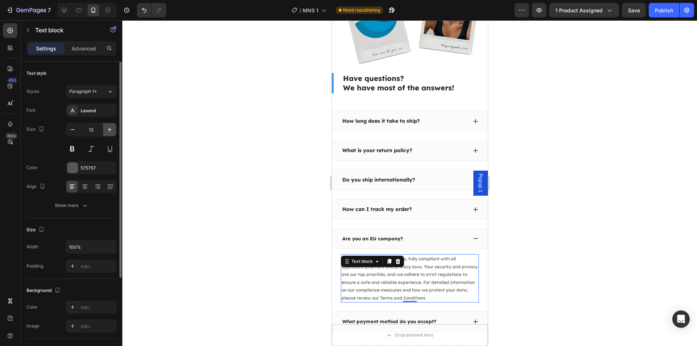
click at [106, 128] on icon "button" at bounding box center [109, 129] width 7 height 7
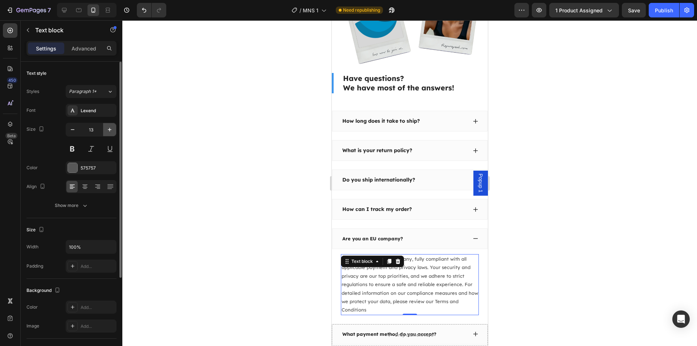
click at [106, 128] on icon "button" at bounding box center [109, 129] width 7 height 7
type input "14"
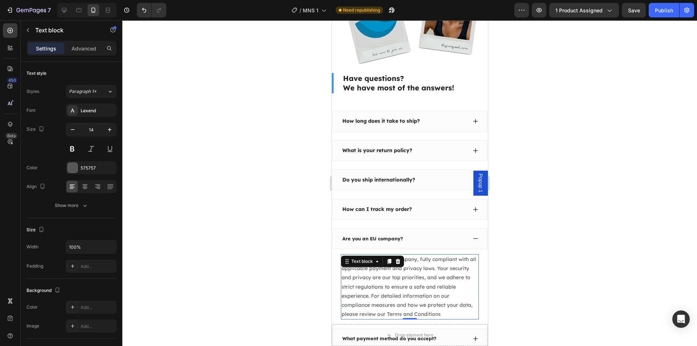
click at [174, 187] on div at bounding box center [409, 183] width 575 height 326
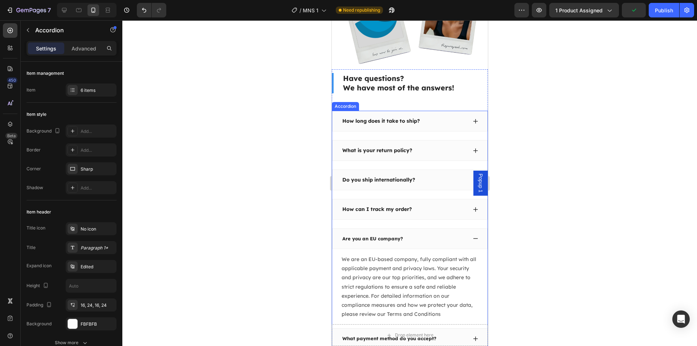
click at [379, 236] on p "Are you an EU company?" at bounding box center [372, 239] width 61 height 6
click at [365, 236] on p "Are you an EU company?" at bounding box center [372, 239] width 61 height 6
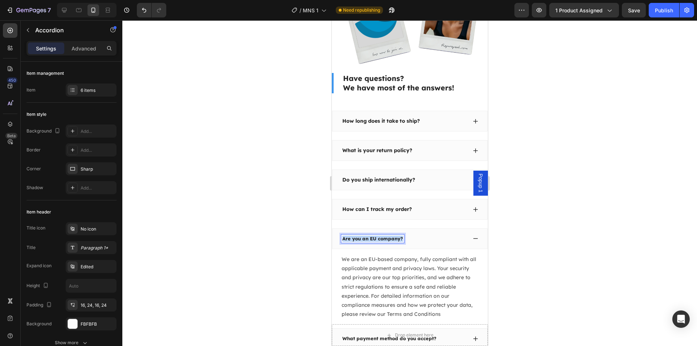
click at [365, 236] on p "Are you an EU company?" at bounding box center [372, 239] width 61 height 6
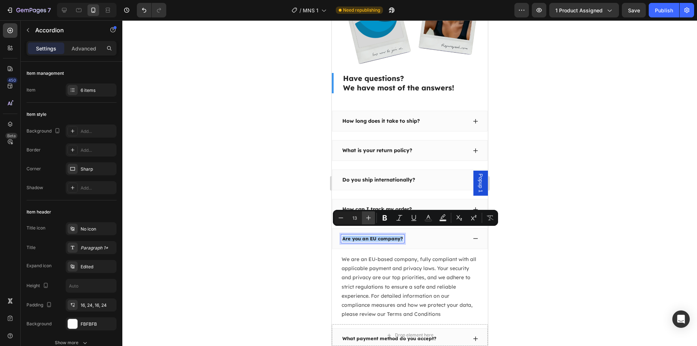
click at [369, 218] on icon "Editor contextual toolbar" at bounding box center [368, 217] width 7 height 7
type input "14"
click at [256, 227] on div at bounding box center [409, 183] width 575 height 326
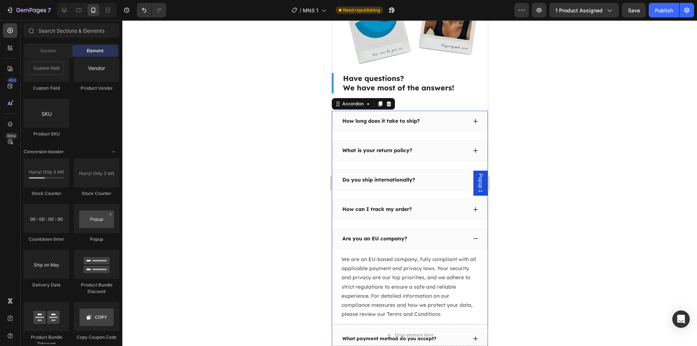
click at [436, 235] on div "Are you an EU company?" at bounding box center [404, 239] width 126 height 8
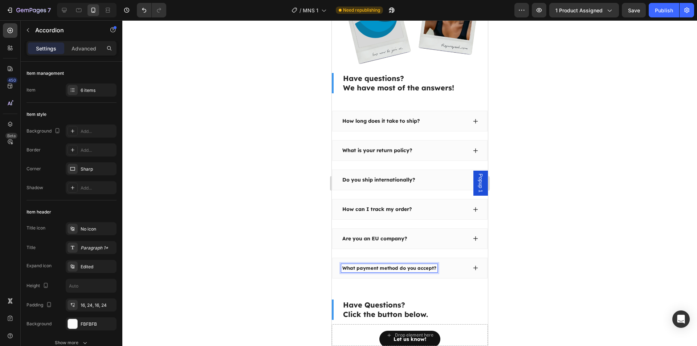
click at [419, 265] on p "What payment method do you accept?" at bounding box center [389, 268] width 94 height 6
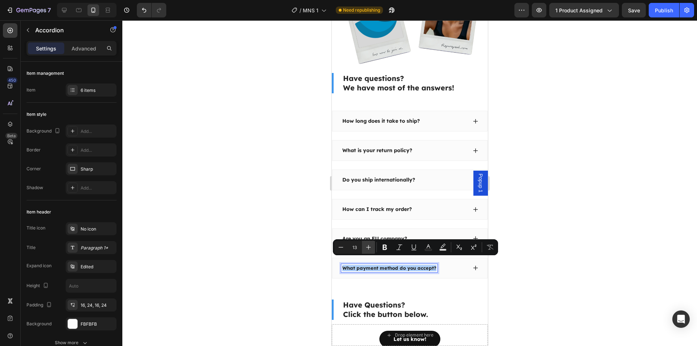
click at [374, 247] on button "Plus" at bounding box center [368, 247] width 13 height 13
type input "14"
drag, startPoint x: 297, startPoint y: 238, endPoint x: 310, endPoint y: 240, distance: 12.5
click at [295, 237] on div at bounding box center [409, 183] width 575 height 326
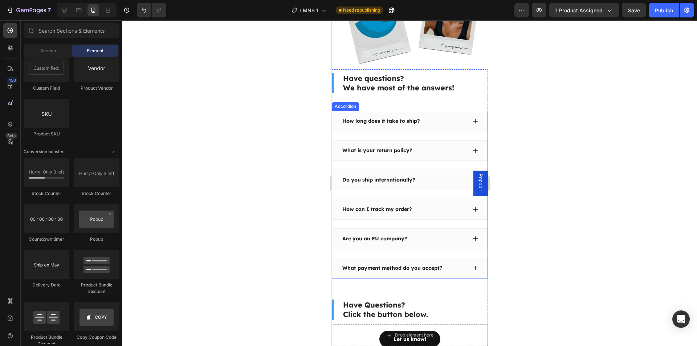
click at [463, 267] on div "What payment method do you accept?" at bounding box center [409, 268] width 155 height 21
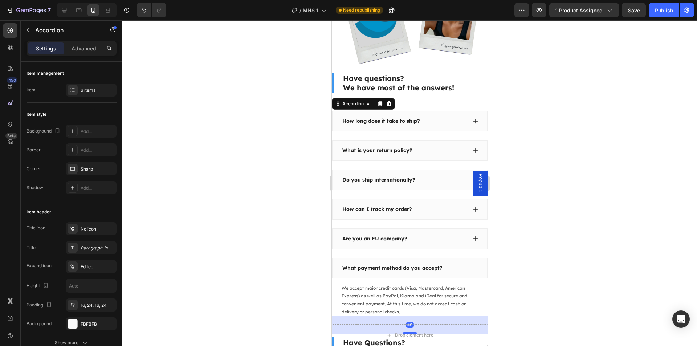
click at [406, 279] on div "We accept major credit cards (Visa, Mastercard, American Express) as well as Pa…" at bounding box center [410, 298] width 138 height 38
click at [410, 284] on p "We accept major credit cards (Visa, Mastercard, American Express) as well as Pa…" at bounding box center [409, 299] width 137 height 31
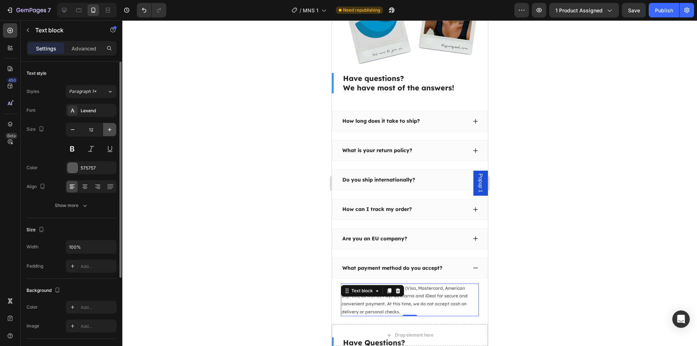
click at [114, 129] on button "button" at bounding box center [109, 129] width 13 height 13
click at [112, 130] on button "button" at bounding box center [109, 129] width 13 height 13
type input "14"
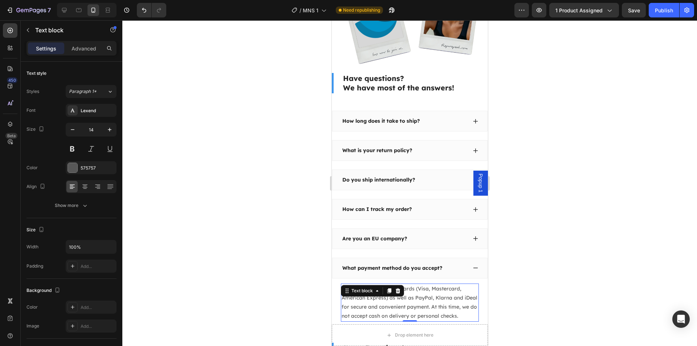
click at [206, 167] on div at bounding box center [409, 183] width 575 height 326
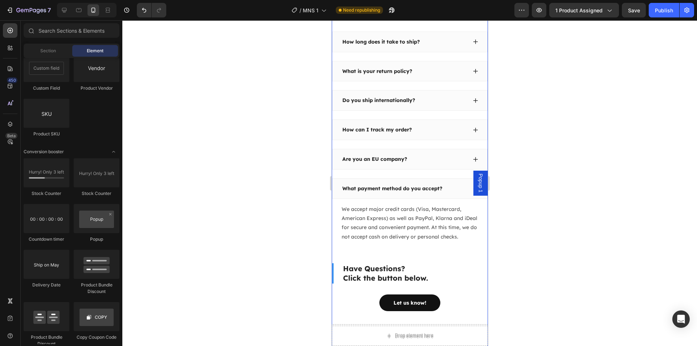
click at [503, 254] on div at bounding box center [409, 183] width 575 height 326
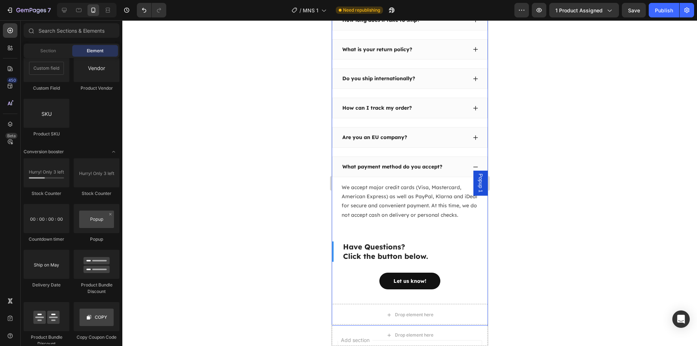
scroll to position [1707, 0]
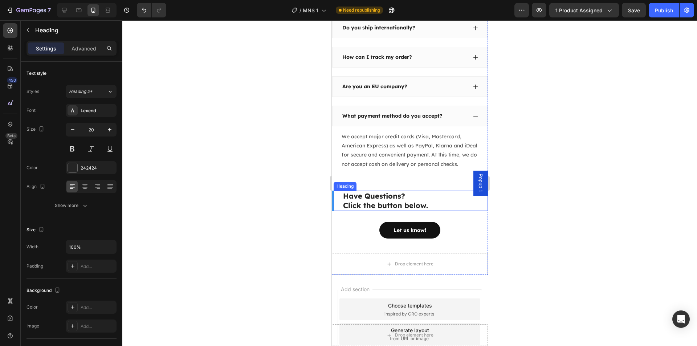
click at [381, 202] on h2 "Have Questions? Click the button below." at bounding box center [415, 201] width 146 height 20
click at [258, 152] on div at bounding box center [409, 183] width 575 height 326
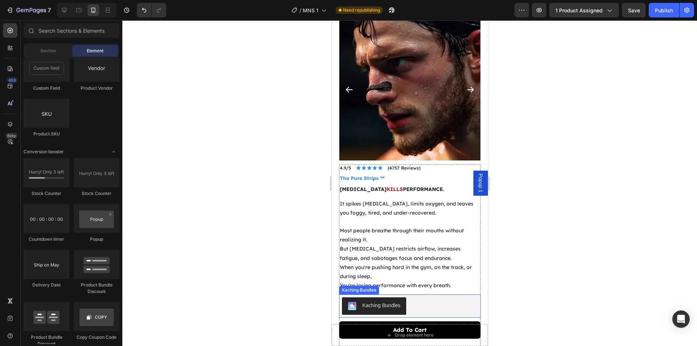
scroll to position [0, 0]
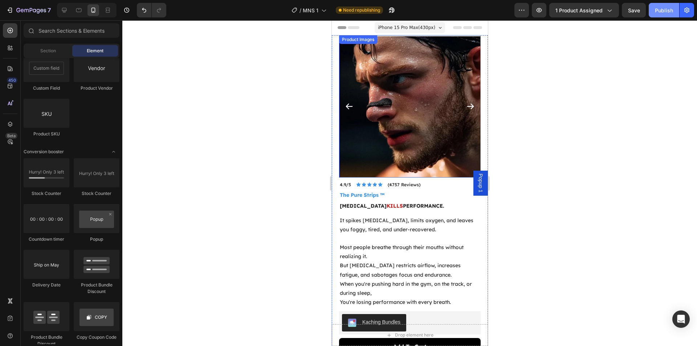
click at [658, 10] on div "Publish" at bounding box center [664, 11] width 18 height 8
drag, startPoint x: 652, startPoint y: 120, endPoint x: 657, endPoint y: 160, distance: 39.9
click at [653, 133] on div at bounding box center [409, 183] width 575 height 326
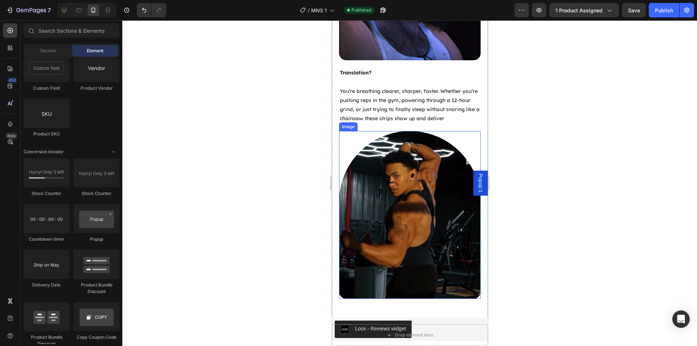
scroll to position [1199, 0]
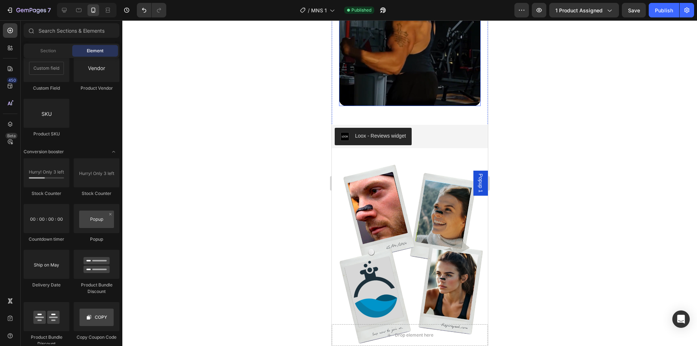
click at [424, 65] on img at bounding box center [410, 21] width 142 height 167
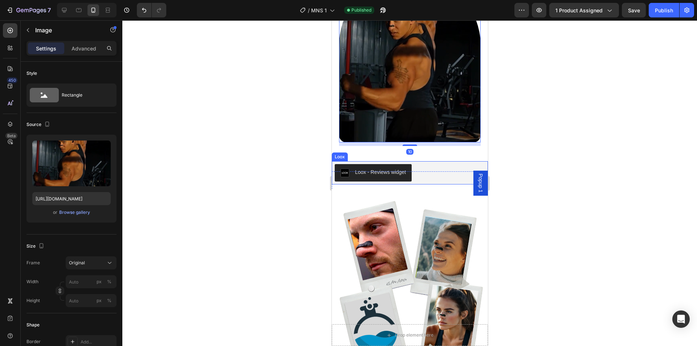
scroll to position [1090, 0]
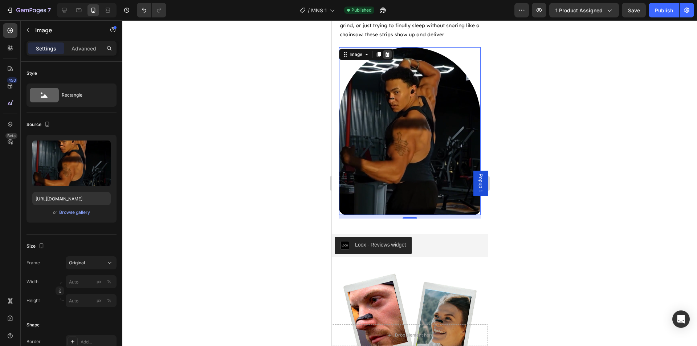
click at [386, 53] on icon at bounding box center [387, 54] width 5 height 5
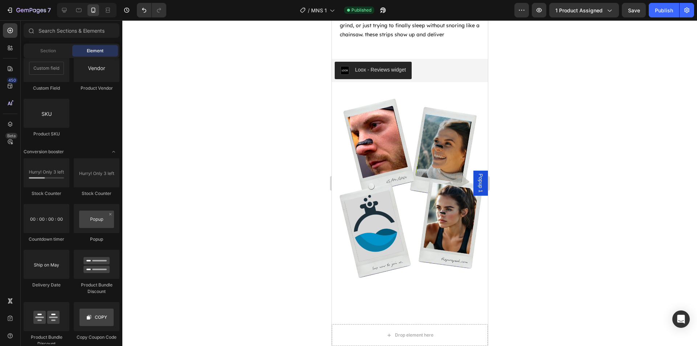
drag, startPoint x: 514, startPoint y: 111, endPoint x: 511, endPoint y: 98, distance: 12.6
click at [515, 111] on div at bounding box center [409, 183] width 575 height 326
click at [663, 12] on div "Publish" at bounding box center [664, 11] width 18 height 8
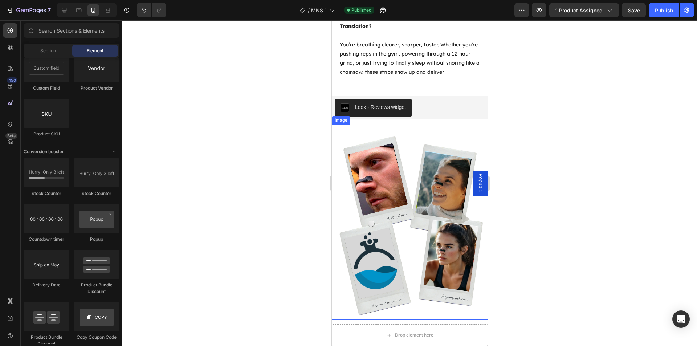
scroll to position [835, 0]
